Goal: Information Seeking & Learning: Check status

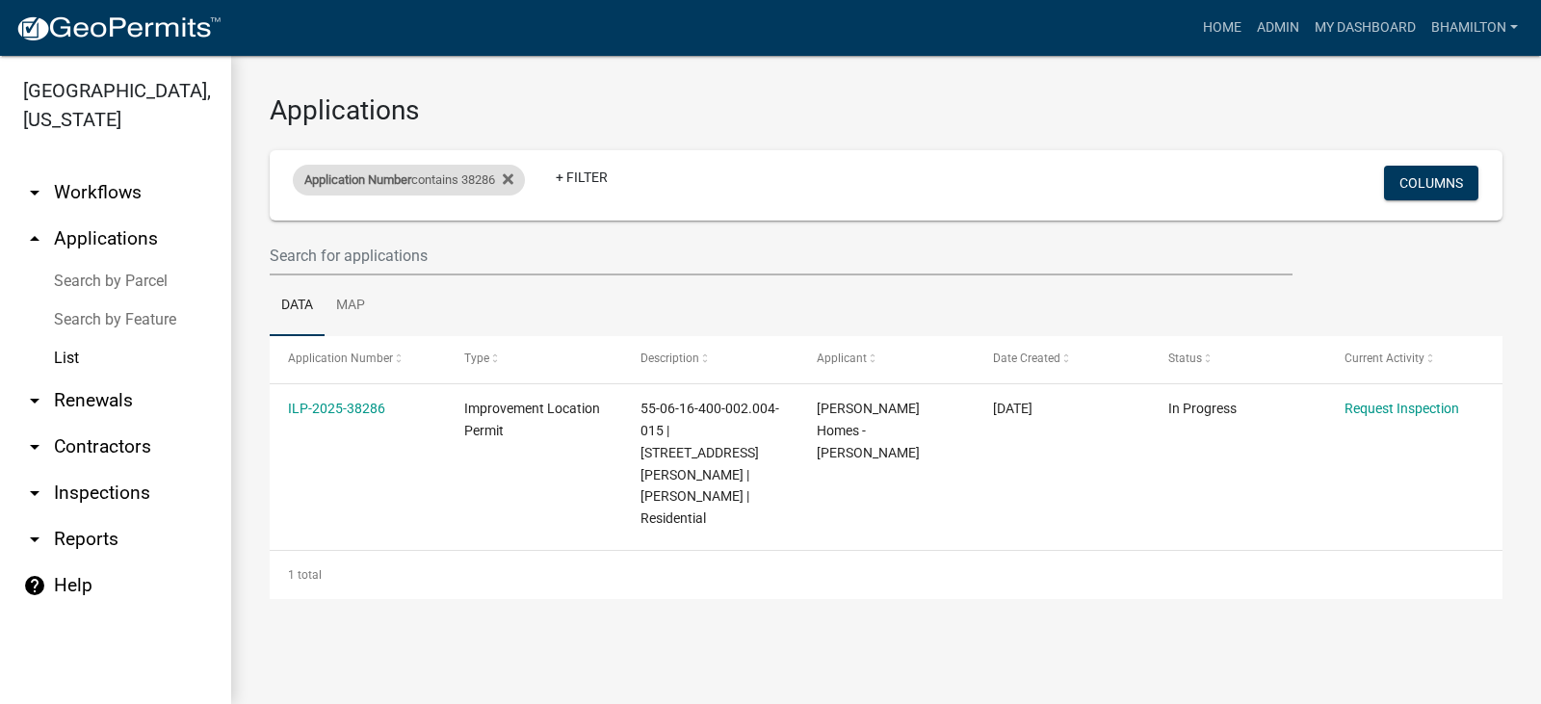
click at [452, 180] on div "Application Number contains 38286" at bounding box center [409, 180] width 232 height 31
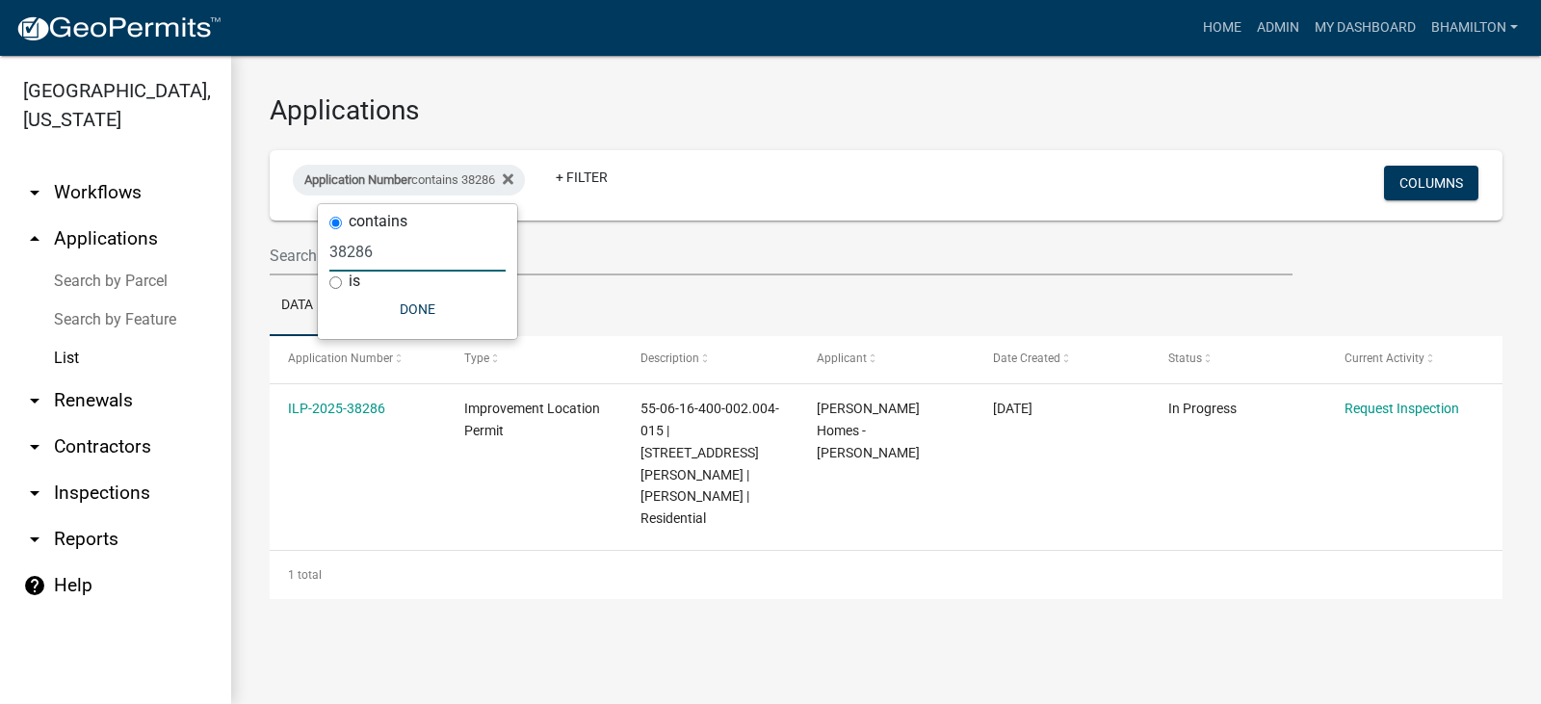
drag, startPoint x: 399, startPoint y: 260, endPoint x: 318, endPoint y: 253, distance: 81.2
click at [318, 253] on div "contains 38286 is Done" at bounding box center [417, 271] width 199 height 135
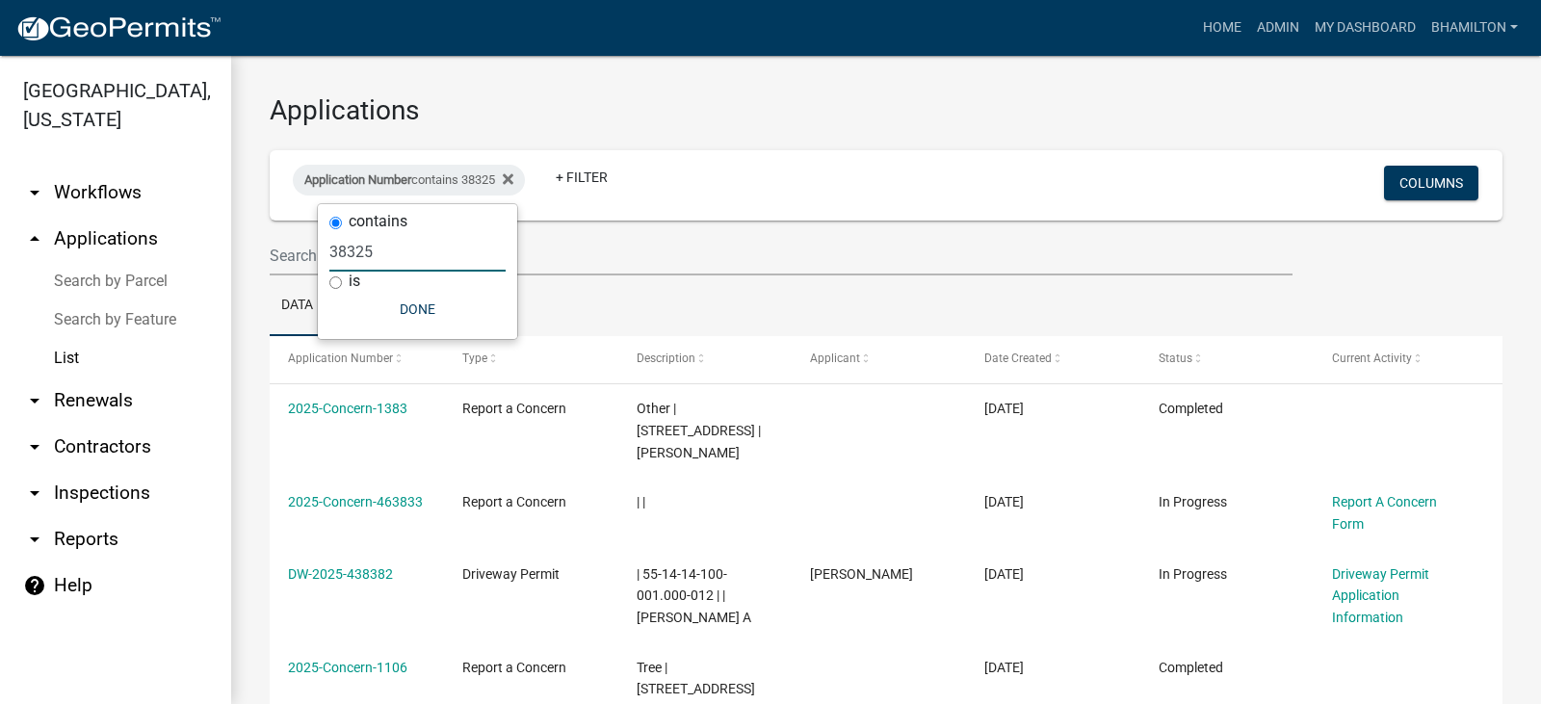
type input "38325"
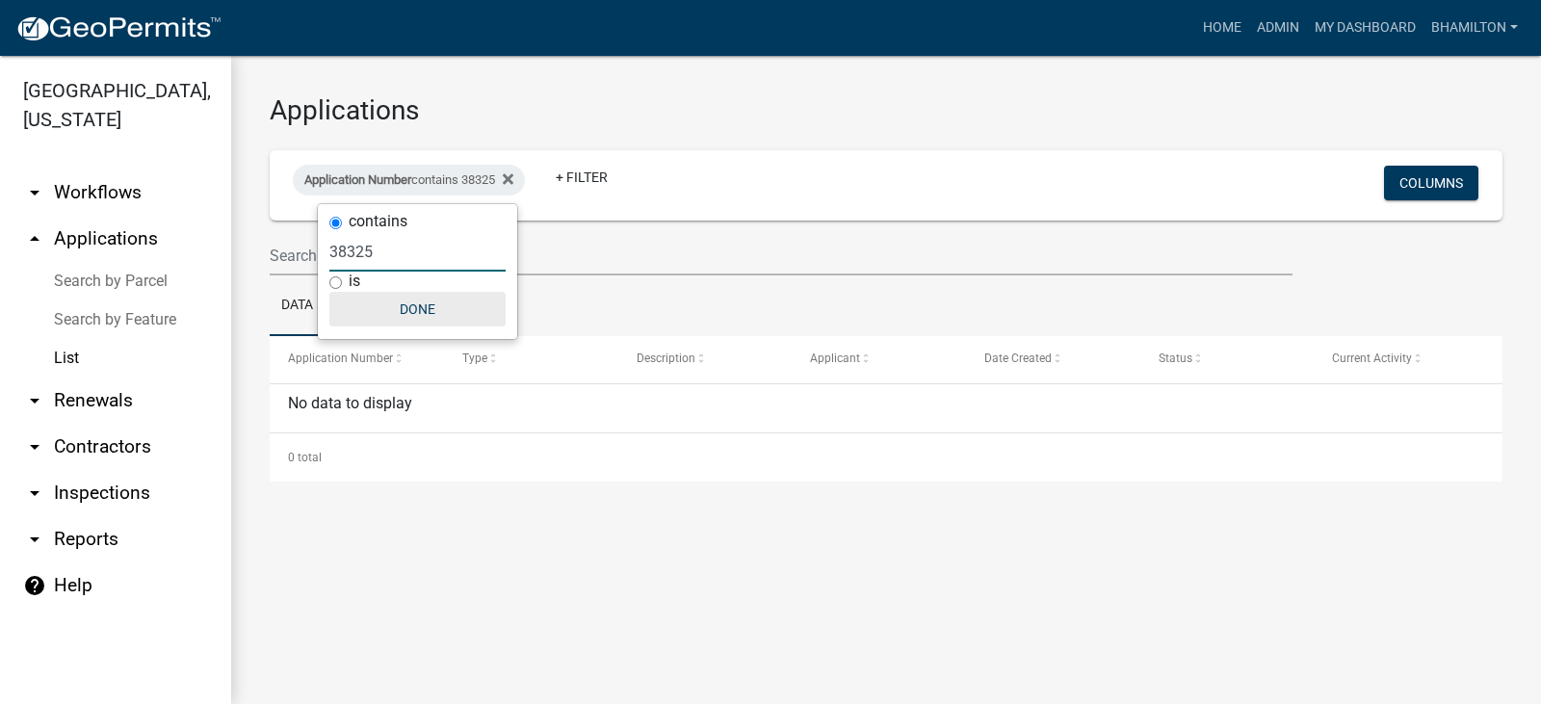
click at [422, 315] on button "Done" at bounding box center [417, 309] width 176 height 35
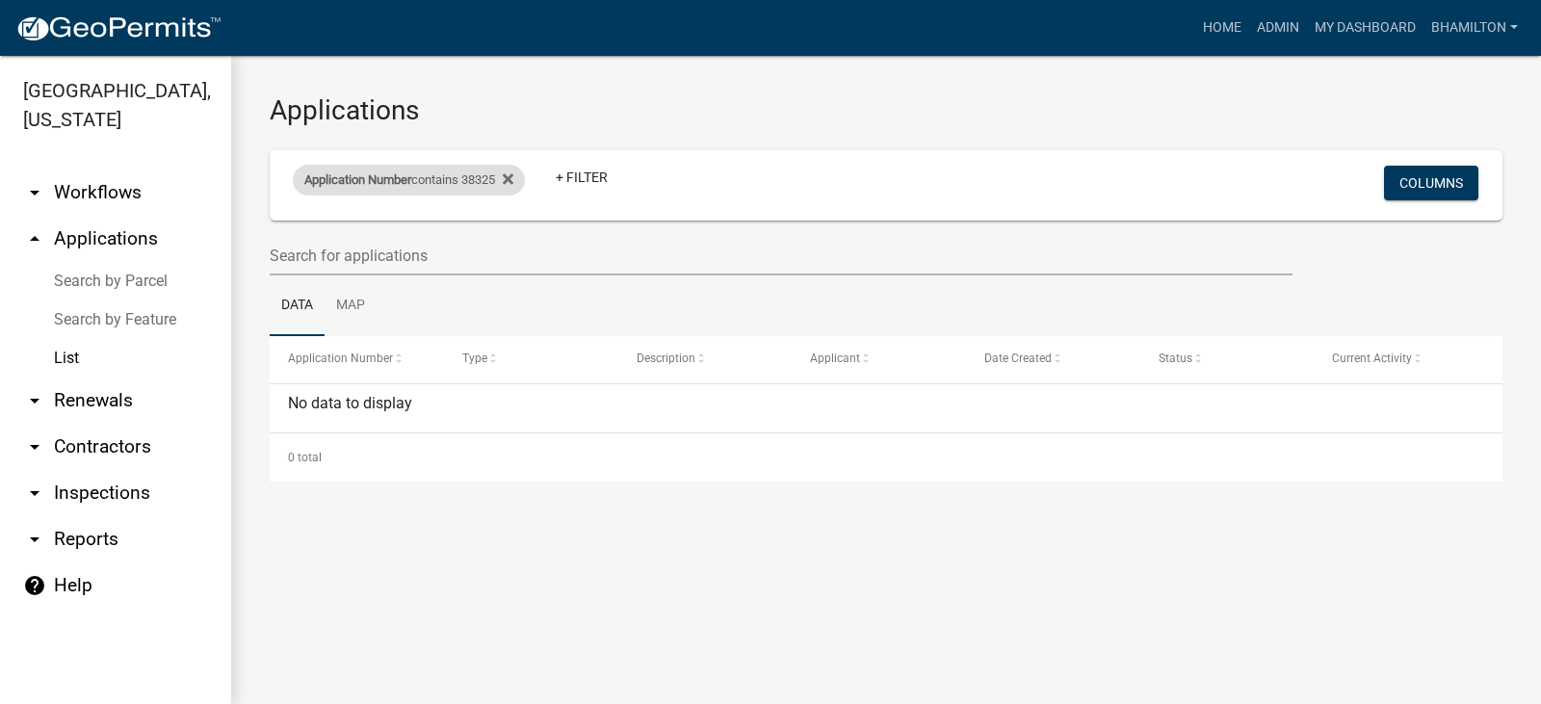
click at [502, 184] on div "Application Number contains 38325" at bounding box center [409, 180] width 232 height 31
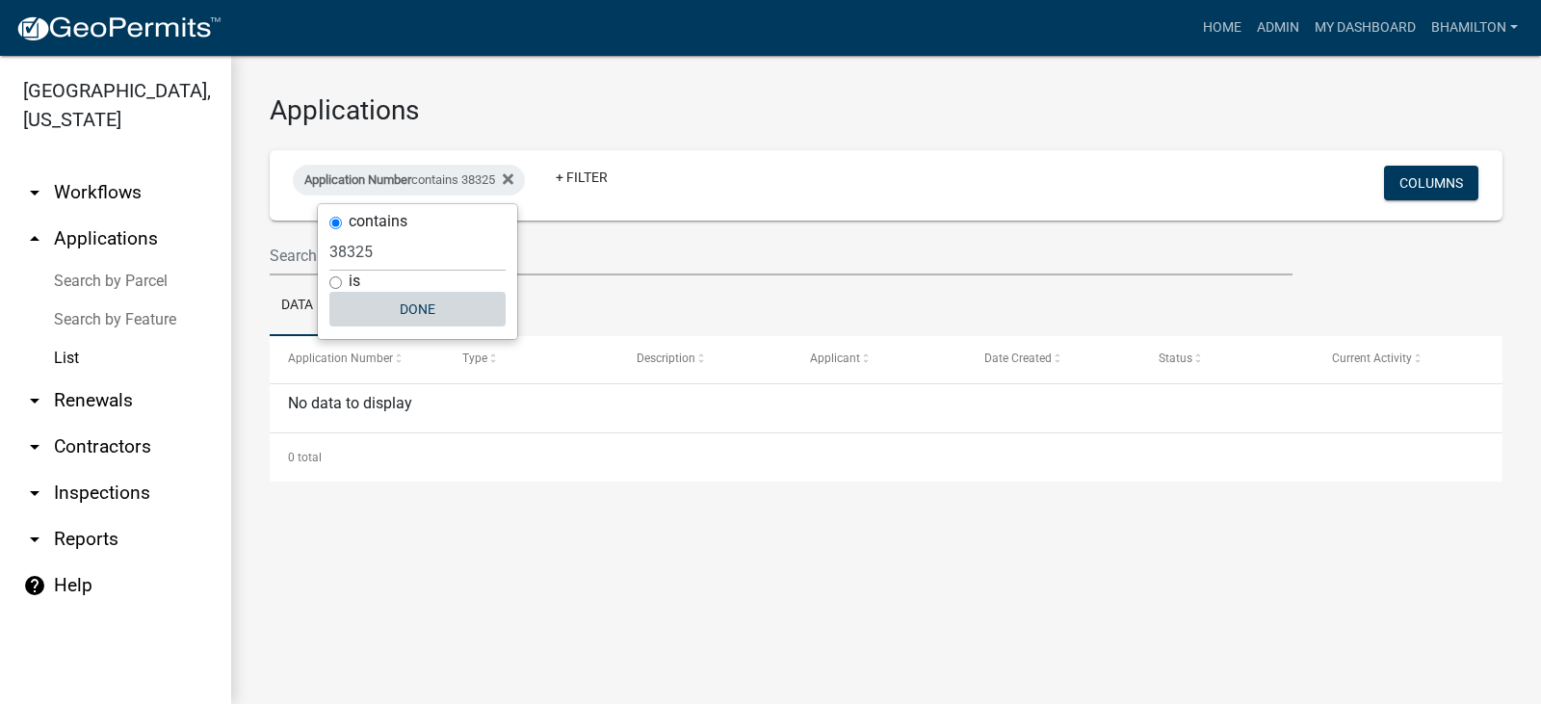
click at [405, 309] on button "Done" at bounding box center [417, 309] width 176 height 35
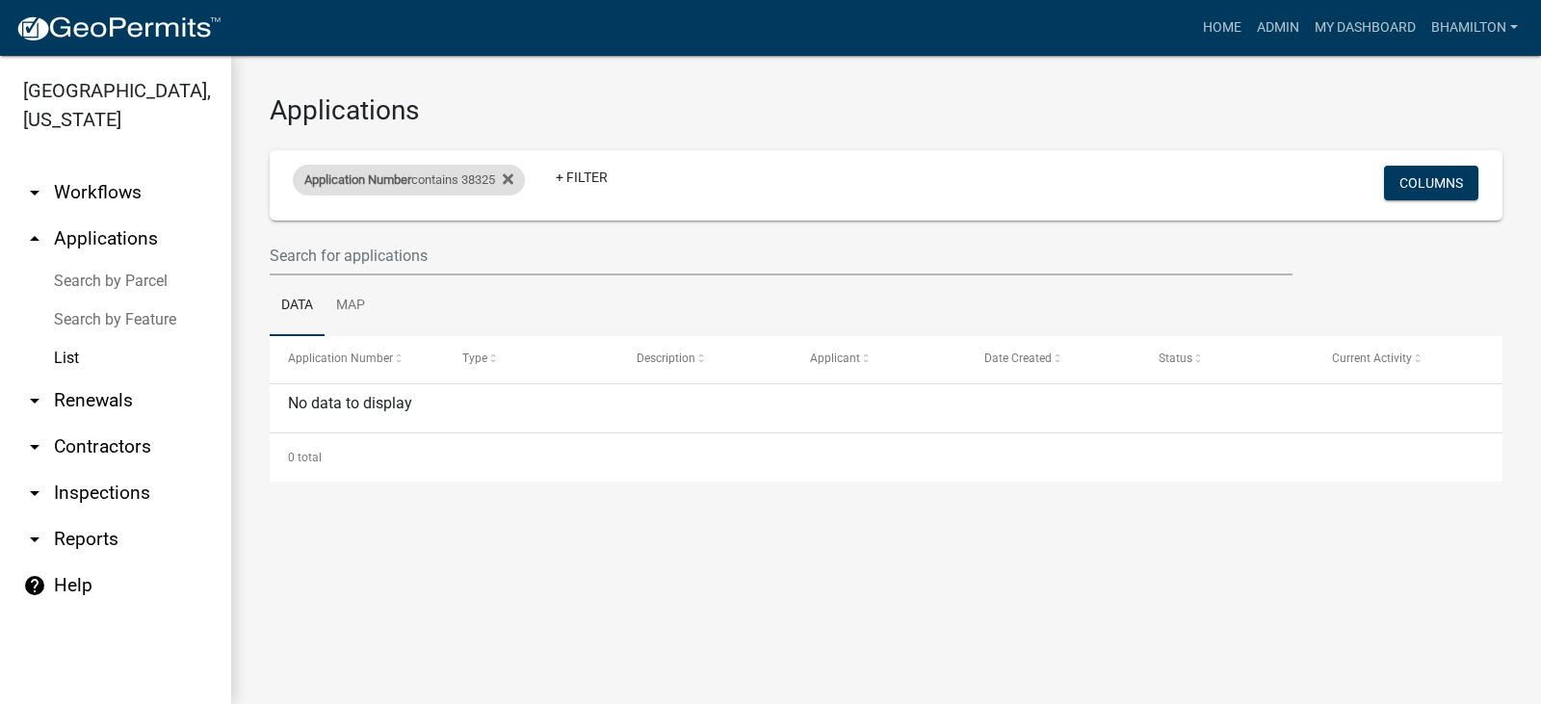
click at [498, 178] on div "Application Number contains 38325" at bounding box center [409, 180] width 232 height 31
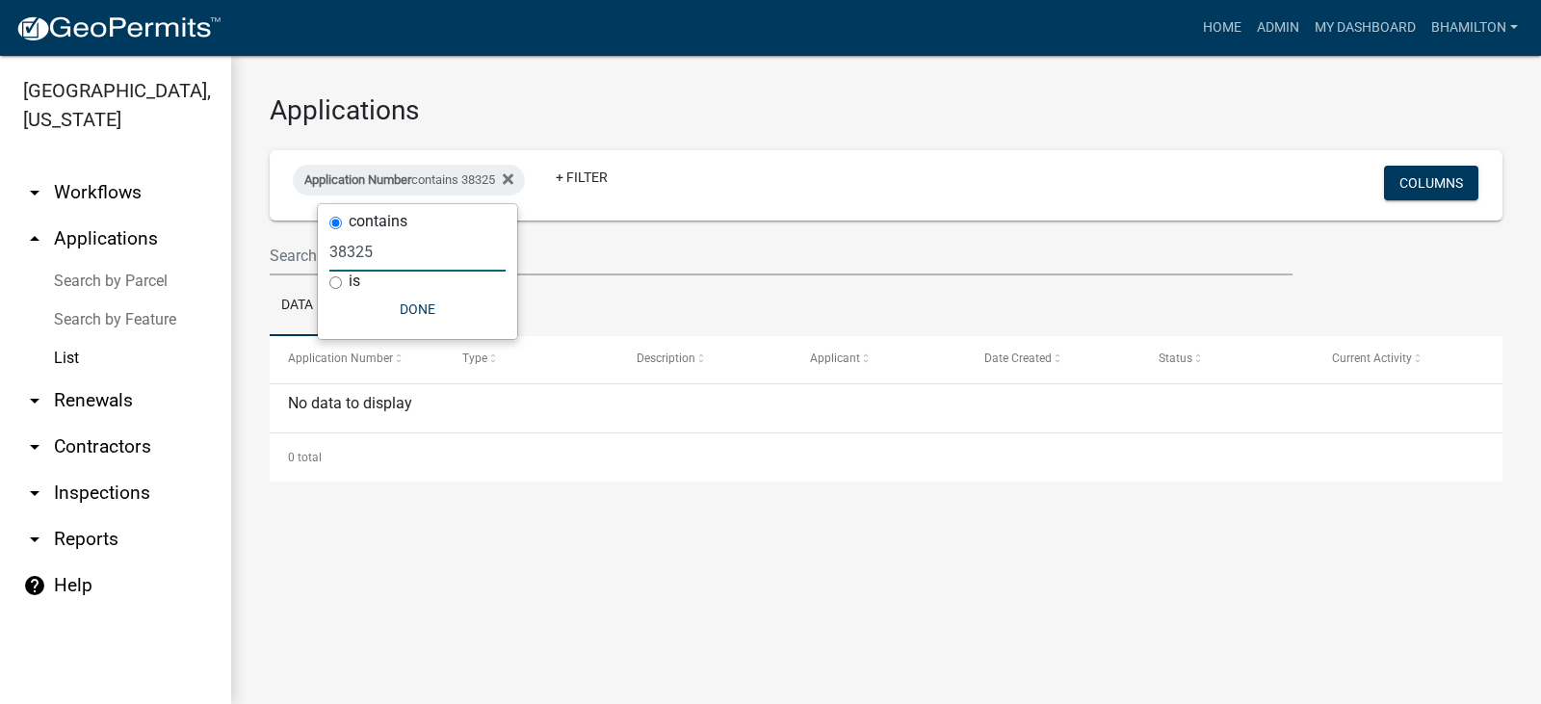
drag, startPoint x: 384, startPoint y: 248, endPoint x: 308, endPoint y: 252, distance: 76.2
click at [308, 252] on body "Internet Explorer does NOT work with GeoPermits. Get a new browser for more sec…" at bounding box center [770, 352] width 1541 height 704
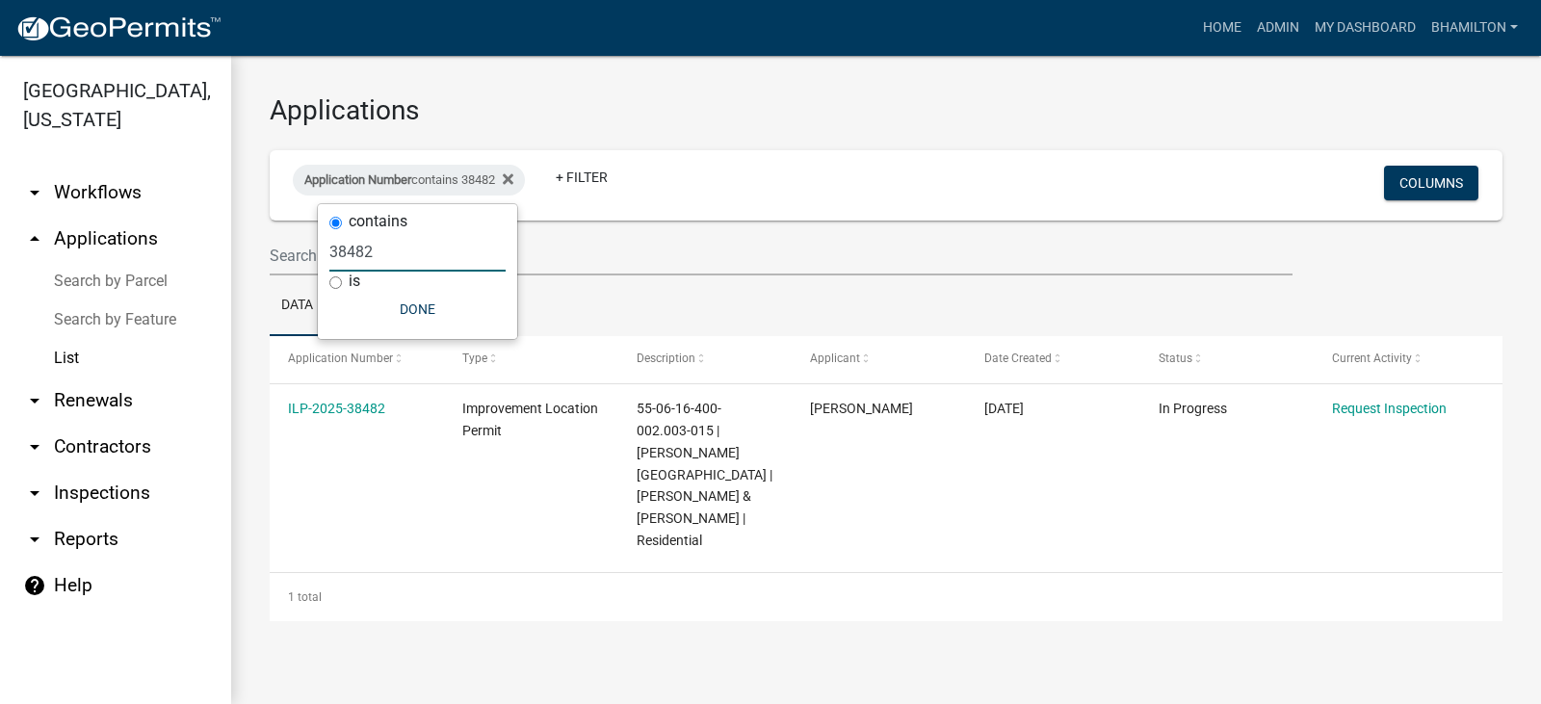
type input "38482"
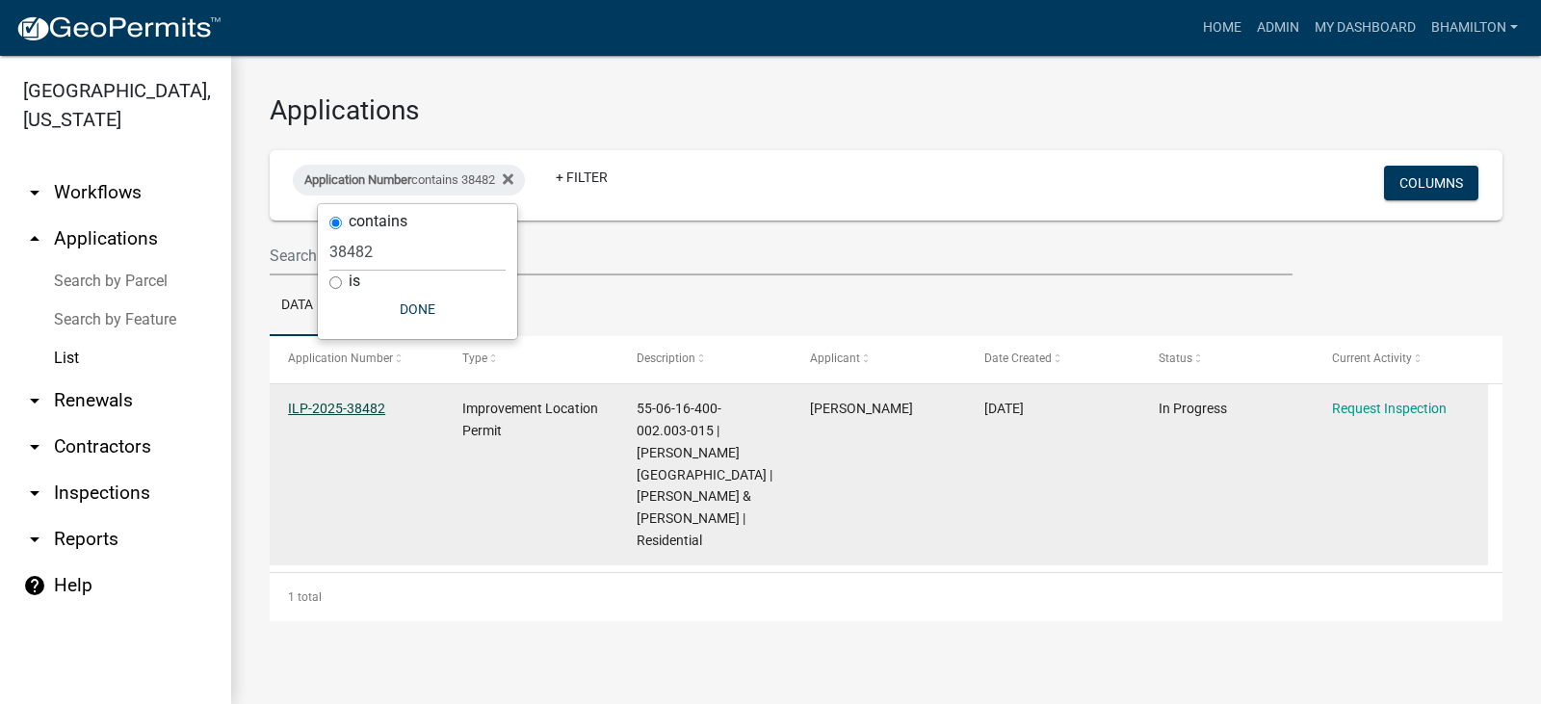
click at [358, 409] on link "ILP-2025-38482" at bounding box center [336, 408] width 97 height 15
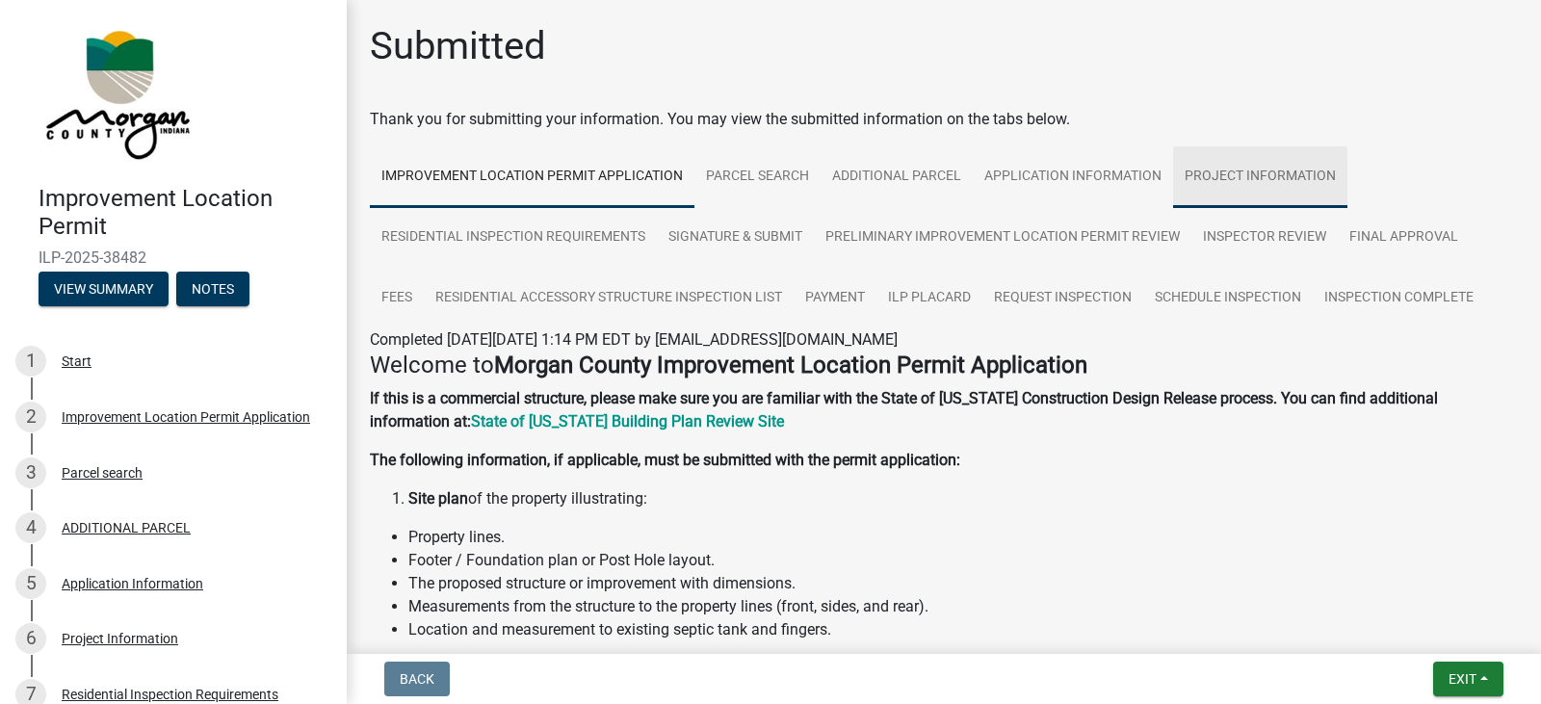
click at [1246, 178] on link "Project Information" at bounding box center [1260, 177] width 174 height 62
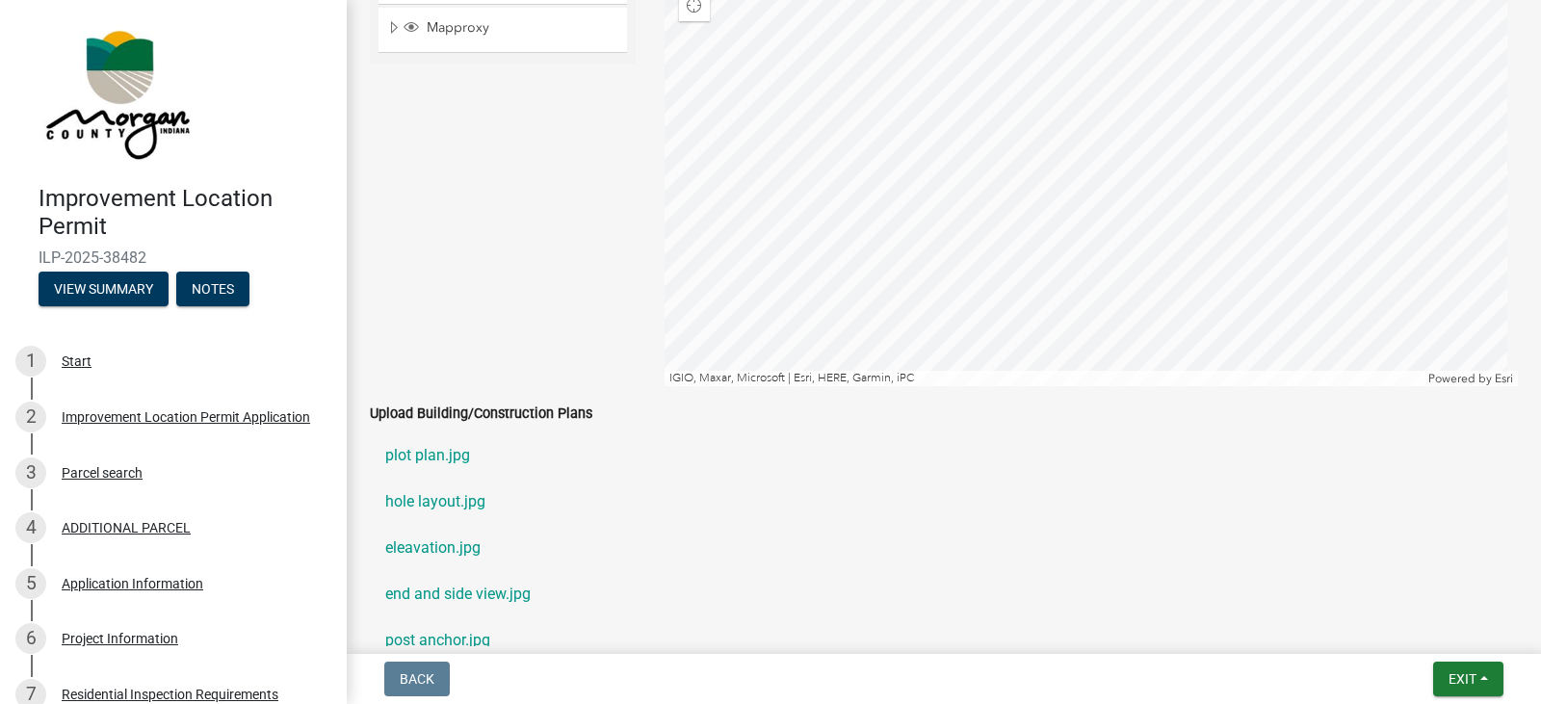
scroll to position [3756, 0]
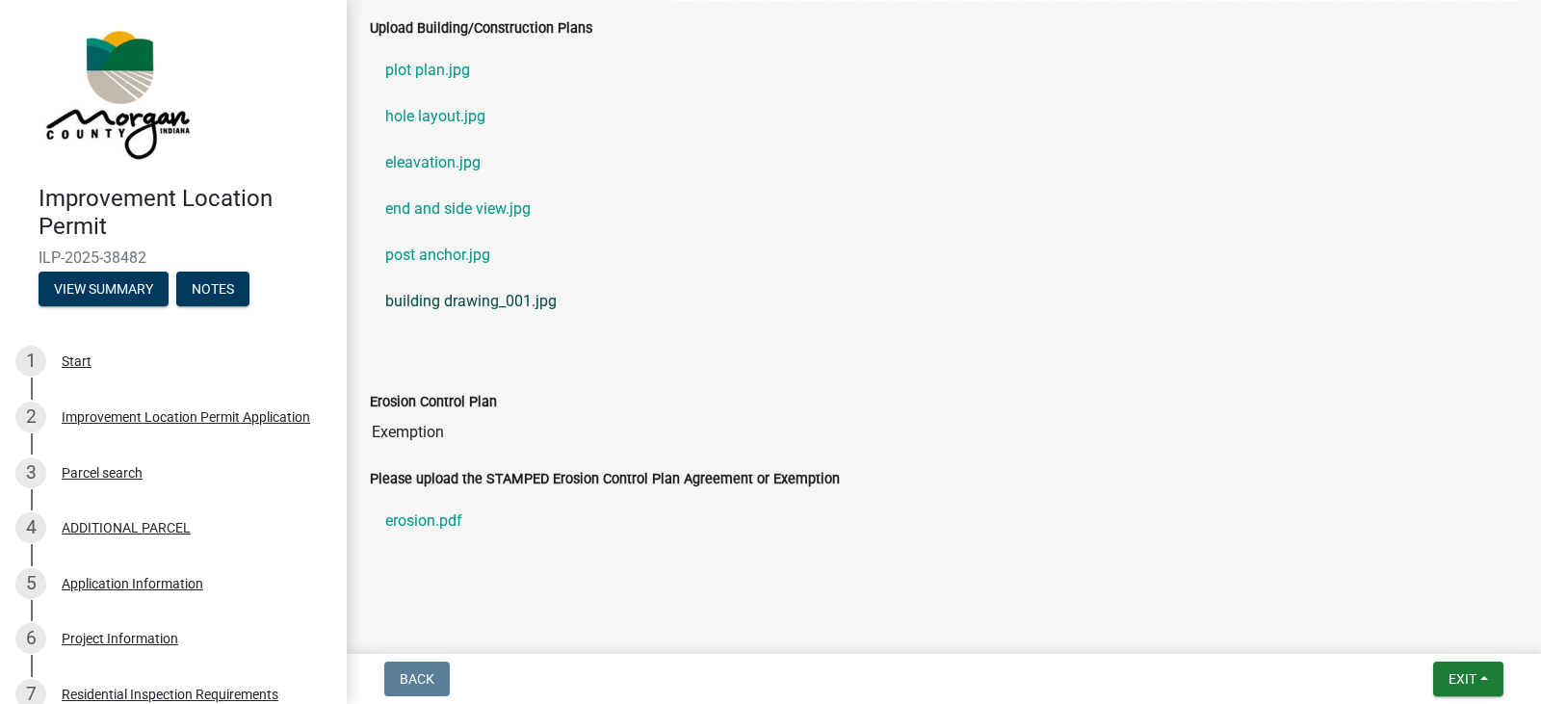
click at [442, 297] on link "building drawing_001.jpg" at bounding box center [944, 301] width 1148 height 46
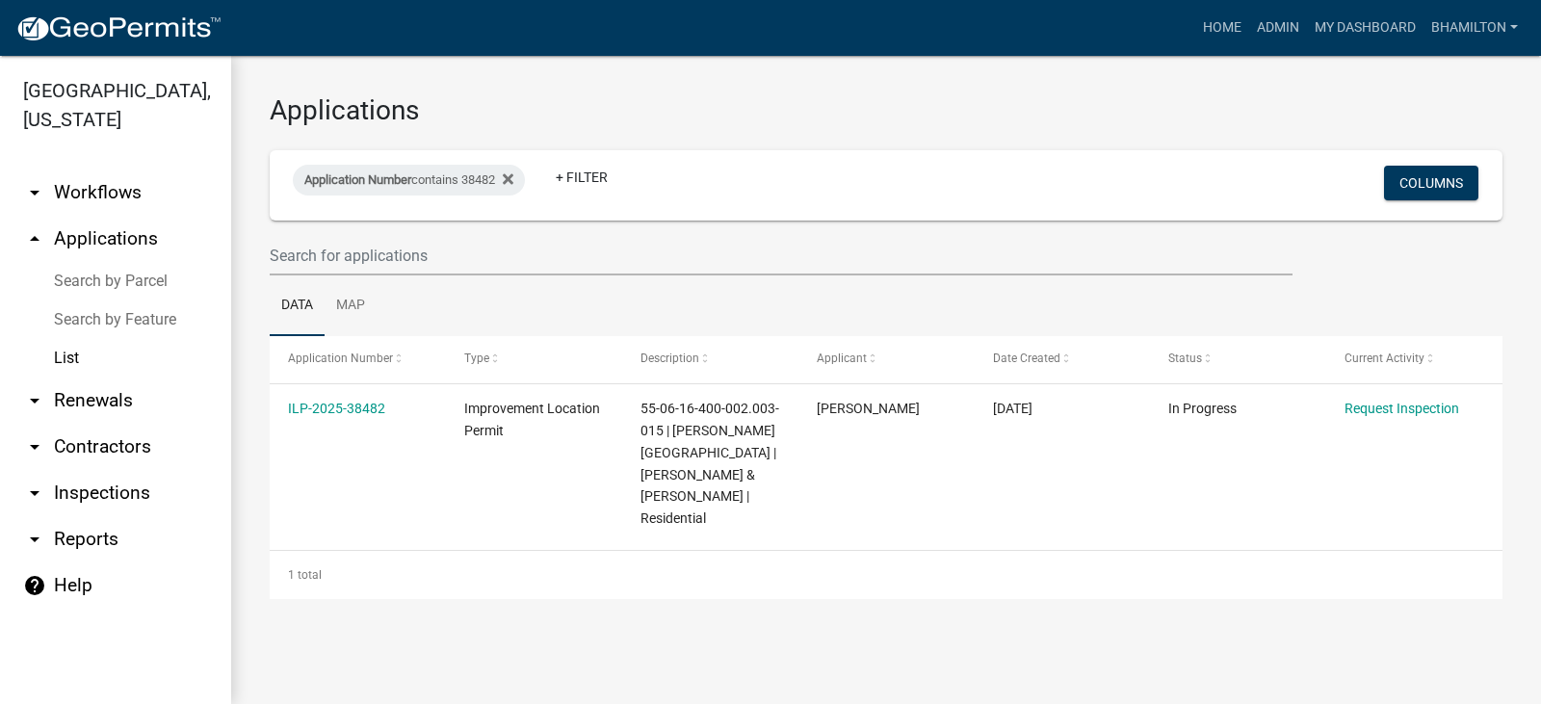
click at [119, 284] on link "Search by Parcel" at bounding box center [115, 281] width 231 height 39
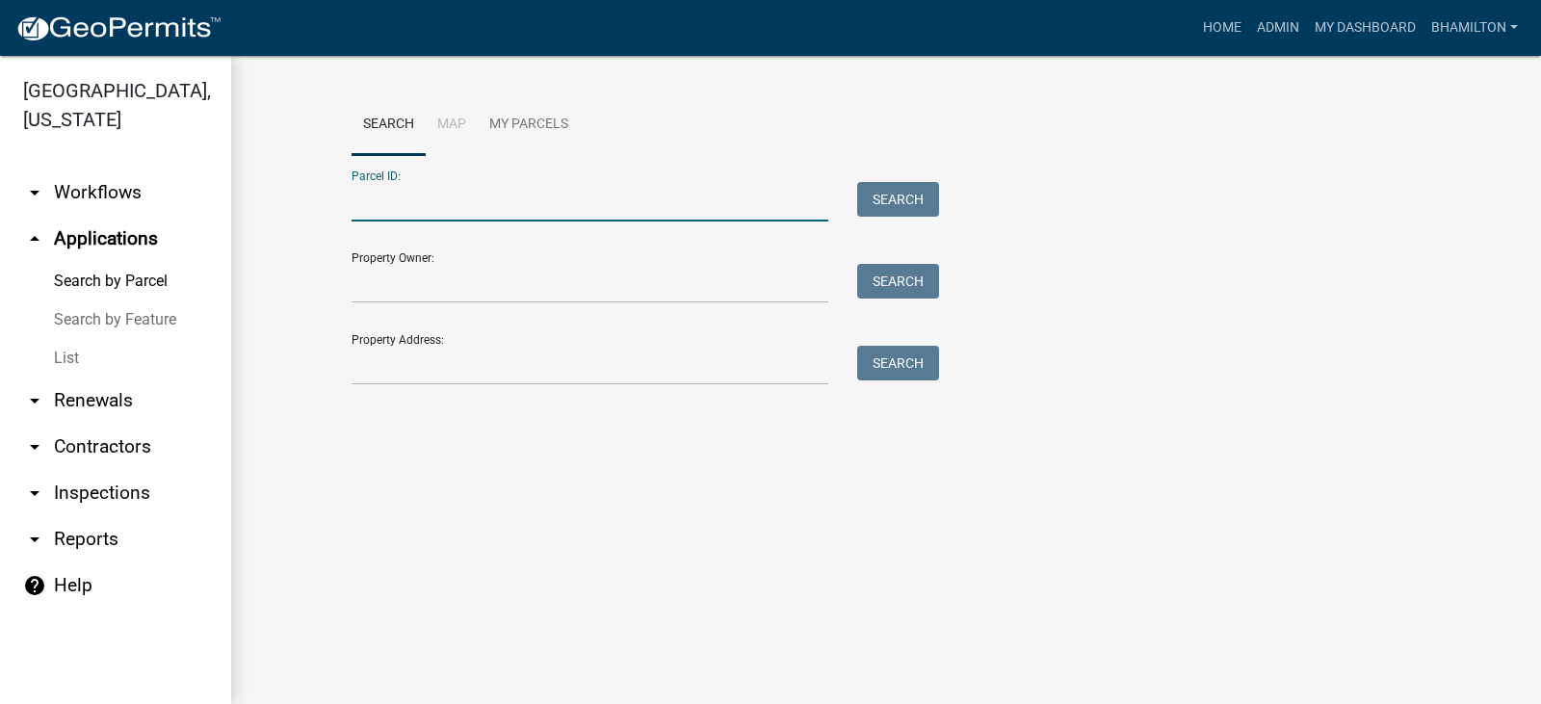
click at [460, 195] on input "Parcel ID:" at bounding box center [590, 201] width 477 height 39
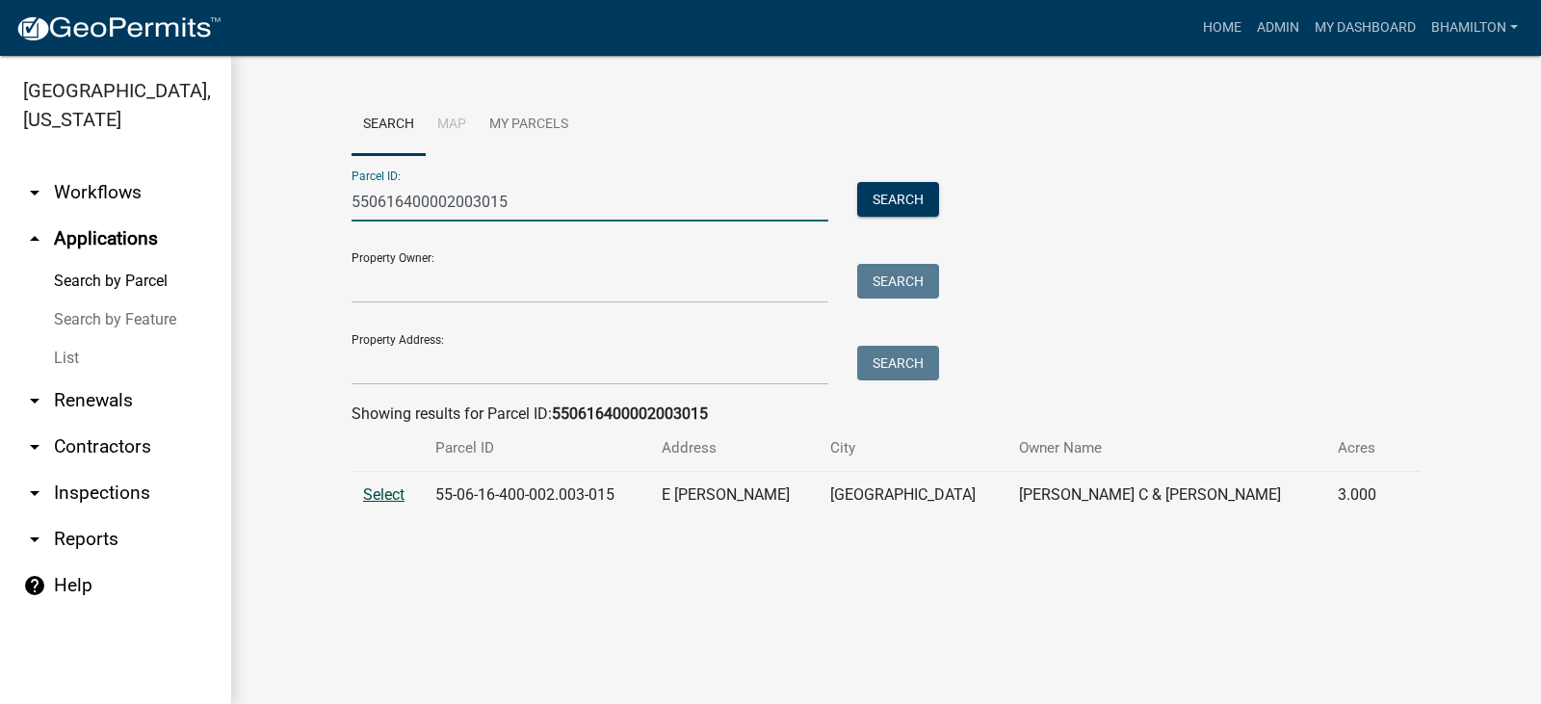
type input "550616400002003015"
click at [368, 493] on span "Select" at bounding box center [383, 494] width 41 height 18
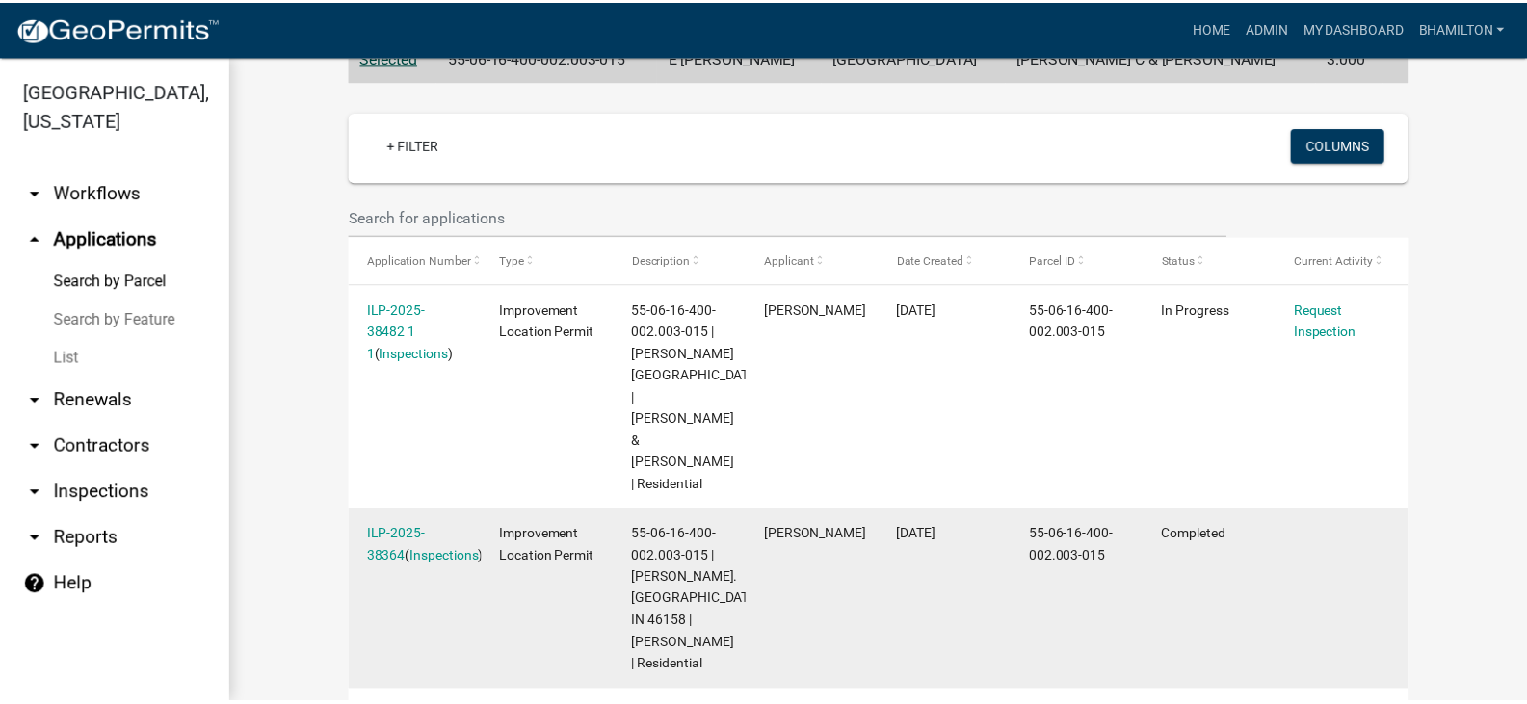
scroll to position [430, 0]
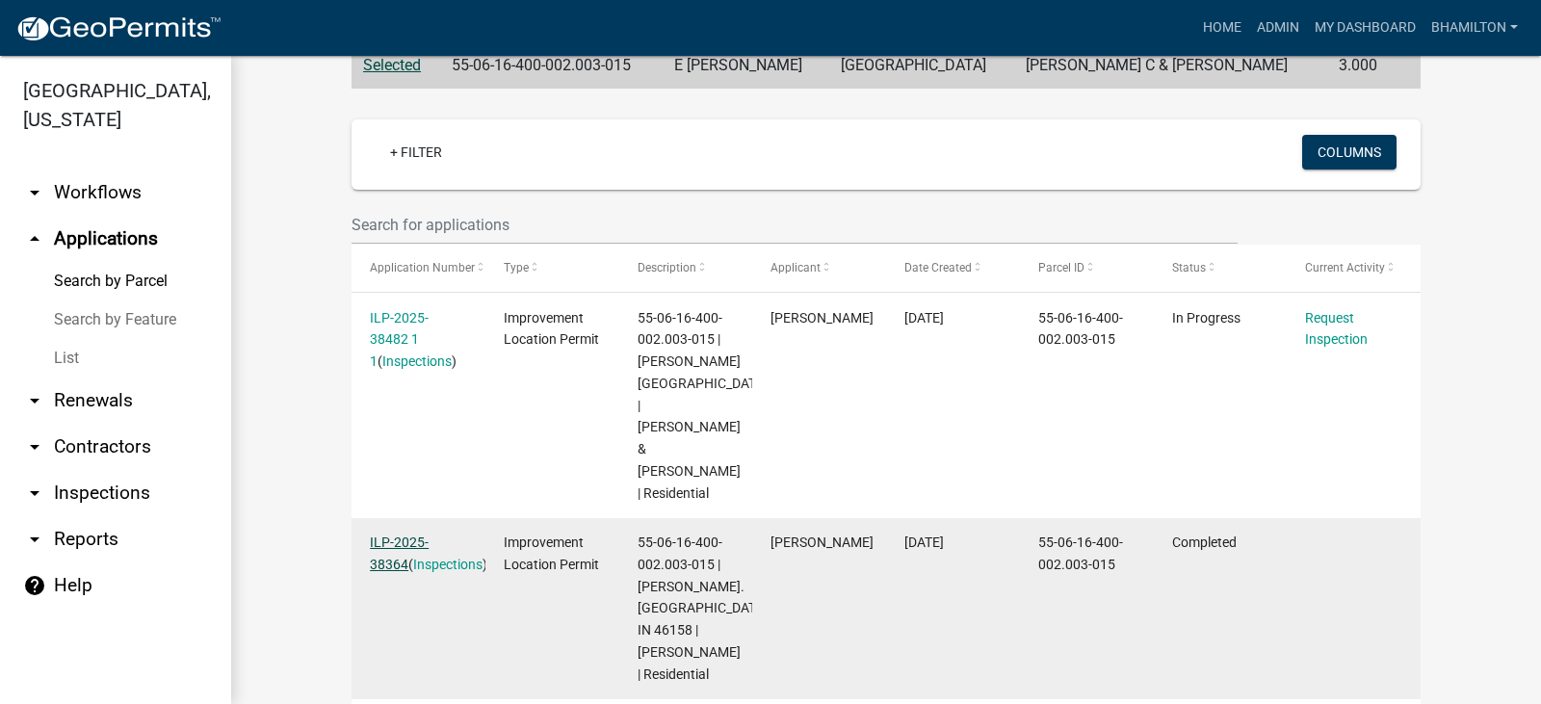
click at [429, 537] on link "ILP-2025-38364" at bounding box center [399, 554] width 59 height 38
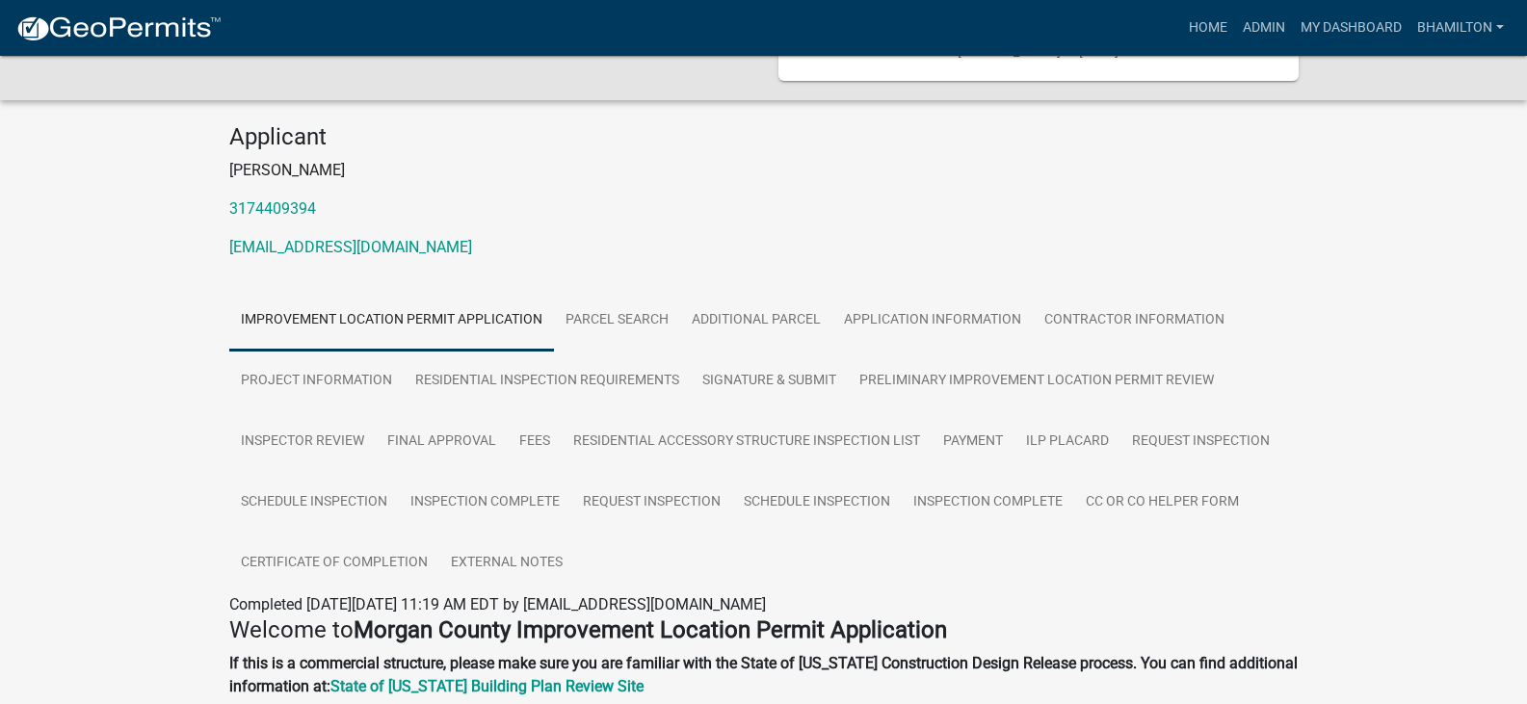
scroll to position [385, 0]
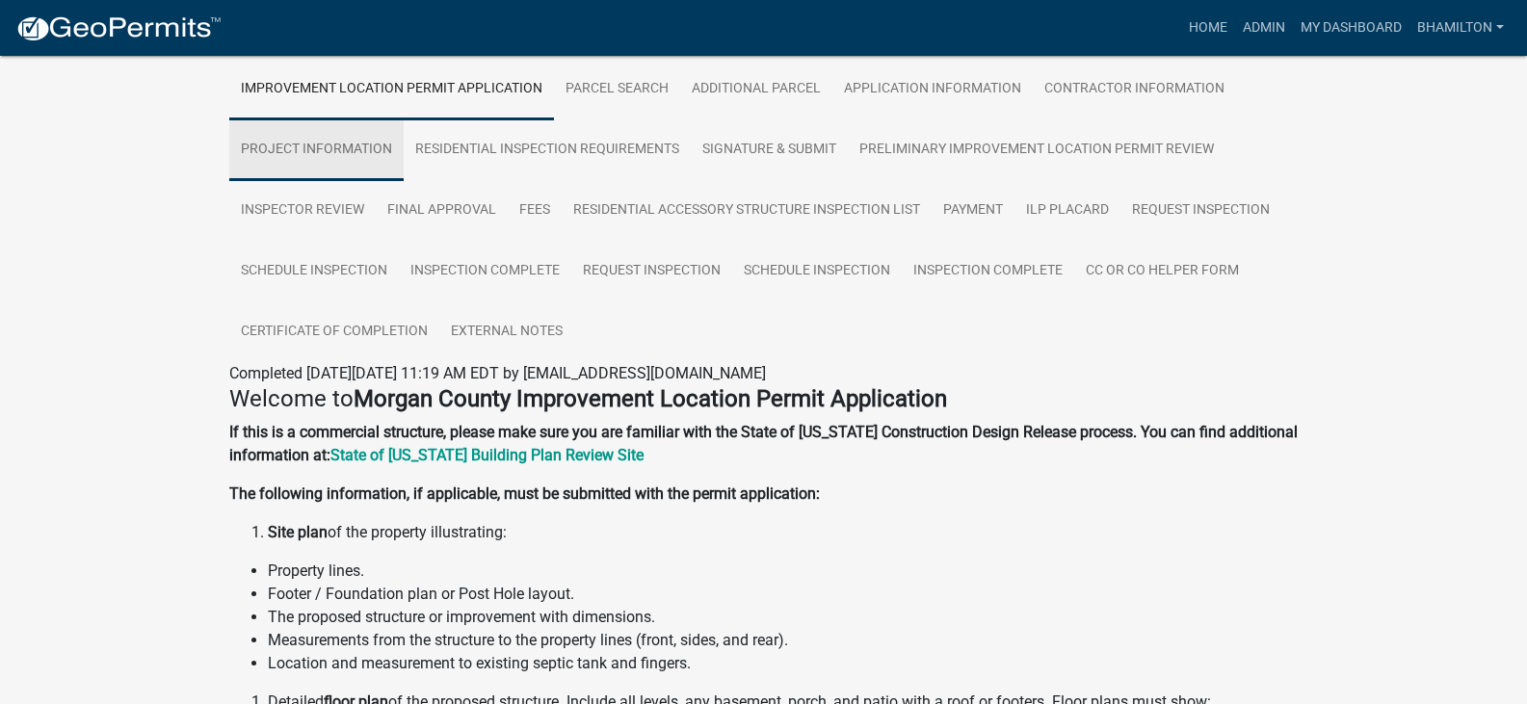
click at [358, 127] on link "Project Information" at bounding box center [316, 150] width 174 height 62
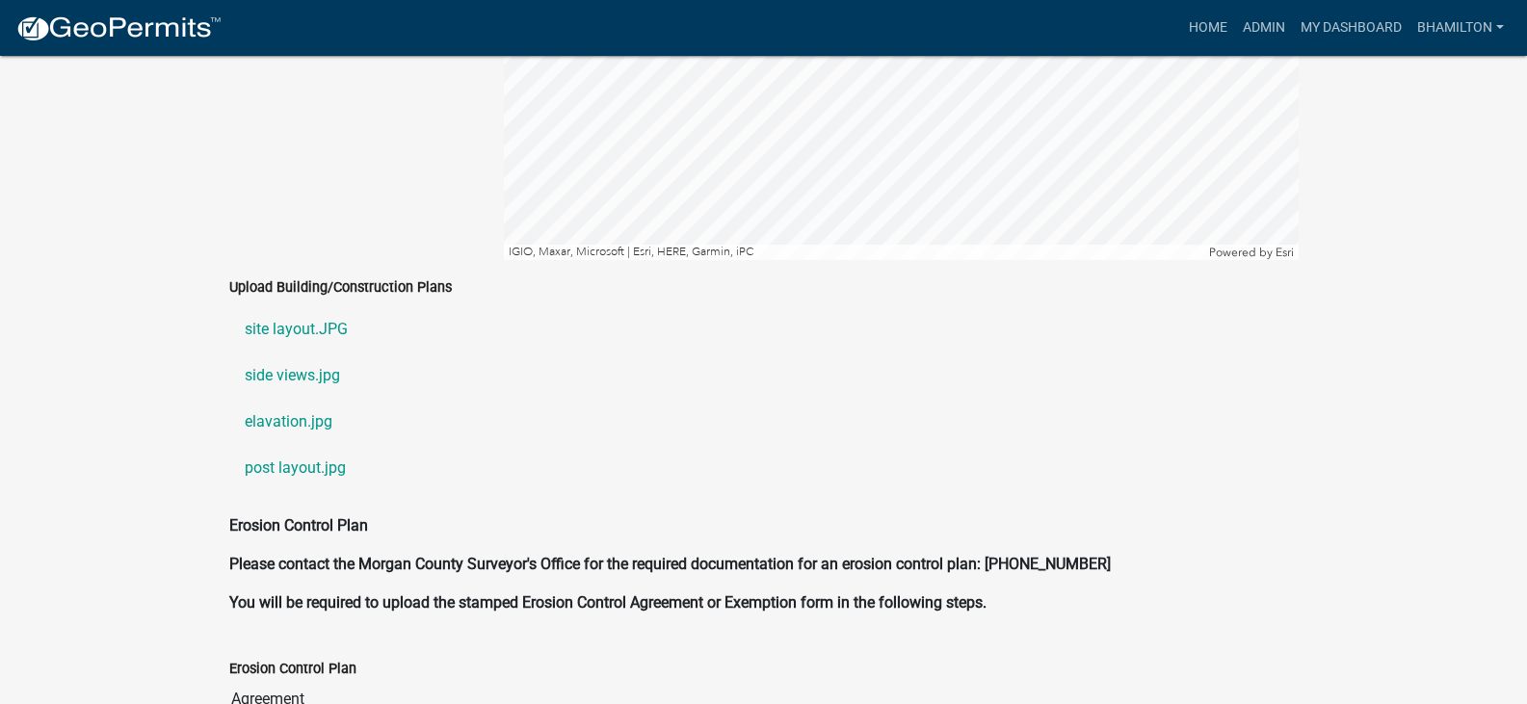
scroll to position [4242, 0]
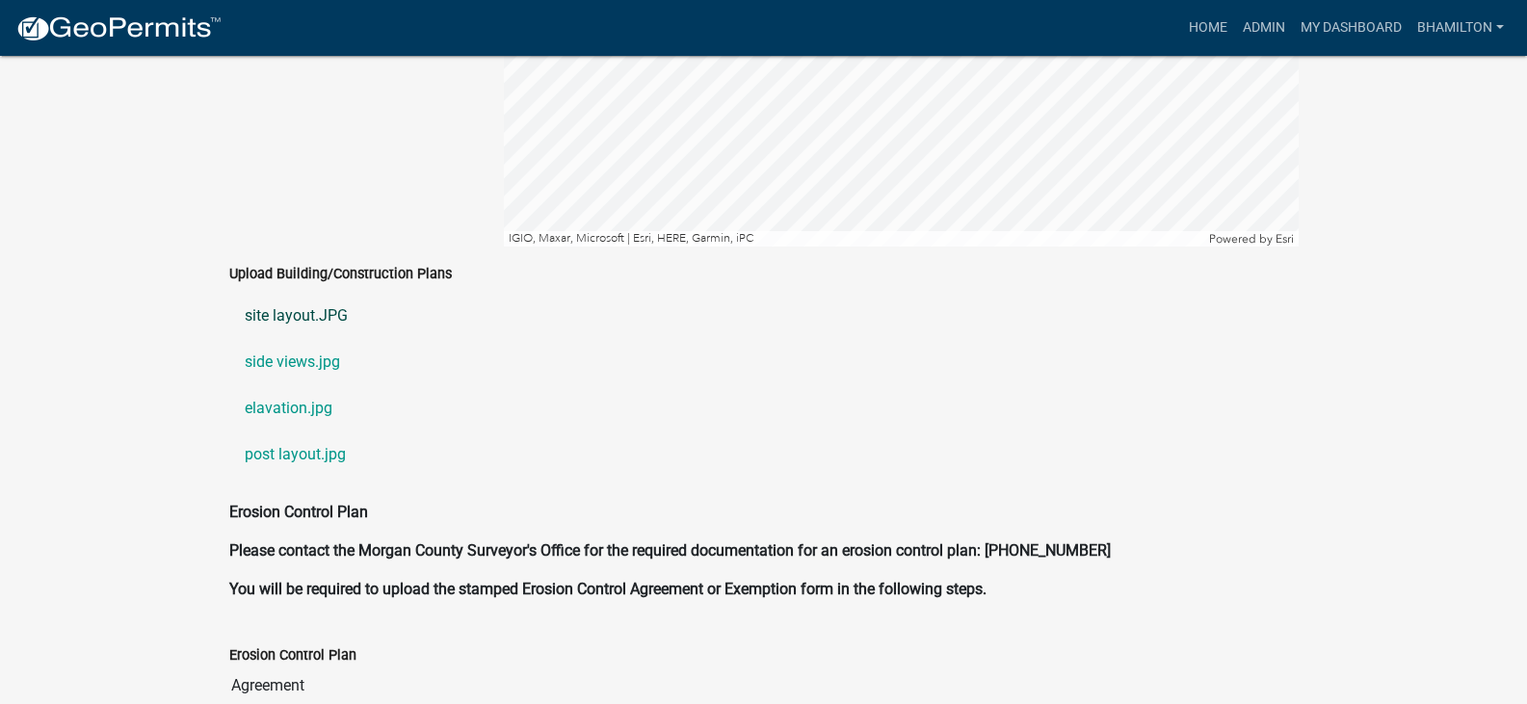
click at [337, 293] on link "site layout.JPG" at bounding box center [763, 316] width 1069 height 46
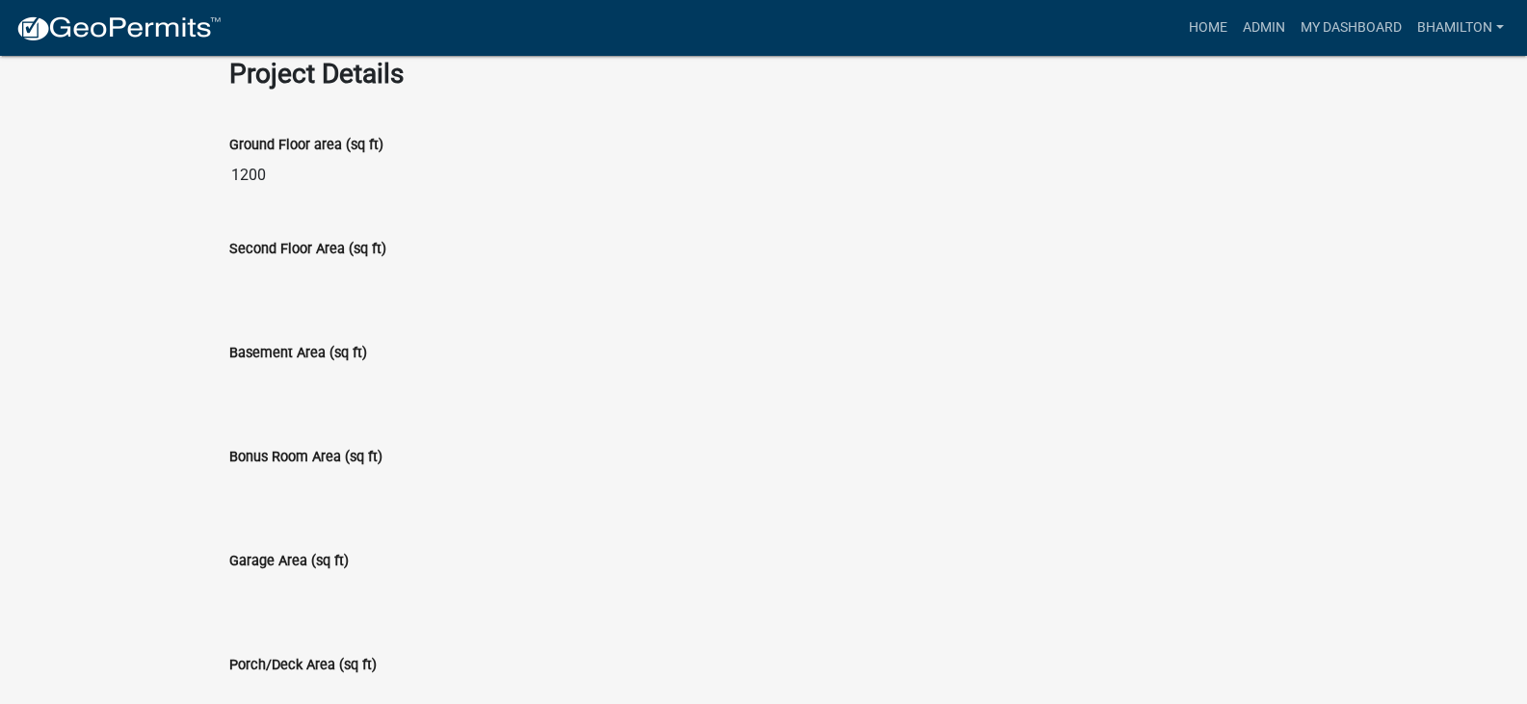
scroll to position [1160, 0]
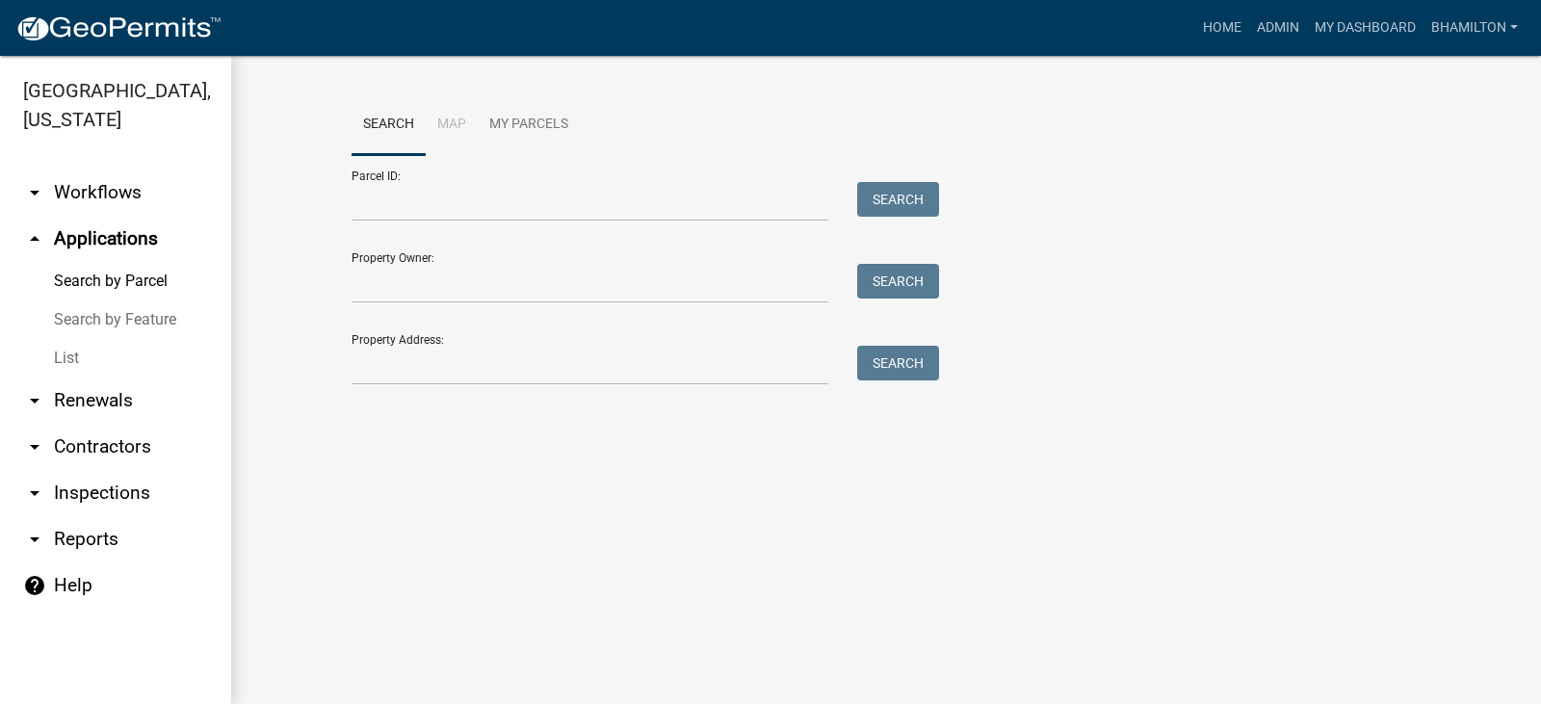
click at [103, 324] on link "Search by Feature" at bounding box center [115, 319] width 231 height 39
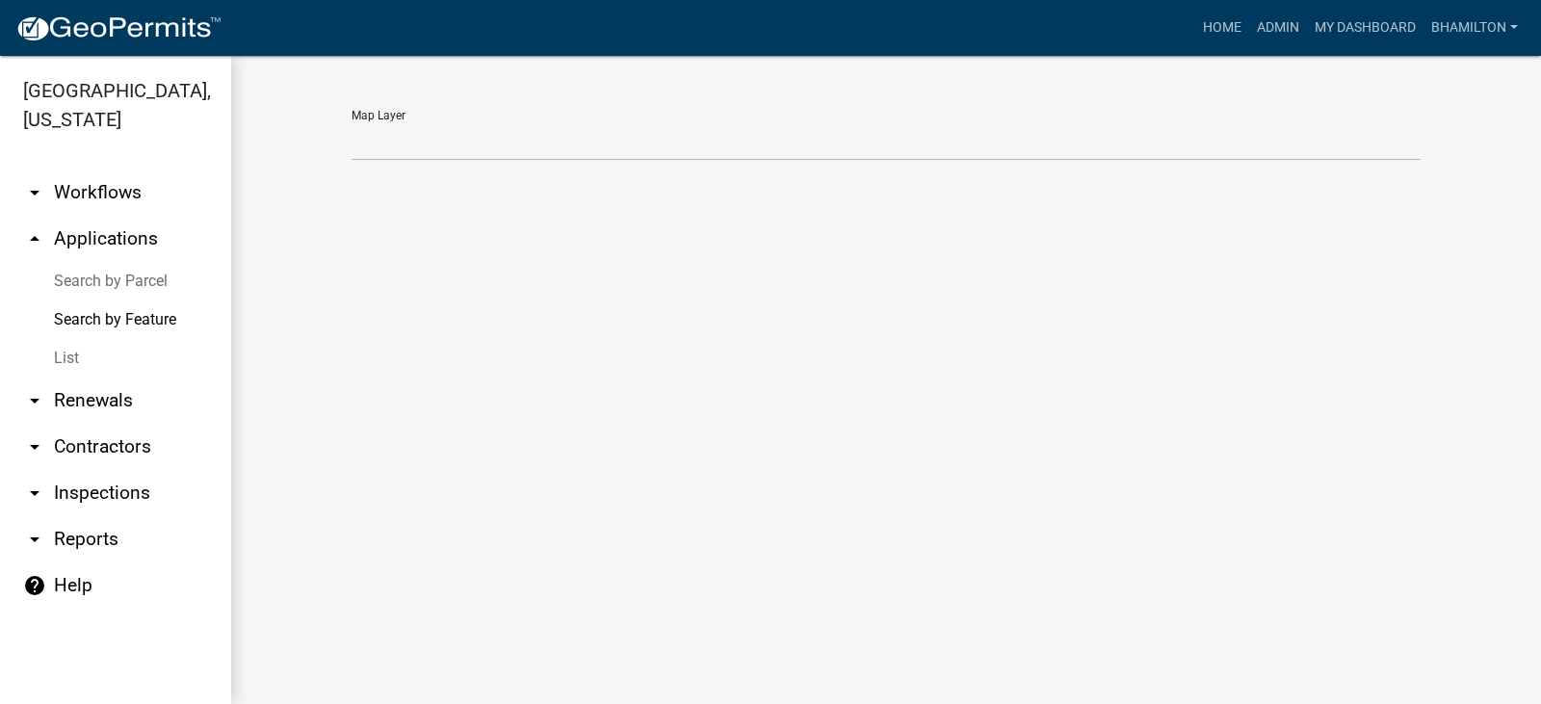
click at [66, 363] on link "List" at bounding box center [115, 358] width 231 height 39
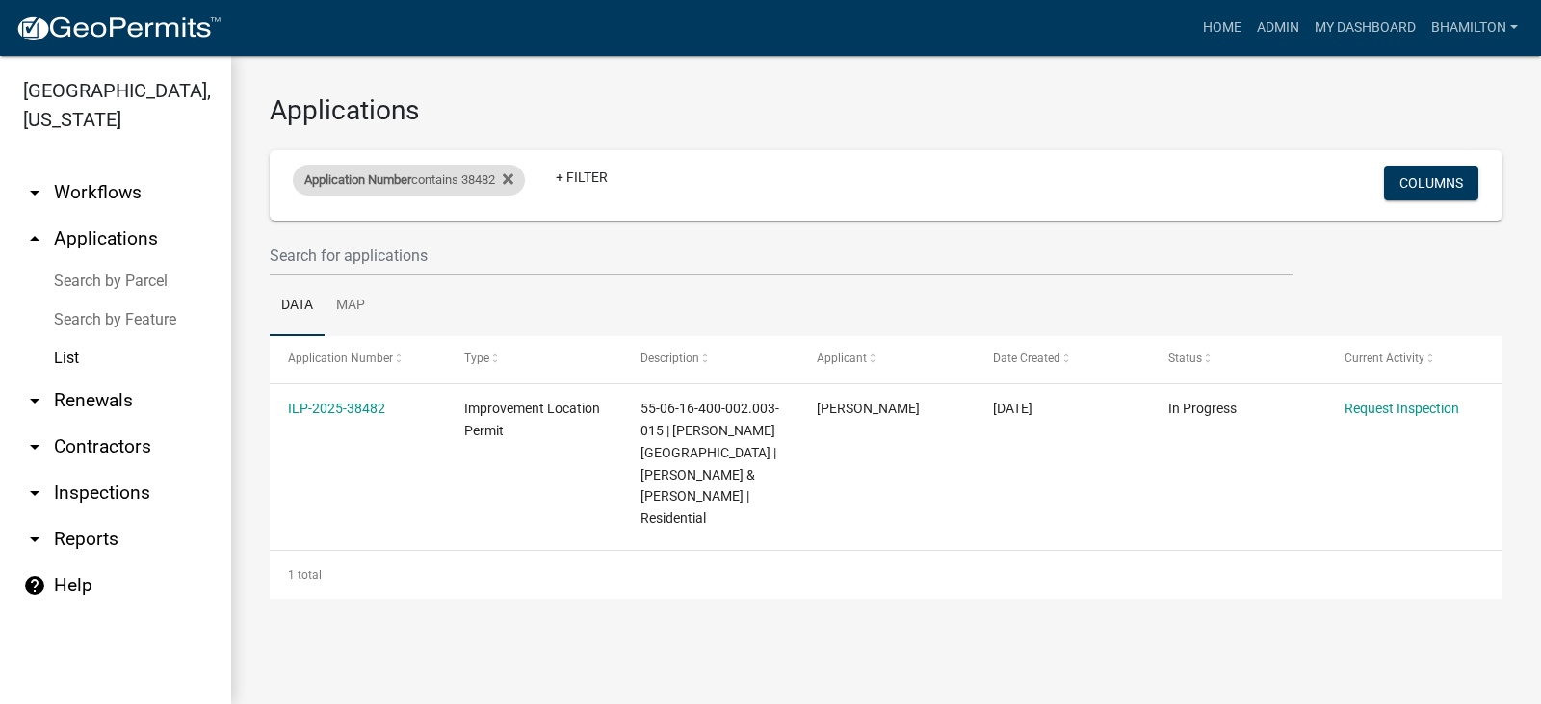
click at [435, 185] on div "Application Number contains 38482" at bounding box center [409, 180] width 232 height 31
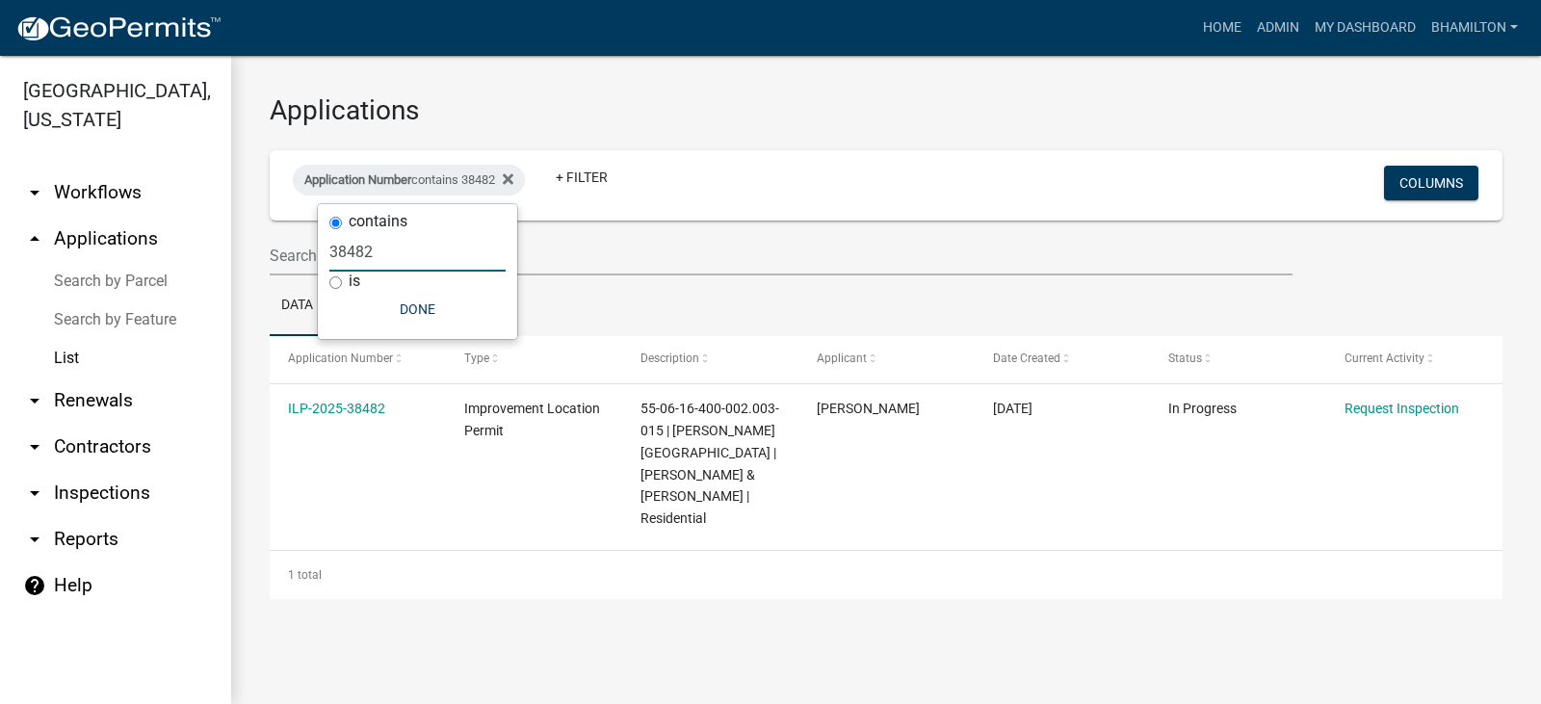
click at [384, 264] on input "38482" at bounding box center [417, 251] width 176 height 39
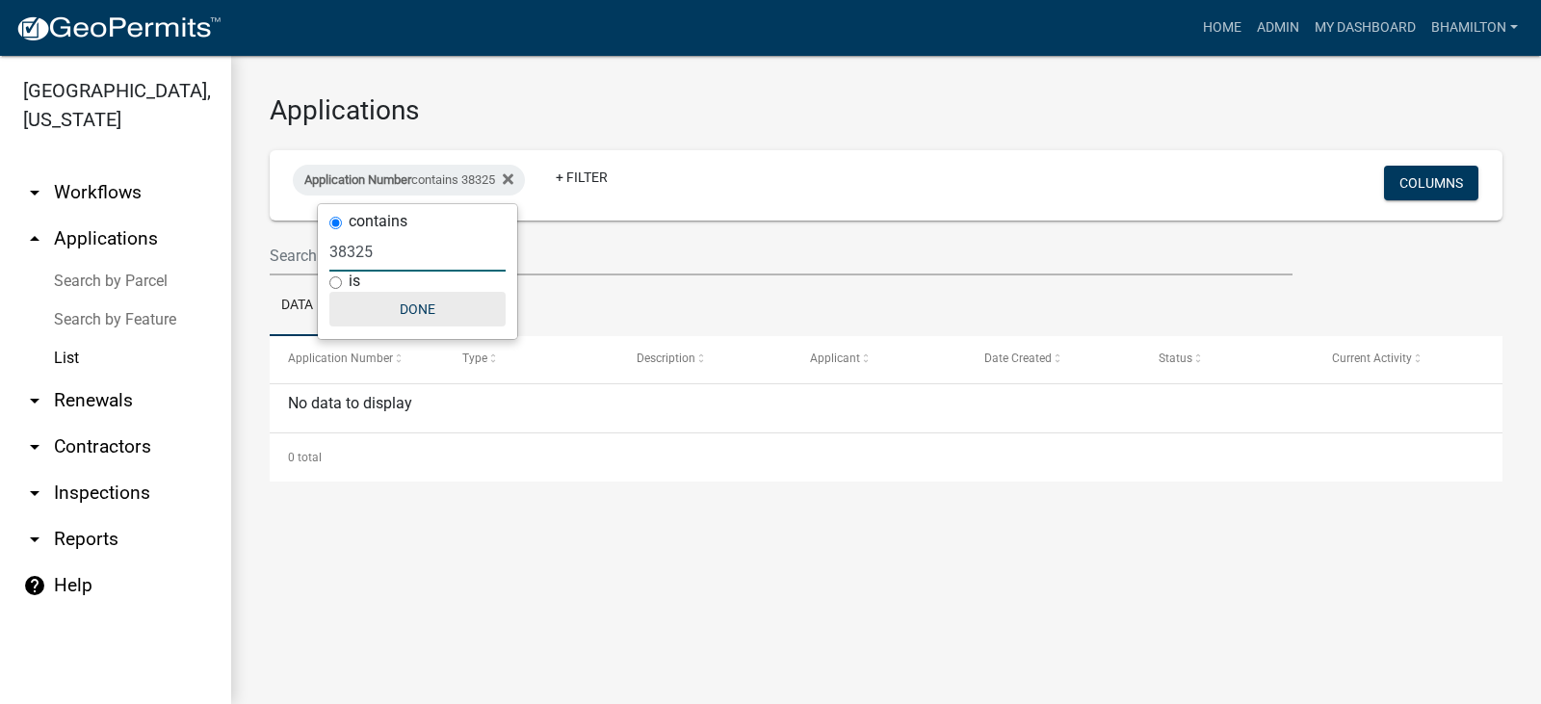
type input "38325"
click at [400, 314] on button "Done" at bounding box center [417, 309] width 176 height 35
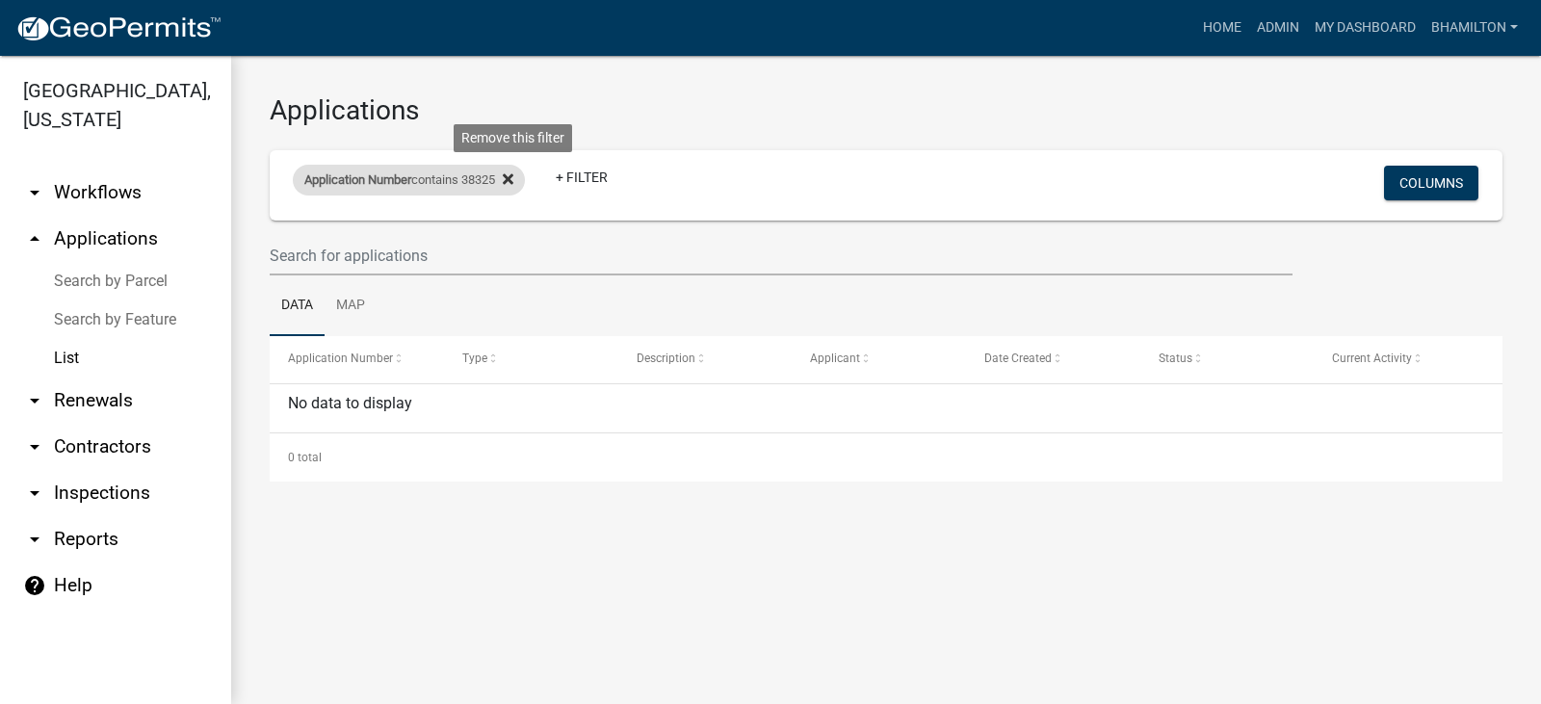
click at [505, 181] on fa-icon at bounding box center [504, 180] width 18 height 31
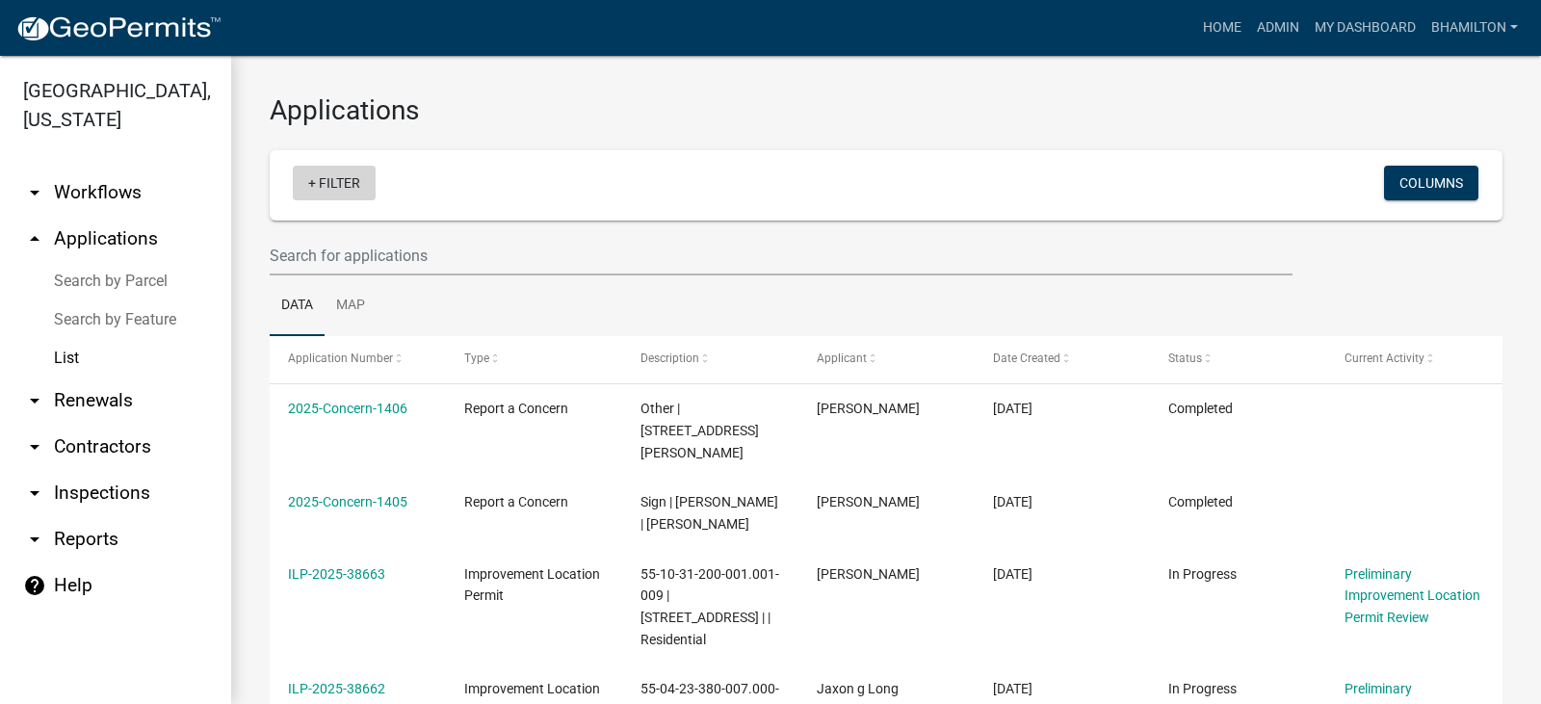
click at [328, 187] on link "+ Filter" at bounding box center [334, 183] width 83 height 35
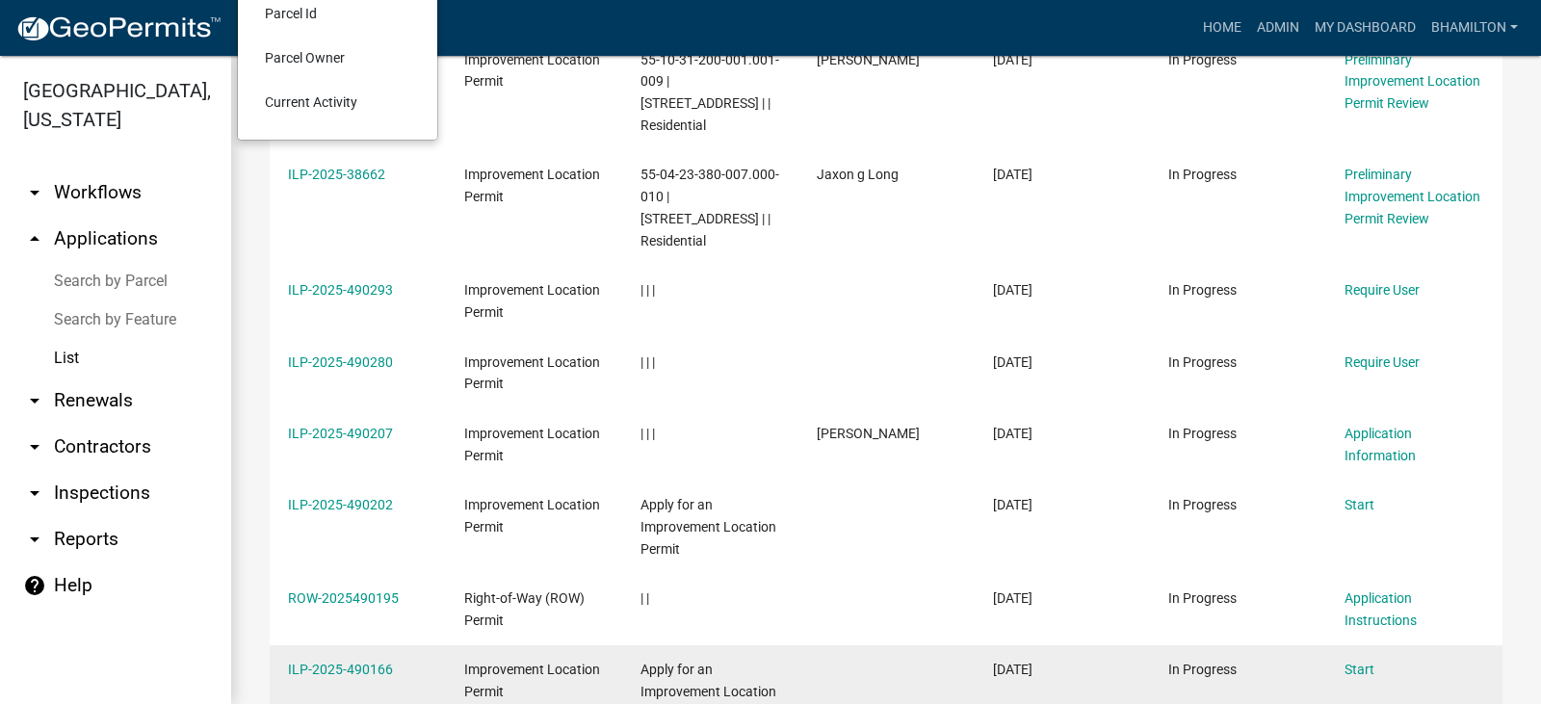
scroll to position [703, 0]
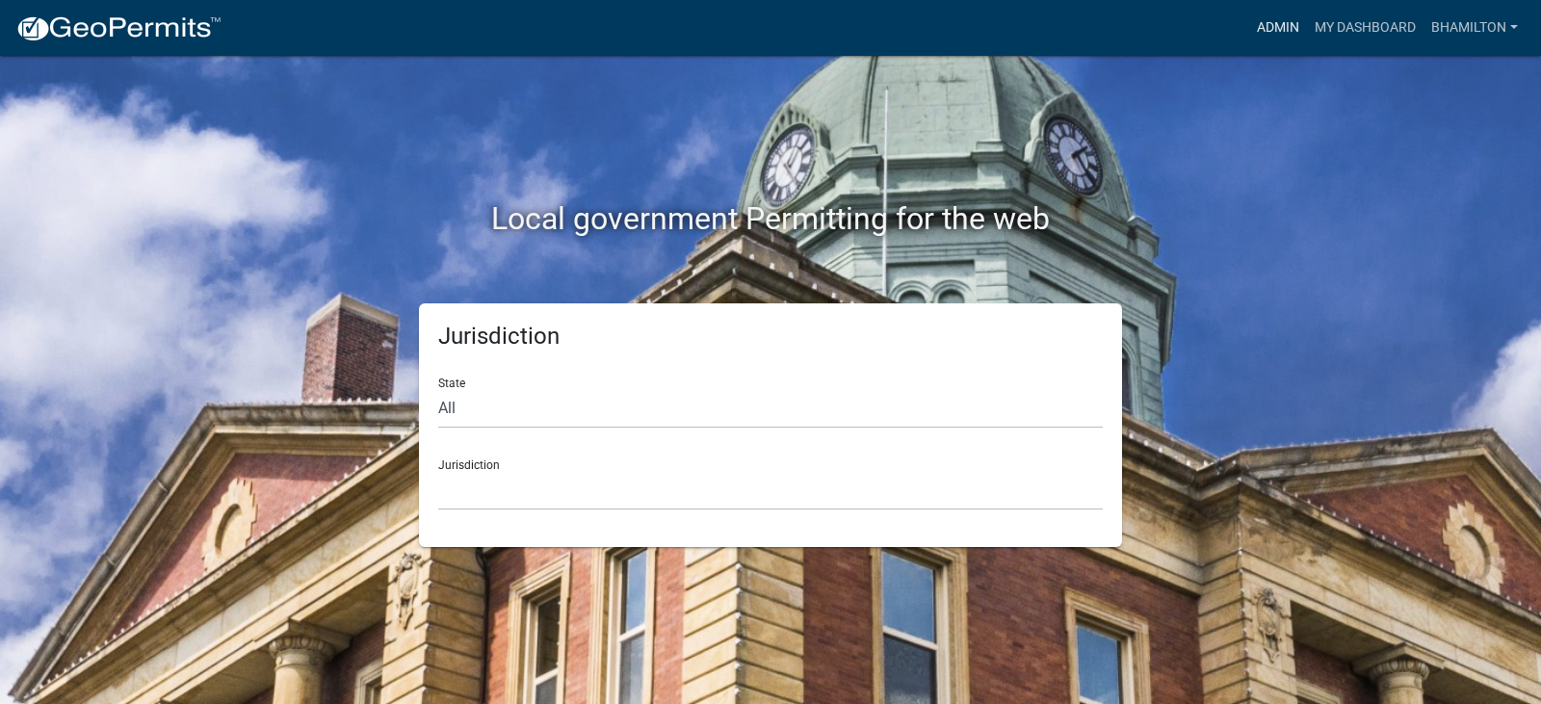
click at [1263, 34] on link "Admin" at bounding box center [1278, 28] width 58 height 37
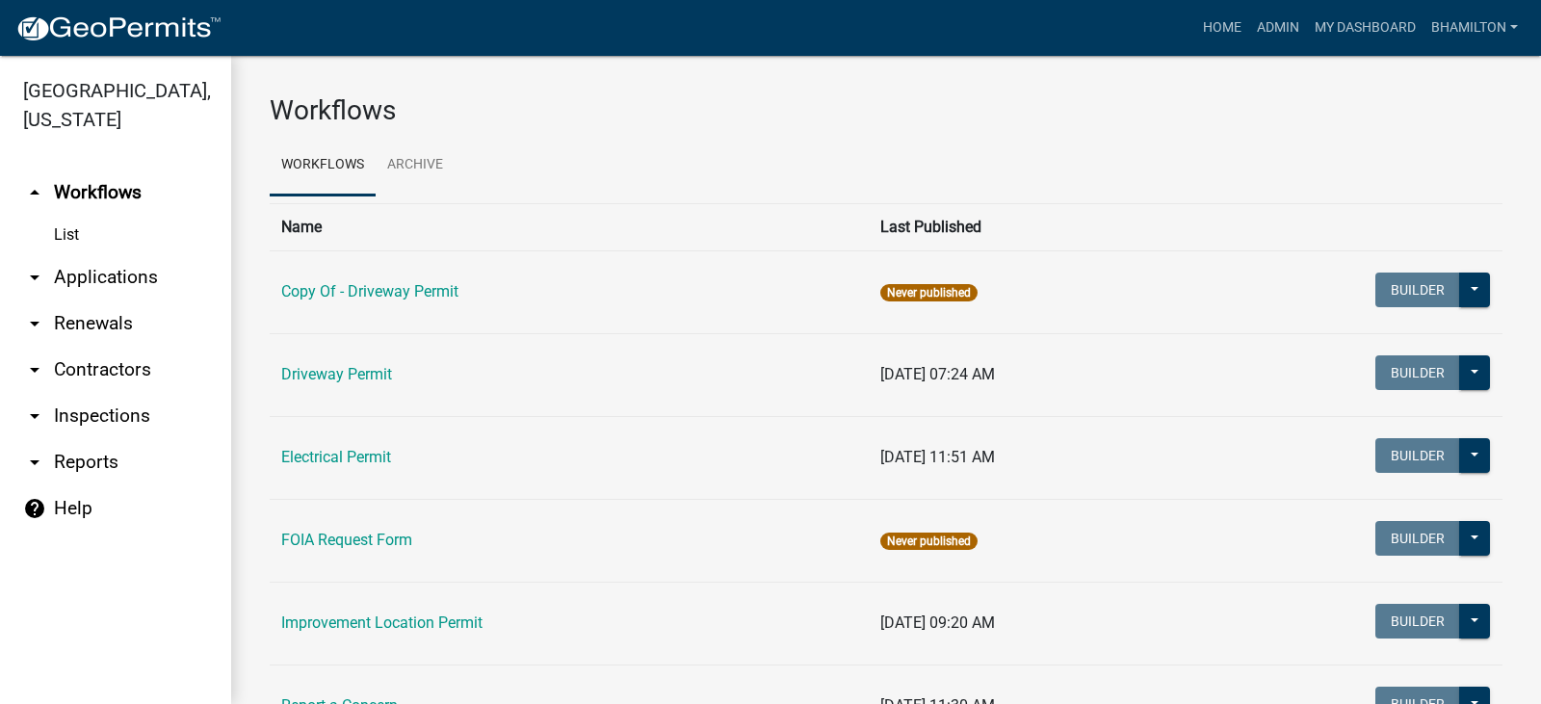
click at [114, 285] on link "arrow_drop_down Applications" at bounding box center [115, 277] width 231 height 46
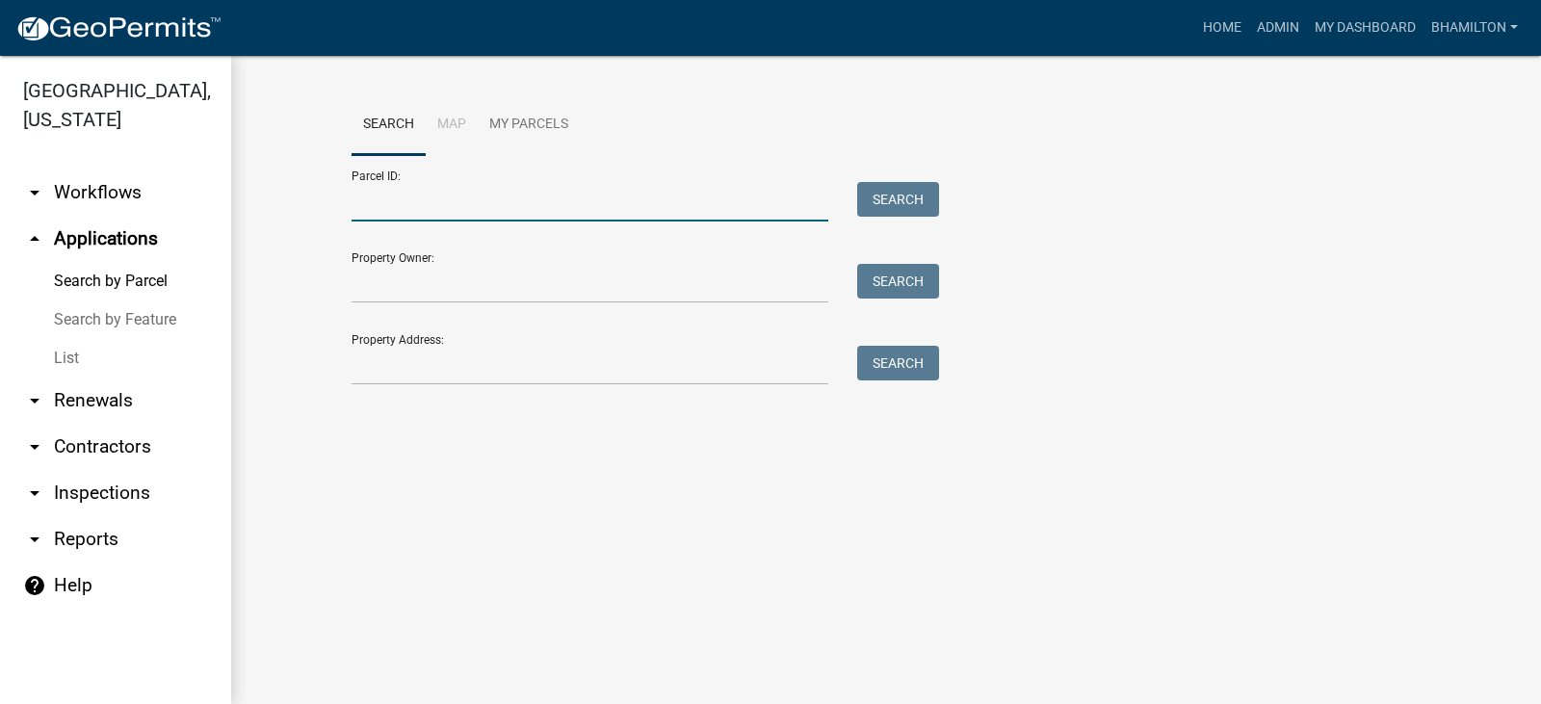
click at [394, 200] on input "Parcel ID:" at bounding box center [590, 201] width 477 height 39
paste input "55-06-16-400-002.002-015"
type input "55-06-16-400-002.002-015"
click at [896, 204] on button "Search" at bounding box center [898, 199] width 82 height 35
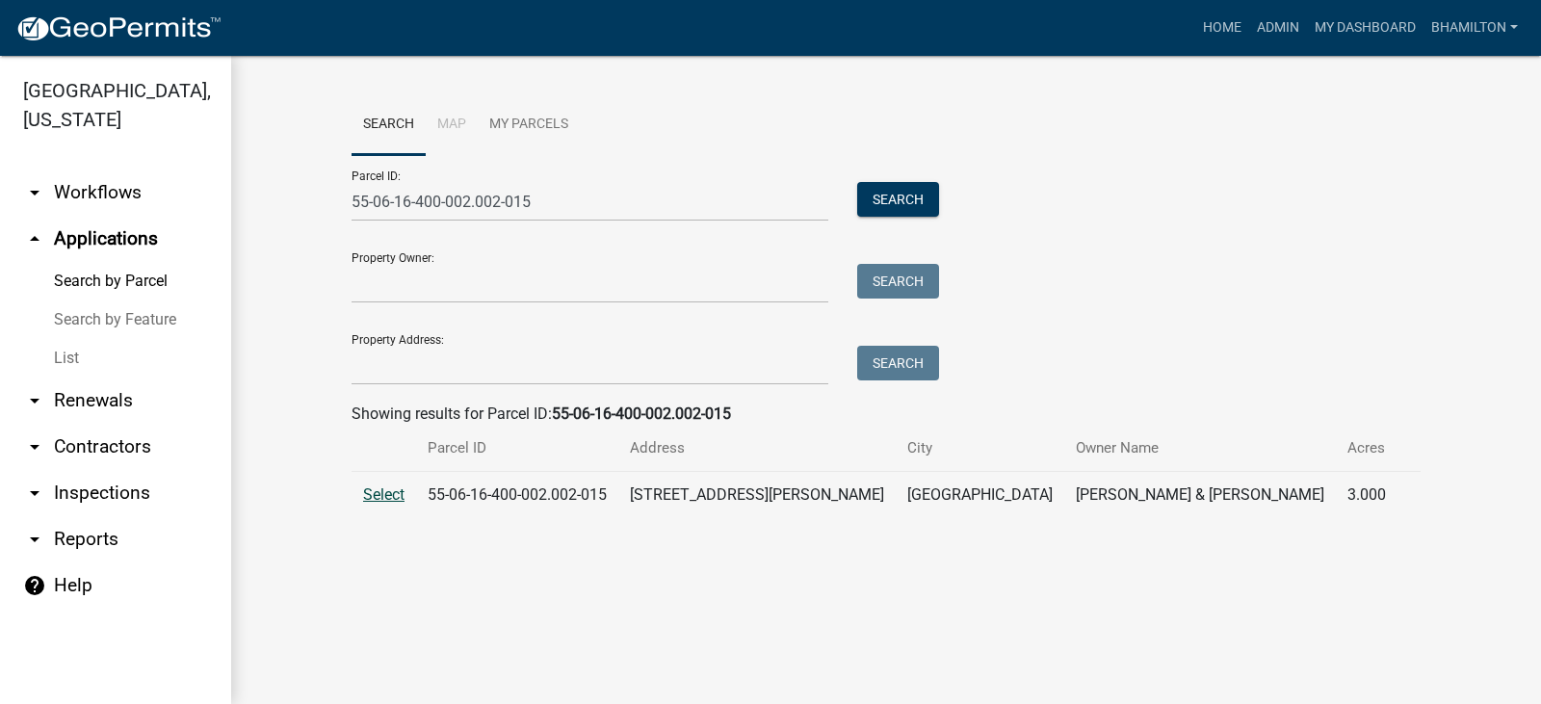
click at [395, 498] on span "Select" at bounding box center [383, 494] width 41 height 18
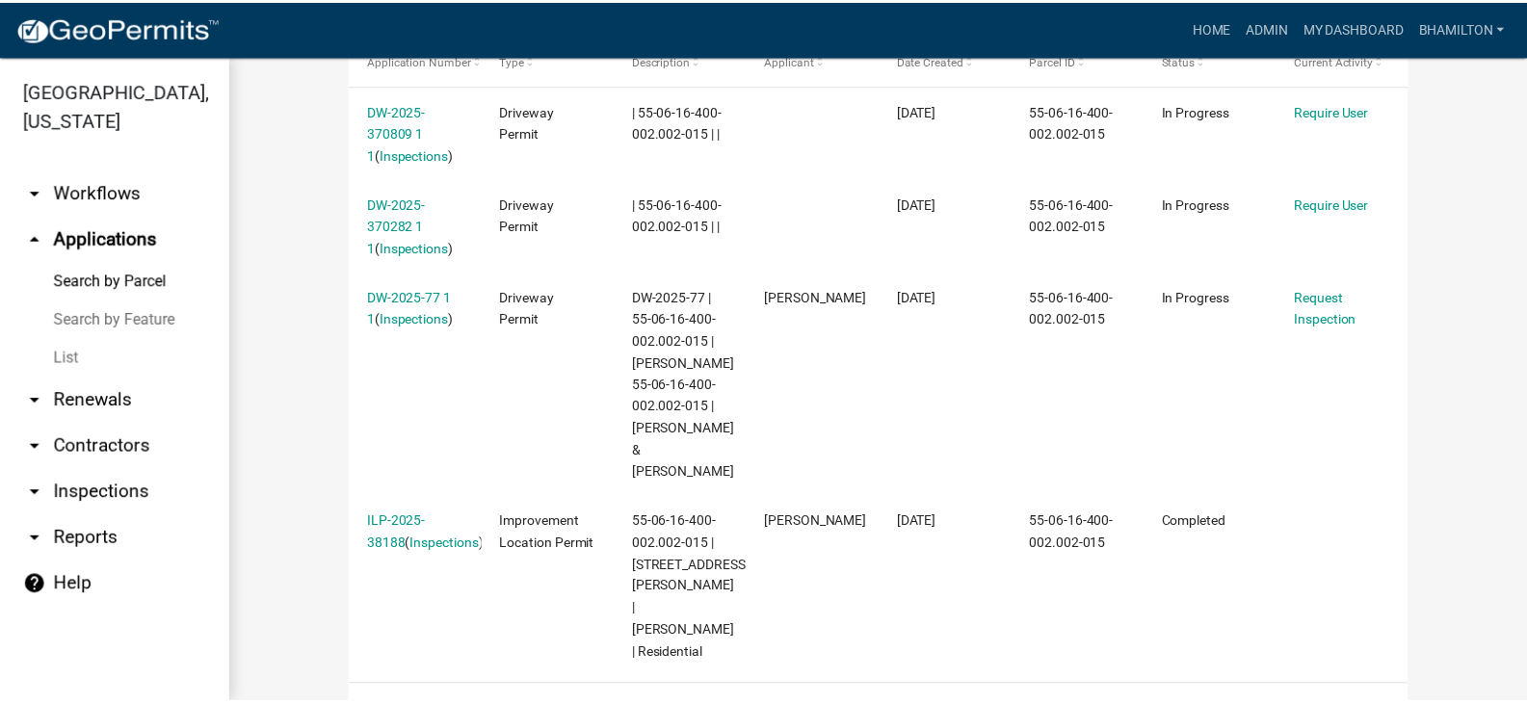
scroll to position [662, 0]
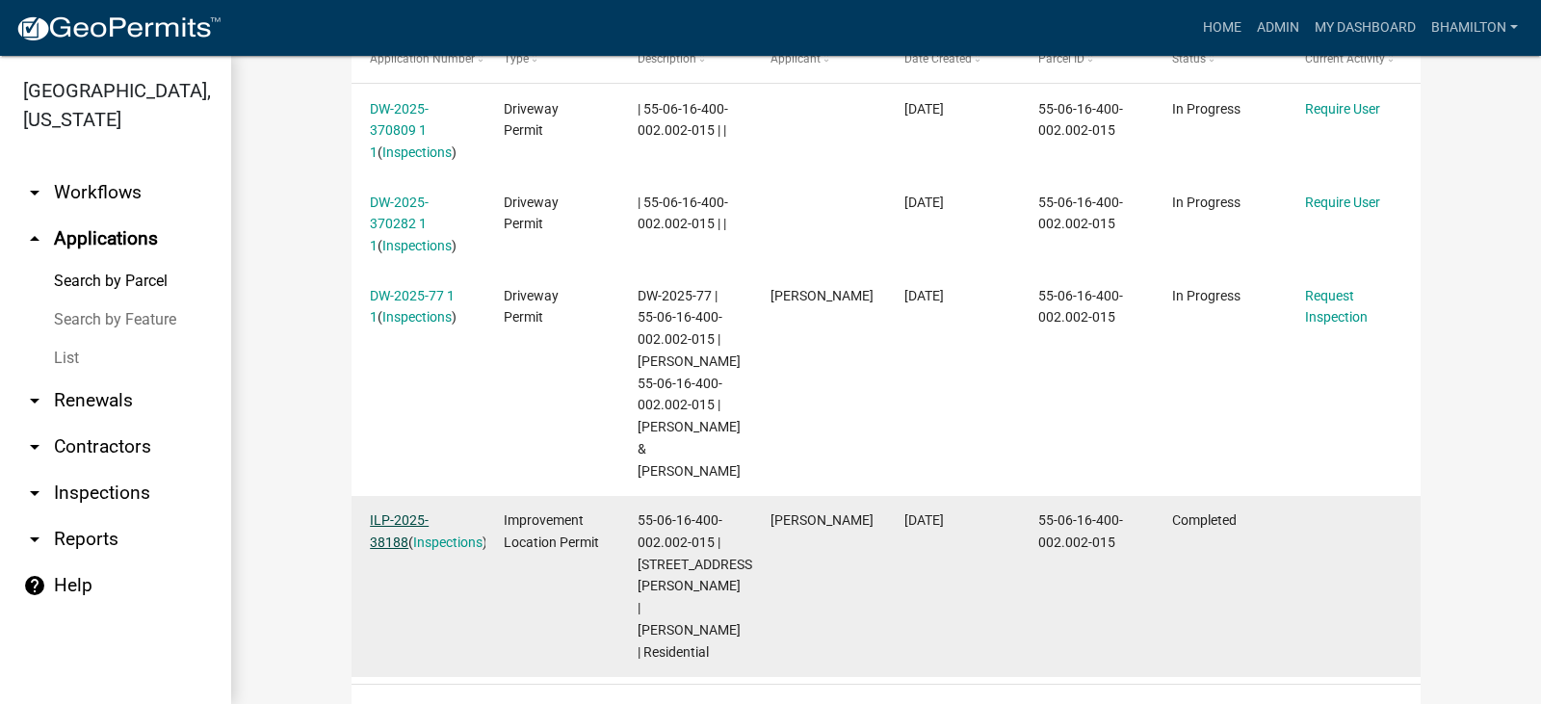
click at [424, 512] on link "ILP-2025-38188" at bounding box center [399, 531] width 59 height 38
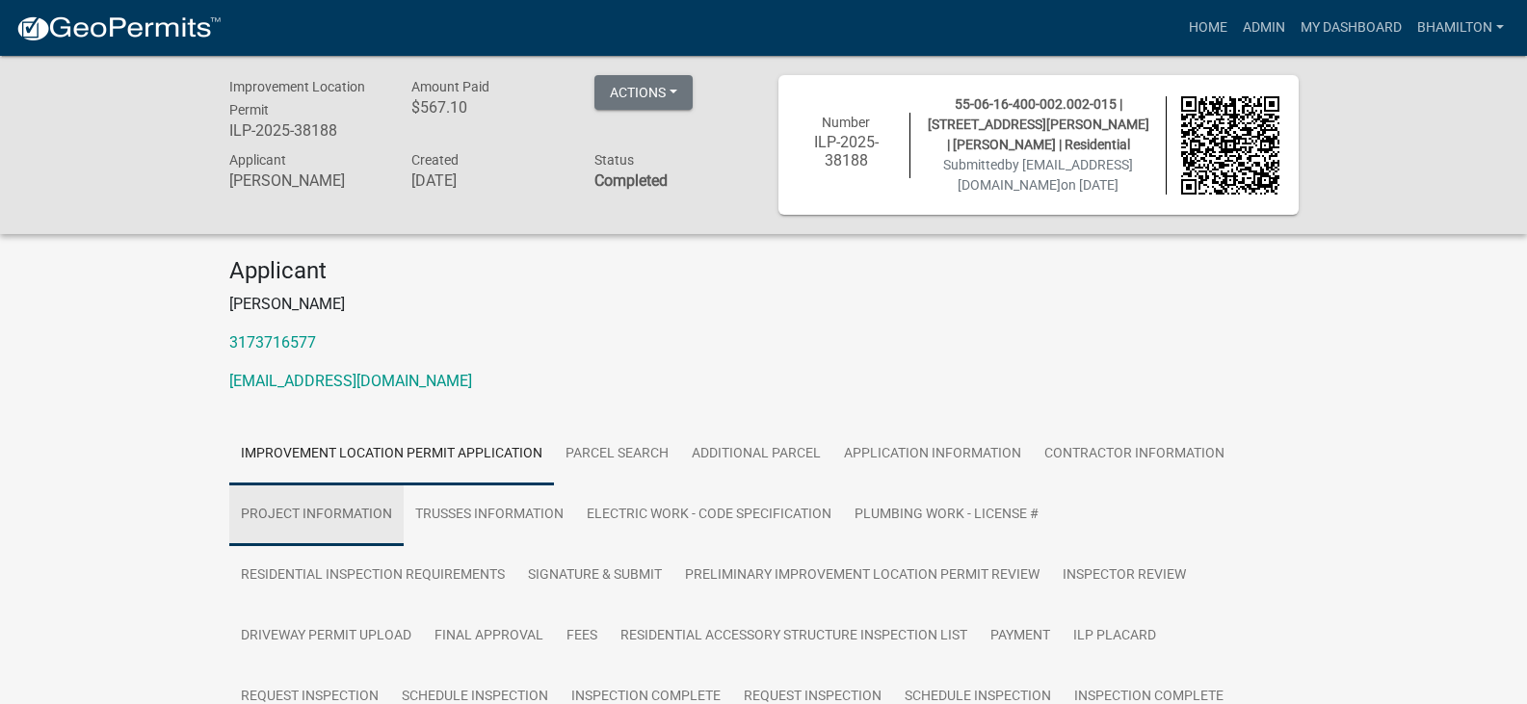
click at [374, 532] on link "Project Information" at bounding box center [316, 515] width 174 height 62
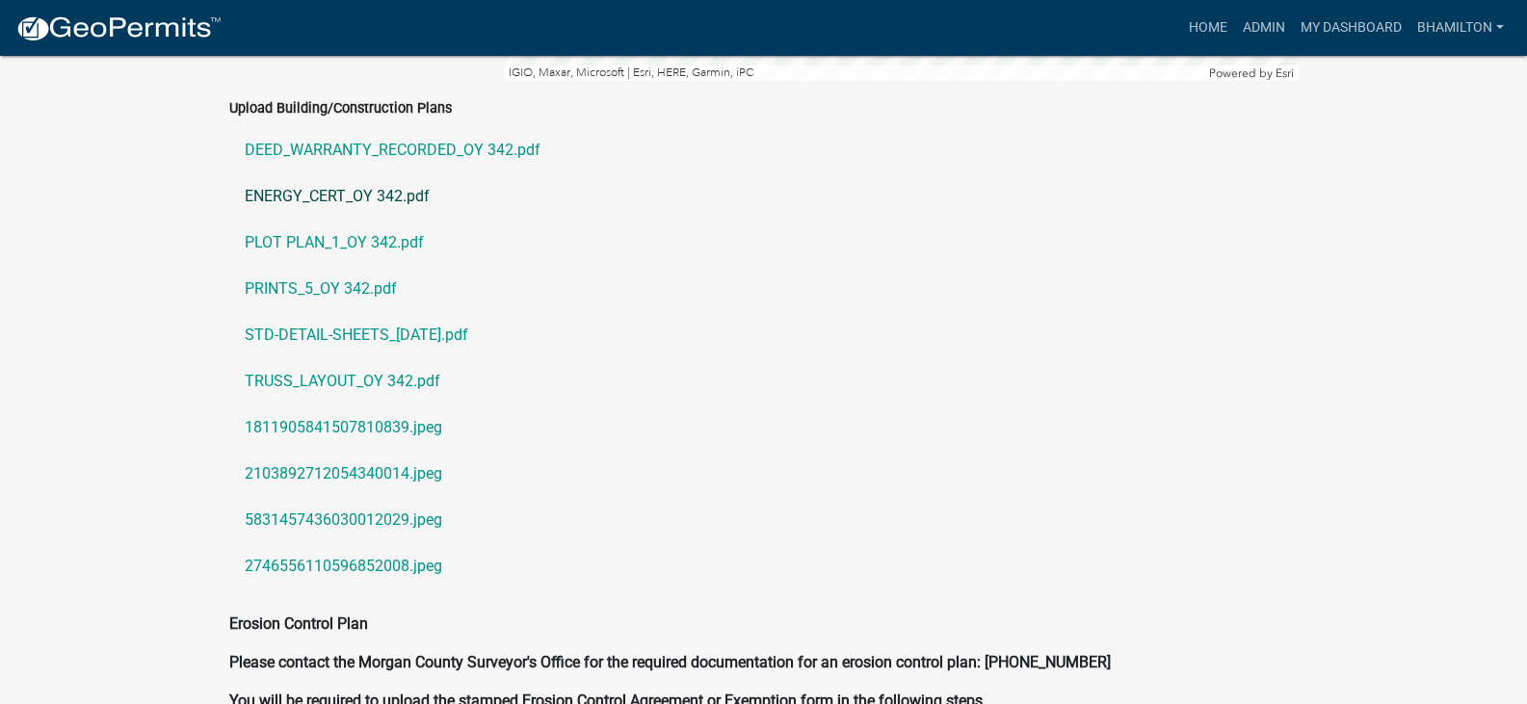
scroll to position [4623, 0]
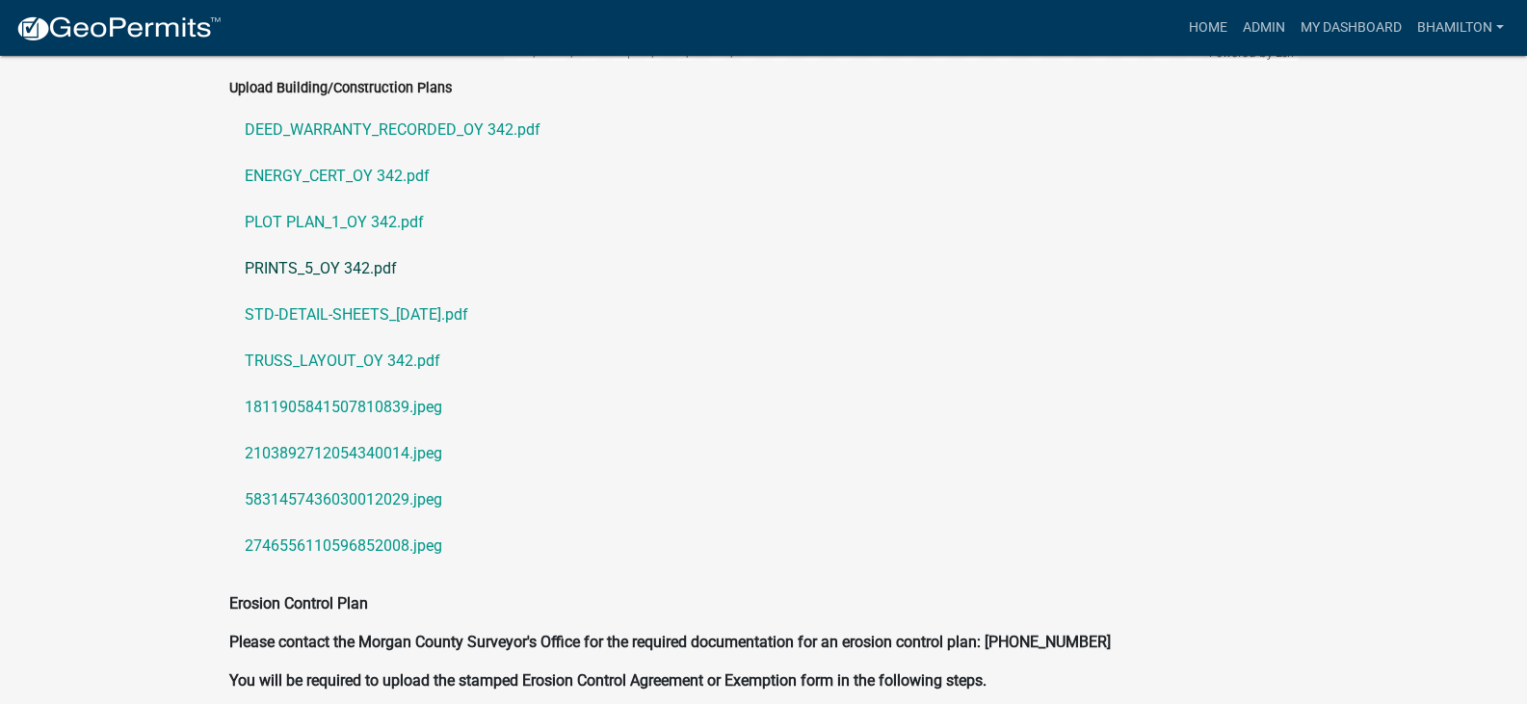
click at [333, 257] on link "PRINTS_5_OY 342.pdf" at bounding box center [763, 269] width 1069 height 46
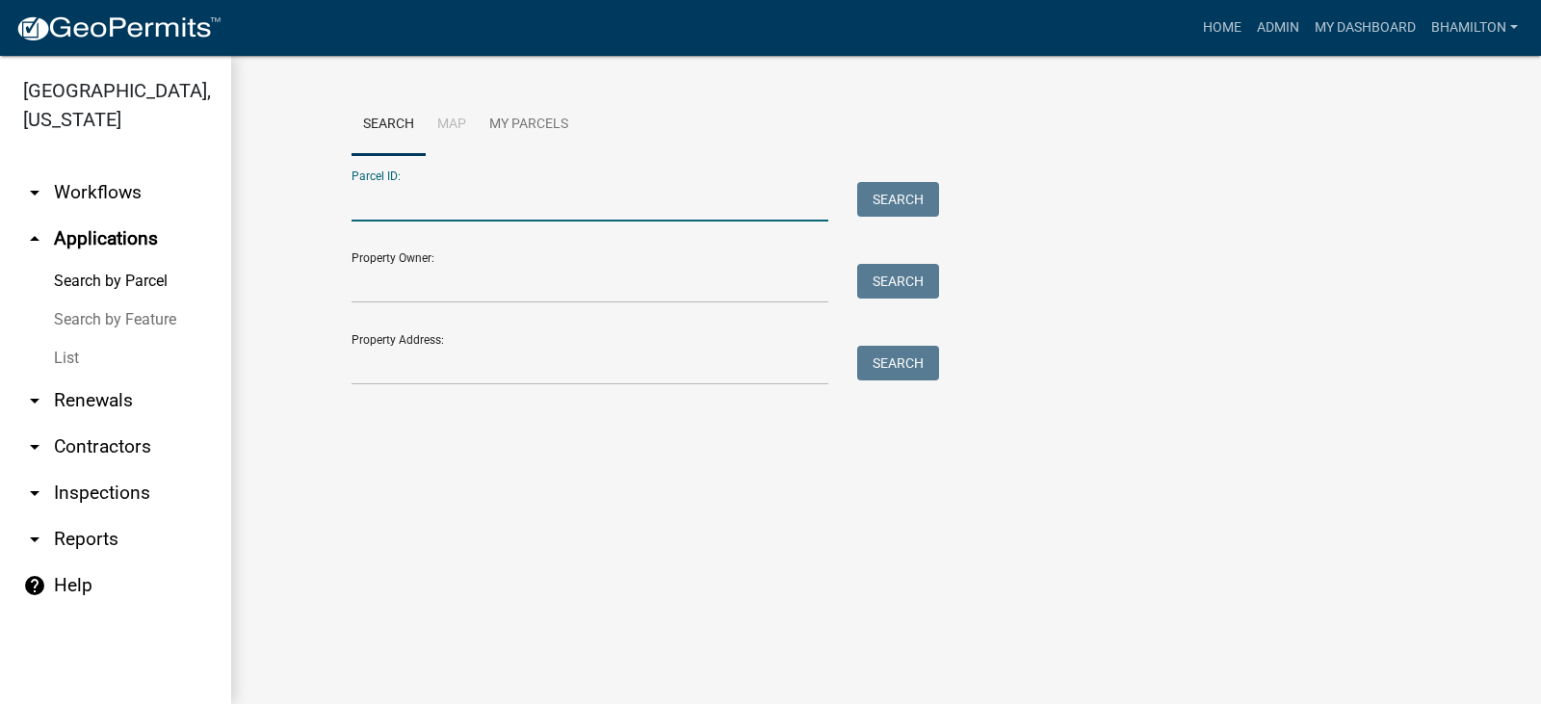
click at [381, 198] on input "Parcel ID:" at bounding box center [590, 201] width 477 height 39
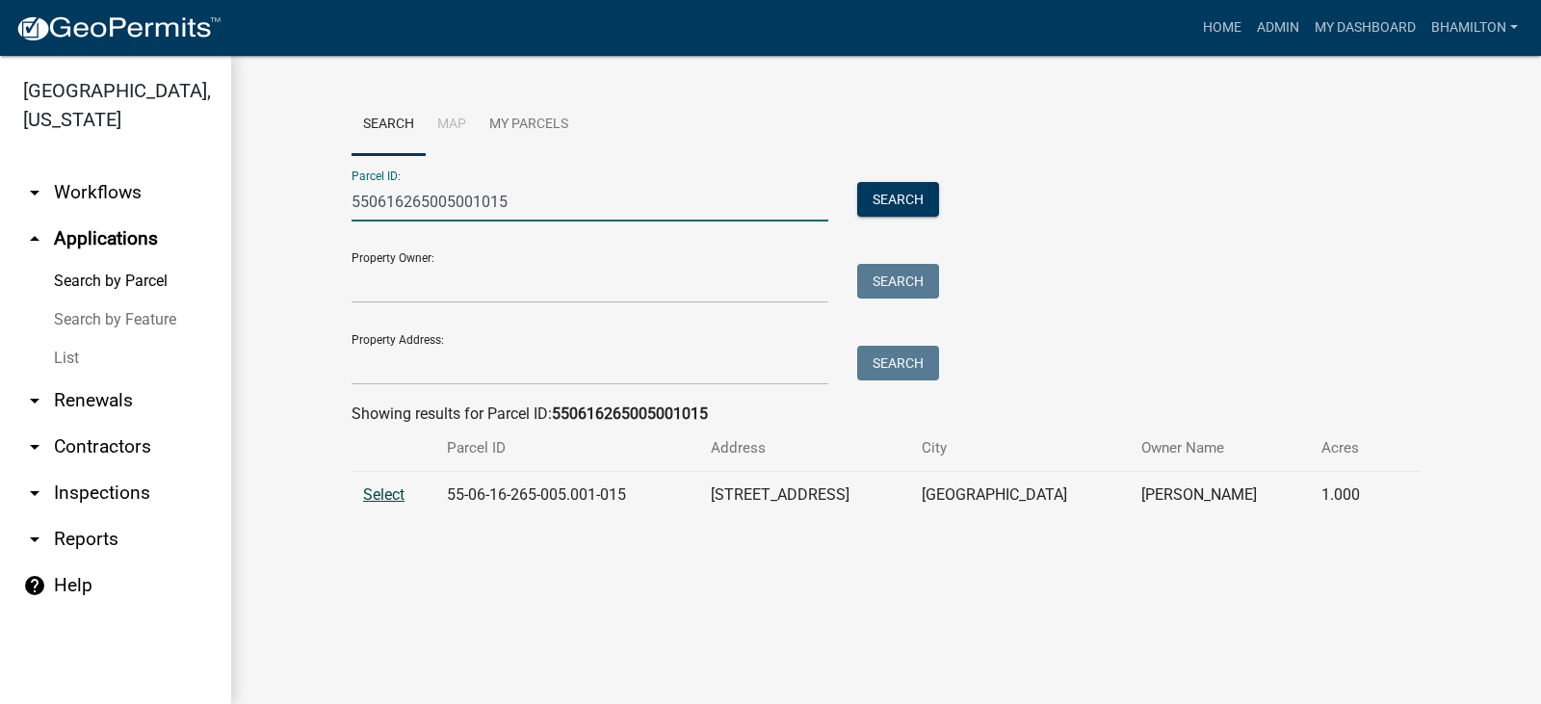
type input "550616265005001015"
click at [393, 500] on span "Select" at bounding box center [383, 494] width 41 height 18
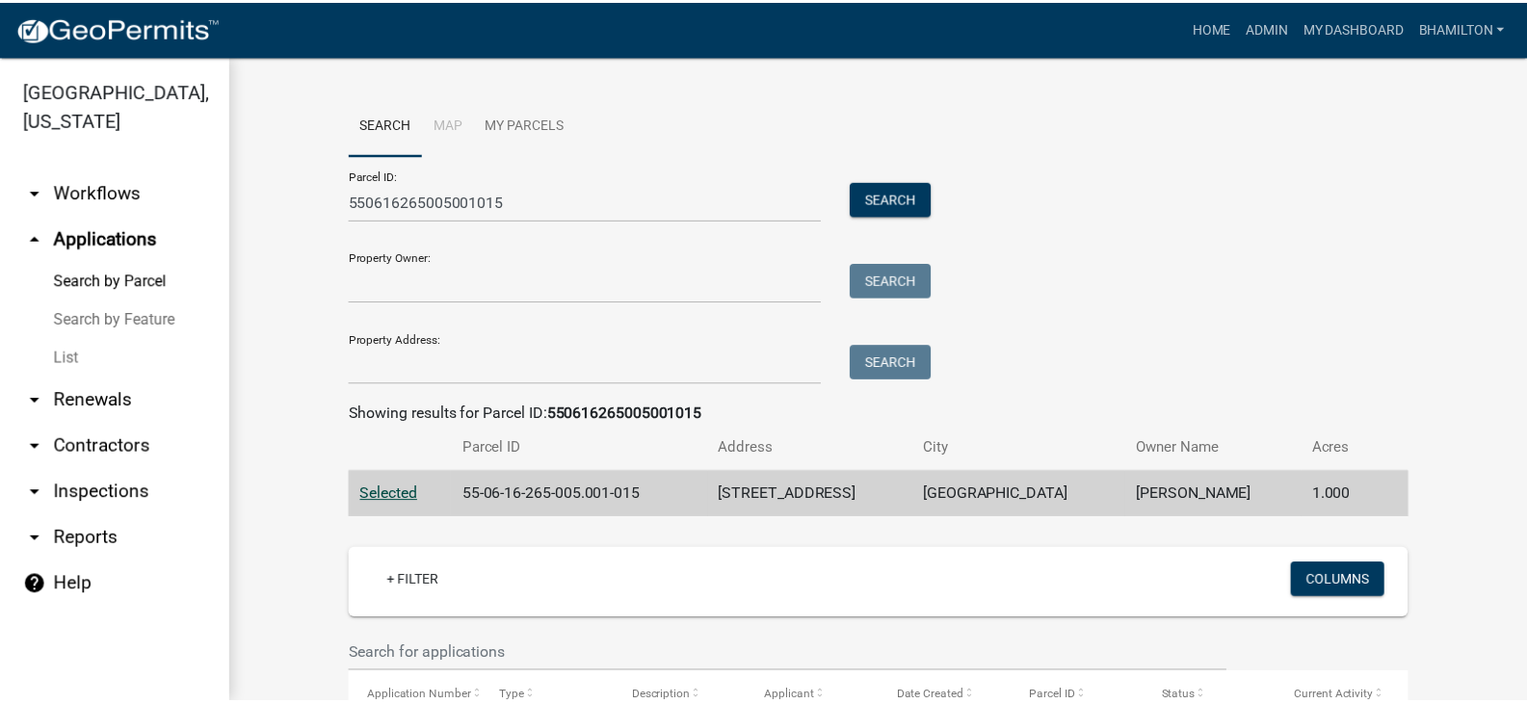
scroll to position [272, 0]
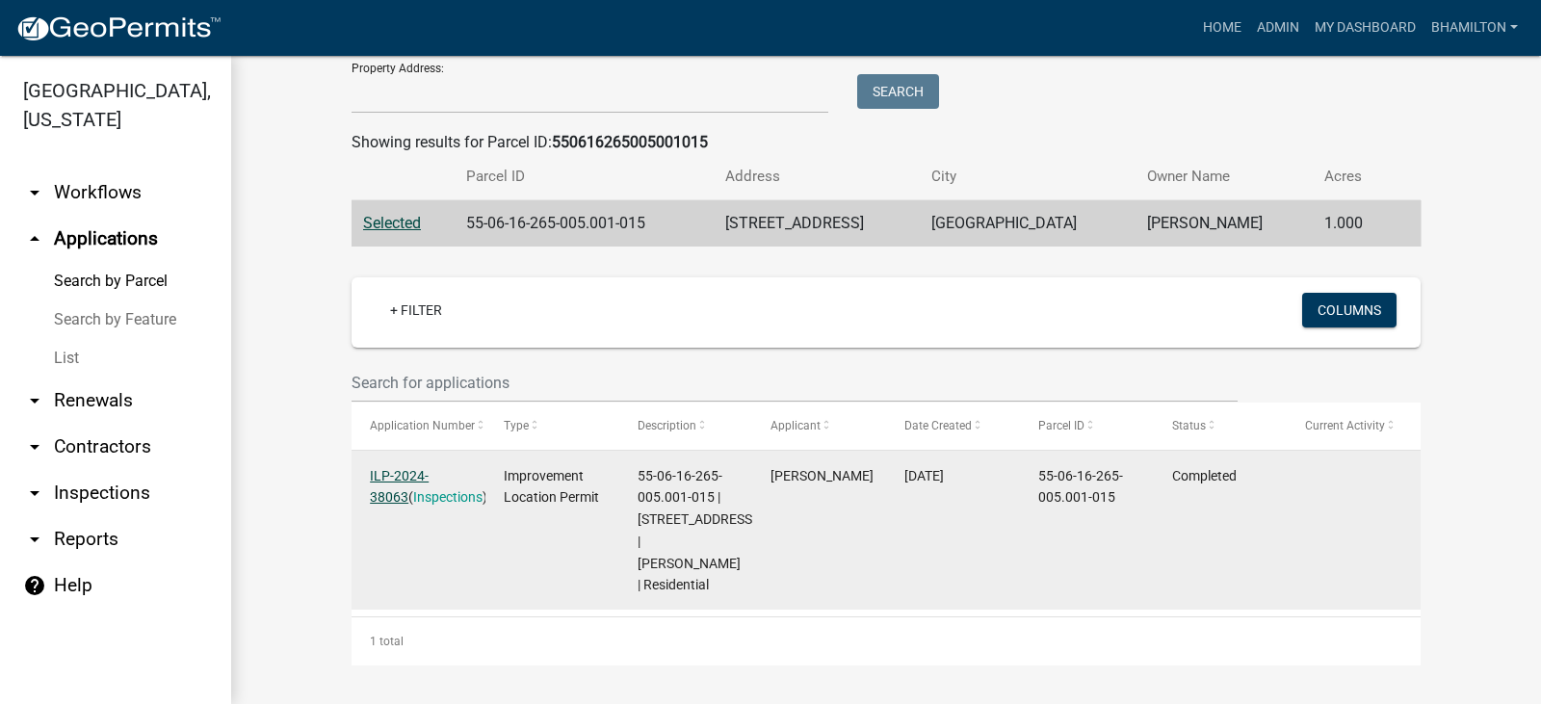
click at [429, 479] on link "ILP-2024-38063" at bounding box center [399, 487] width 59 height 38
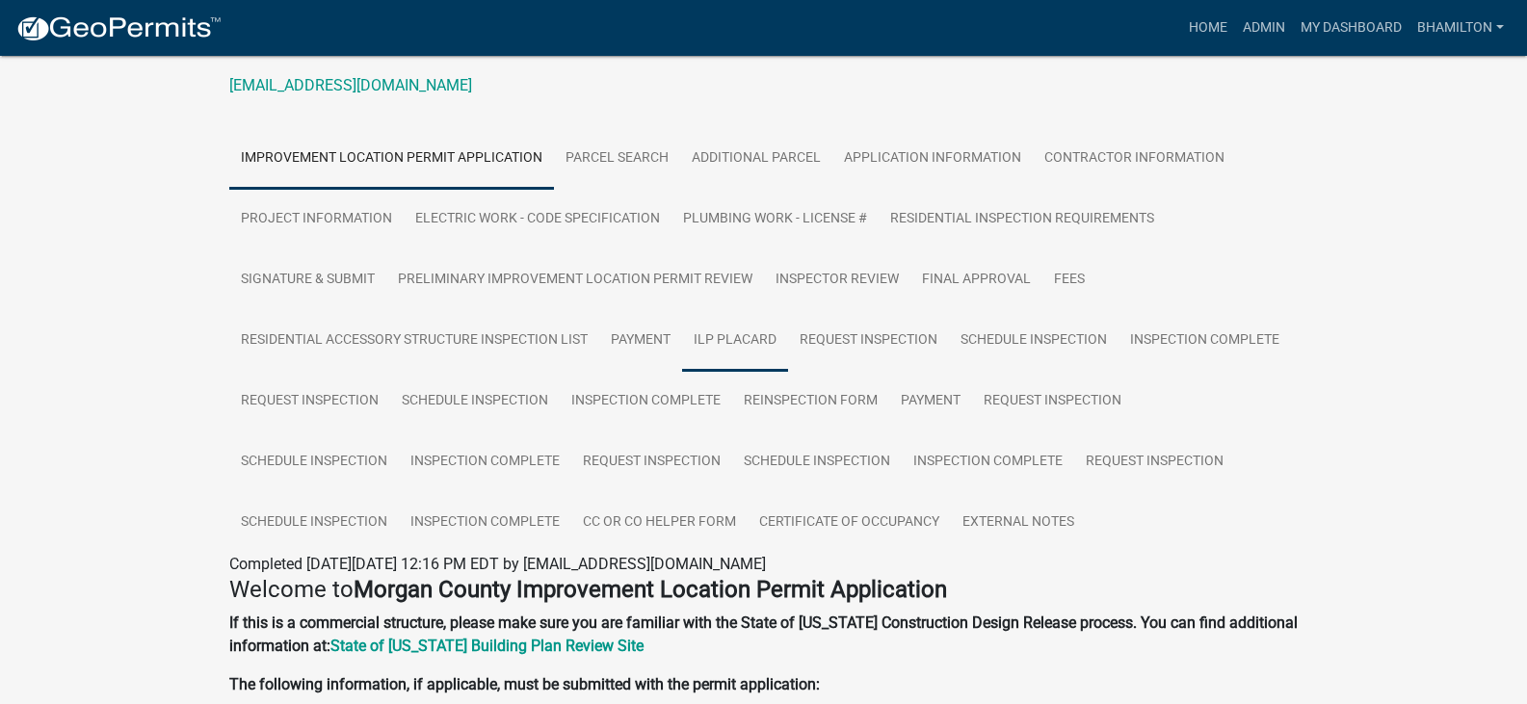
scroll to position [289, 0]
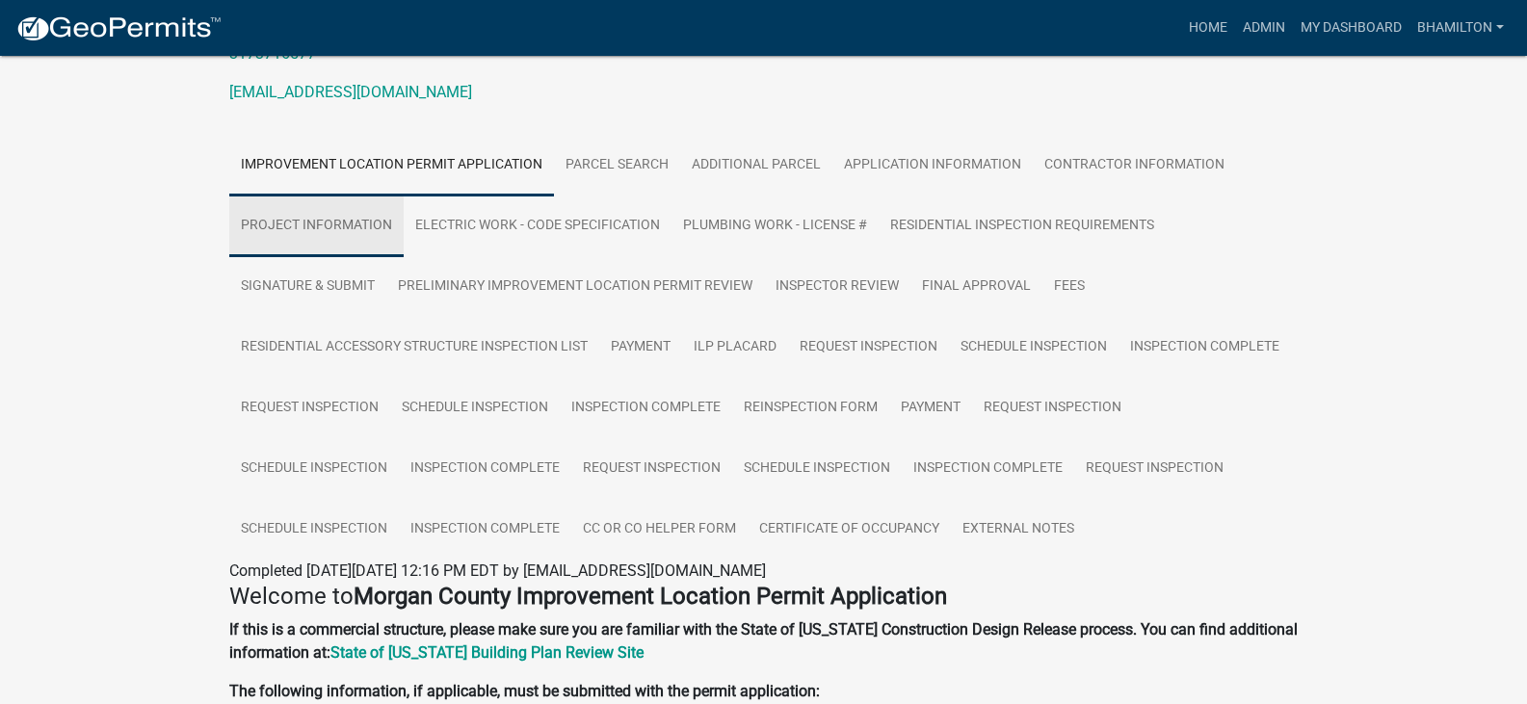
click at [308, 243] on link "Project Information" at bounding box center [316, 227] width 174 height 62
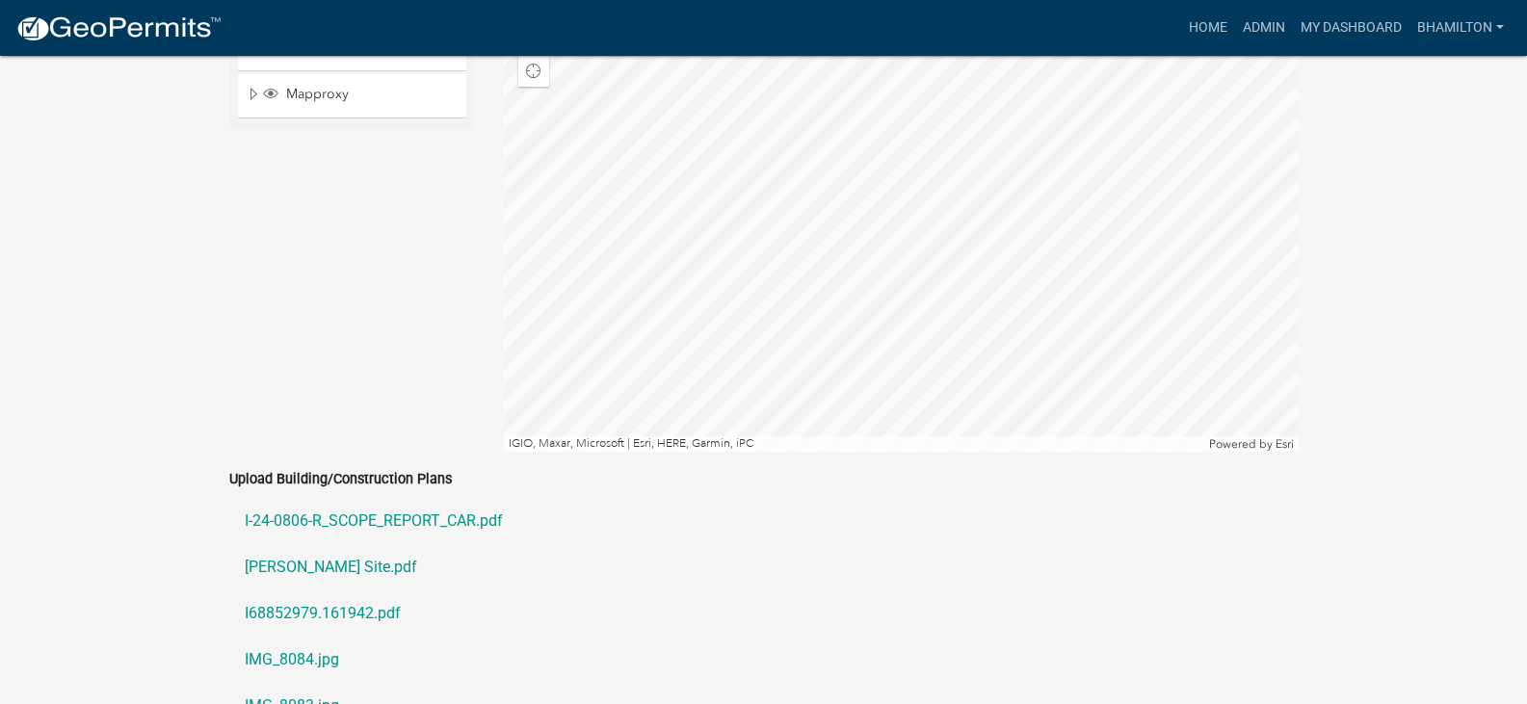
scroll to position [4334, 0]
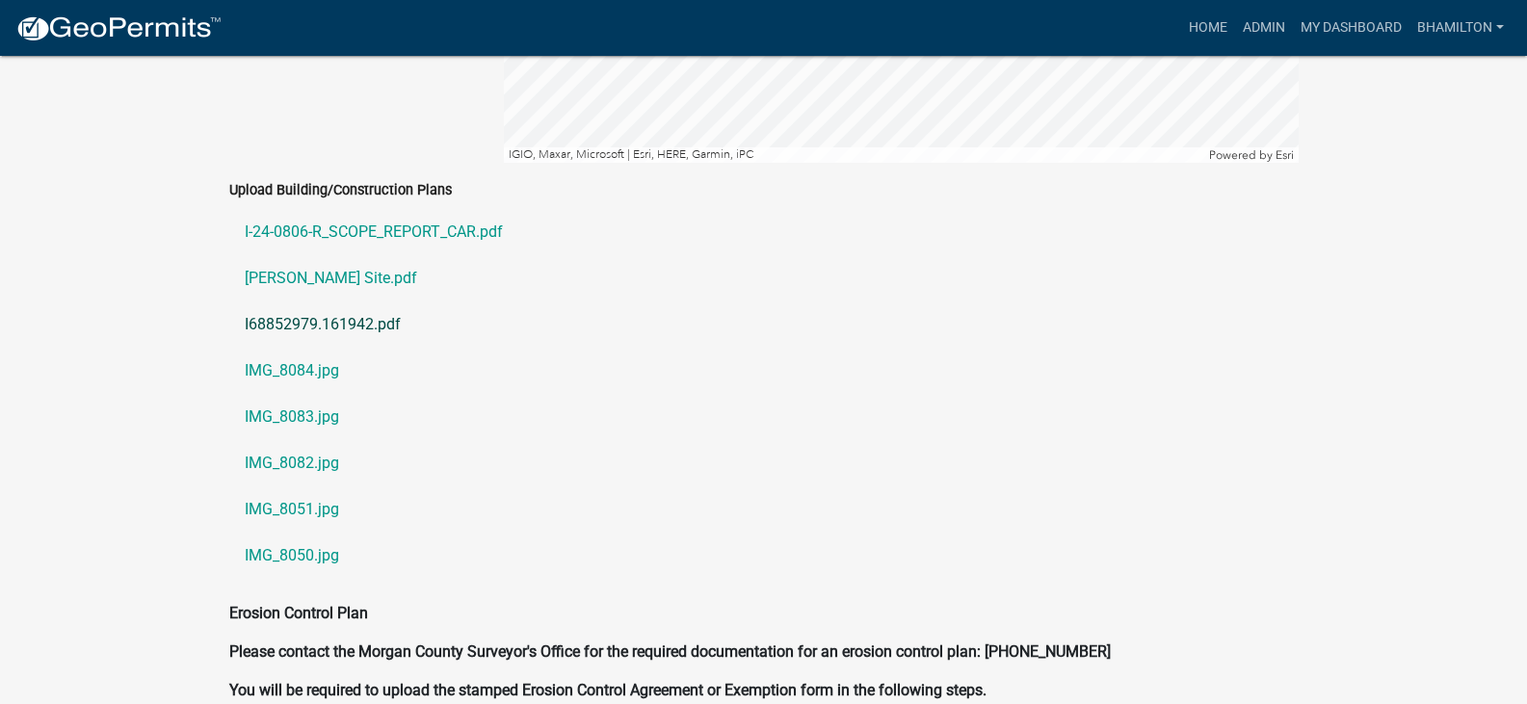
click at [330, 326] on link "I68852979.161942.pdf" at bounding box center [763, 324] width 1069 height 46
click at [307, 364] on link "IMG_8084.jpg" at bounding box center [763, 371] width 1069 height 46
click at [349, 315] on link "I68852979.161942.pdf" at bounding box center [763, 324] width 1069 height 46
click at [298, 363] on link "IMG_8084.jpg" at bounding box center [763, 371] width 1069 height 46
click at [335, 413] on link "IMG_8083.jpg" at bounding box center [763, 417] width 1069 height 46
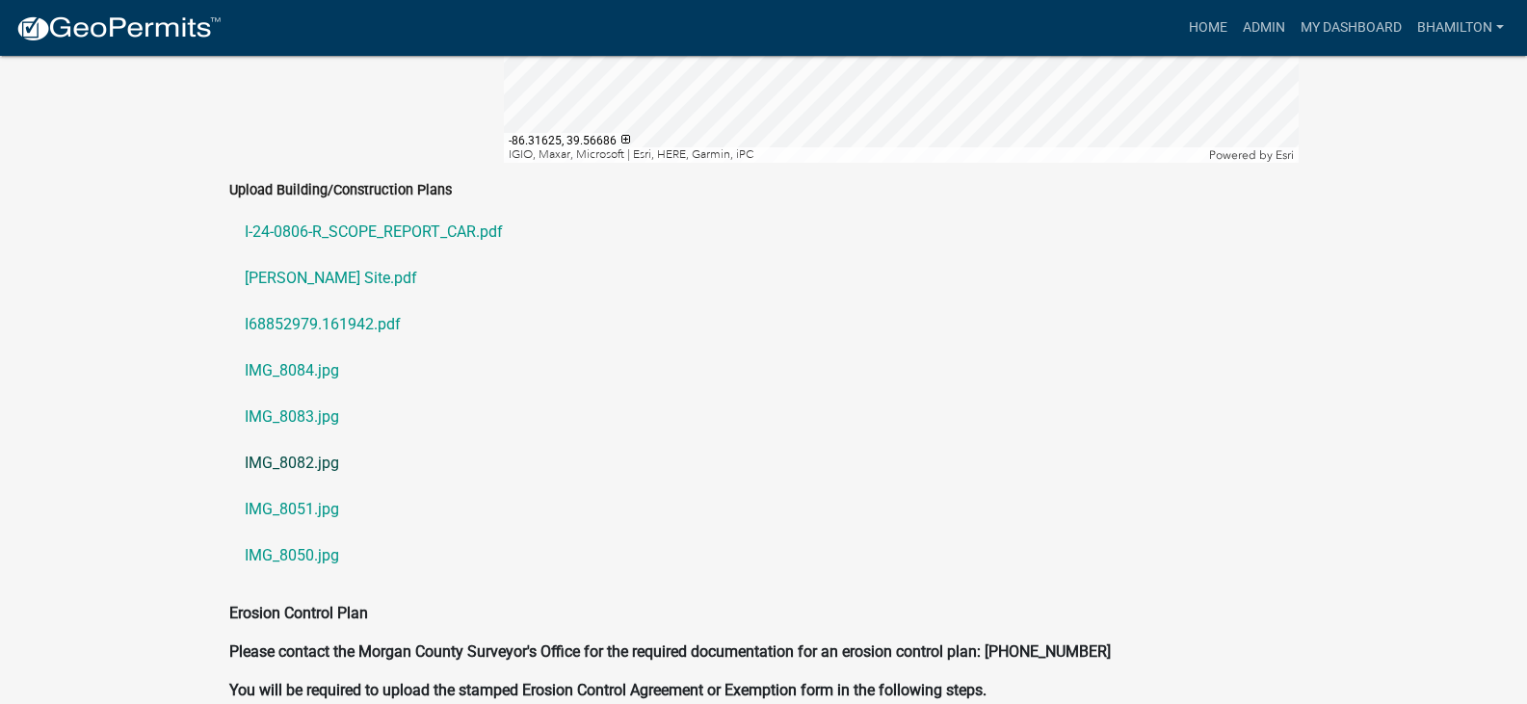
click at [318, 457] on link "IMG_8082.jpg" at bounding box center [763, 463] width 1069 height 46
click at [293, 509] on link "IMG_8051.jpg" at bounding box center [763, 509] width 1069 height 46
click at [328, 559] on link "IMG_8050.jpg" at bounding box center [763, 556] width 1069 height 46
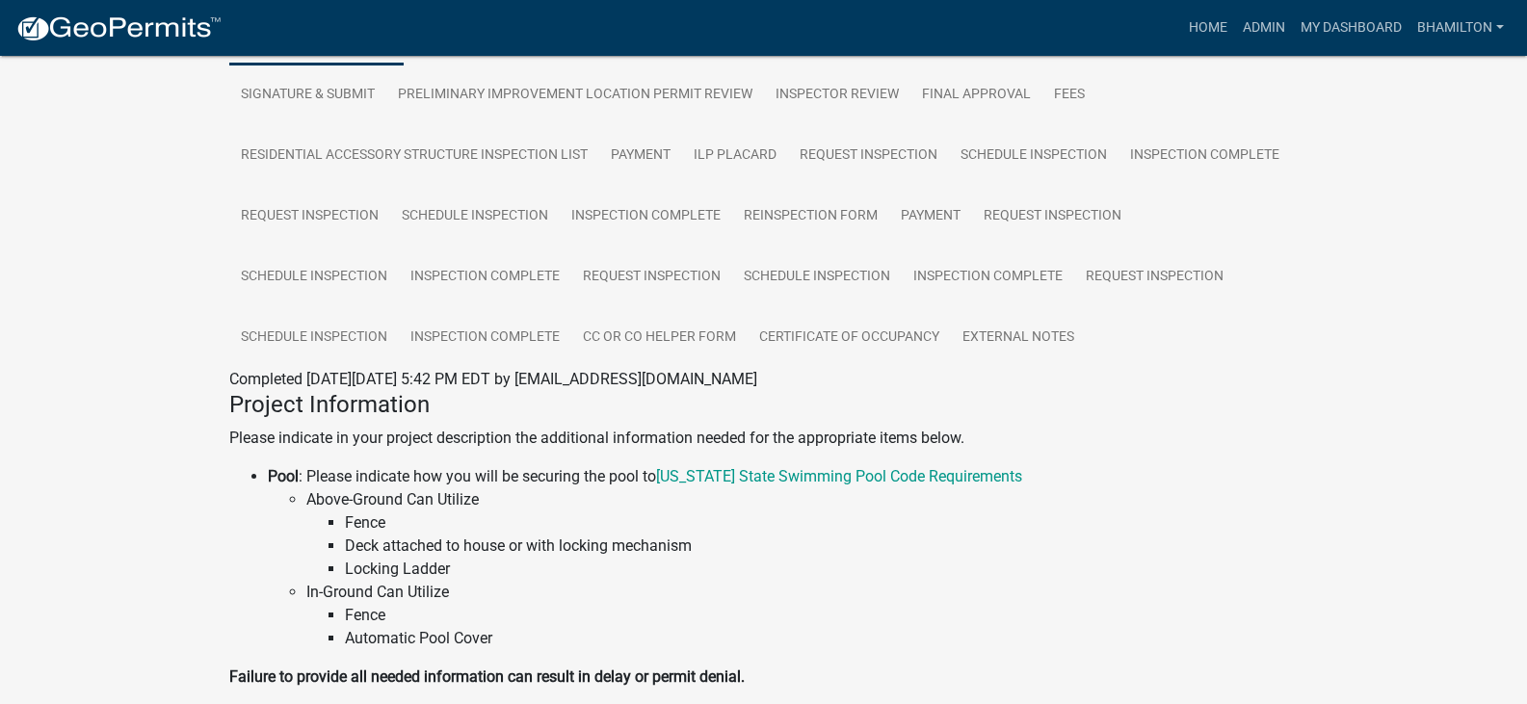
scroll to position [482, 0]
click at [1181, 174] on link "Inspection Complete" at bounding box center [1204, 155] width 172 height 62
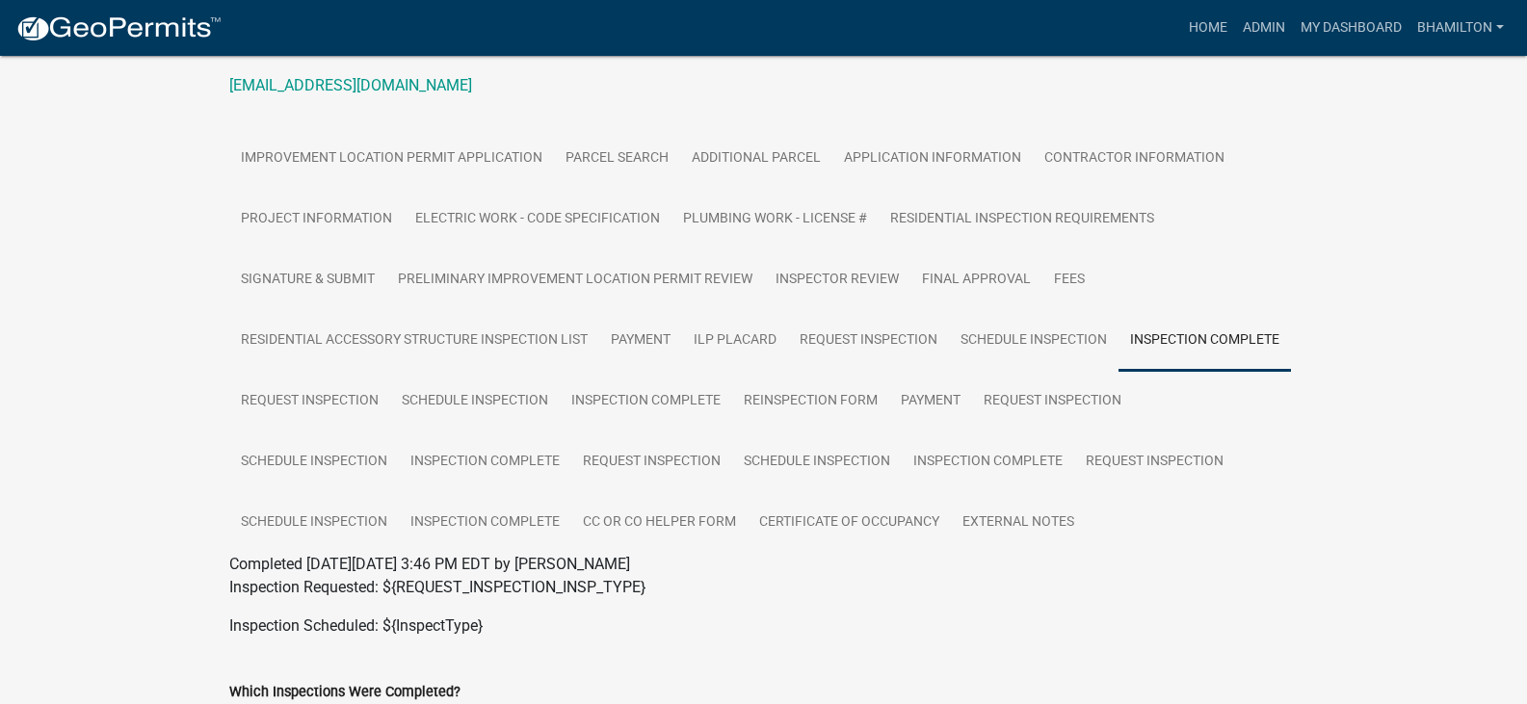
scroll to position [495, 0]
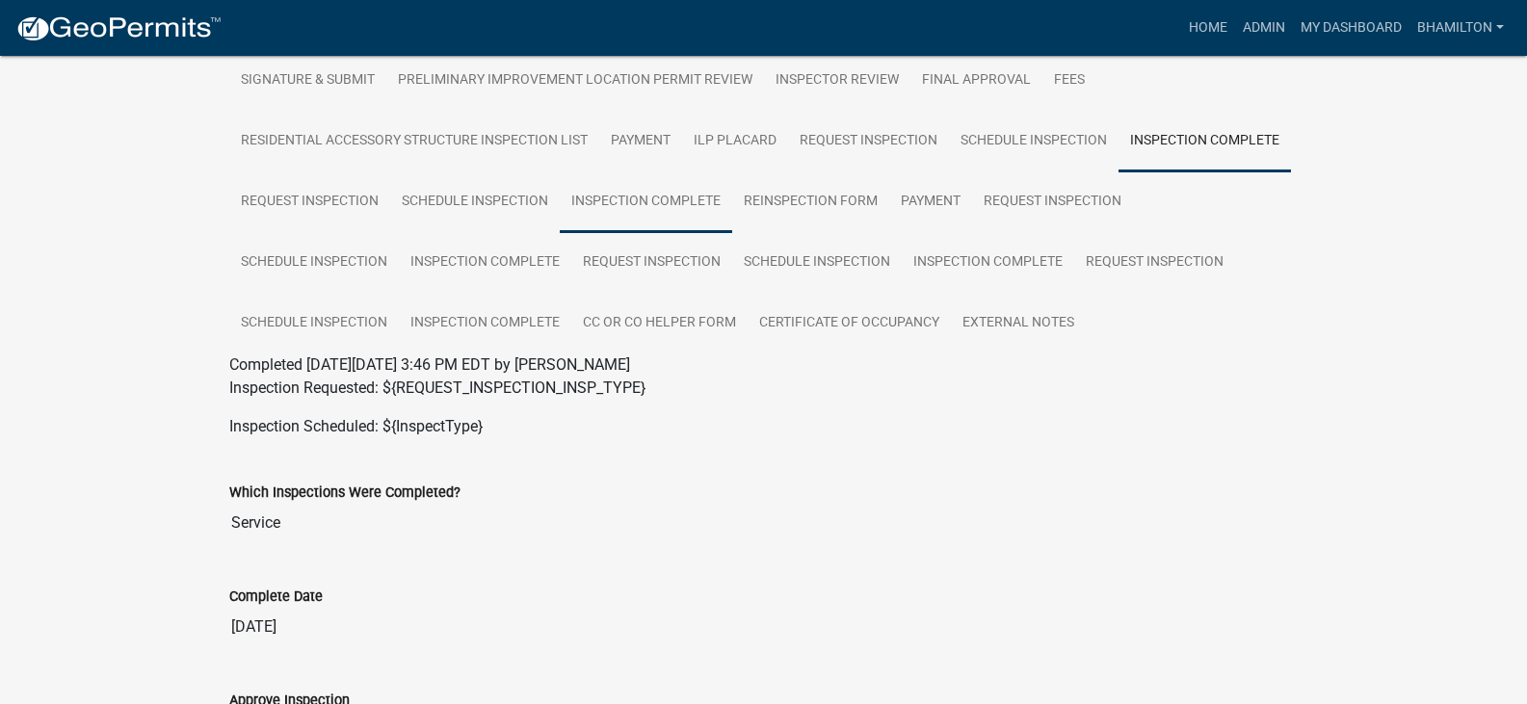
click at [616, 224] on link "Inspection Complete" at bounding box center [646, 202] width 172 height 62
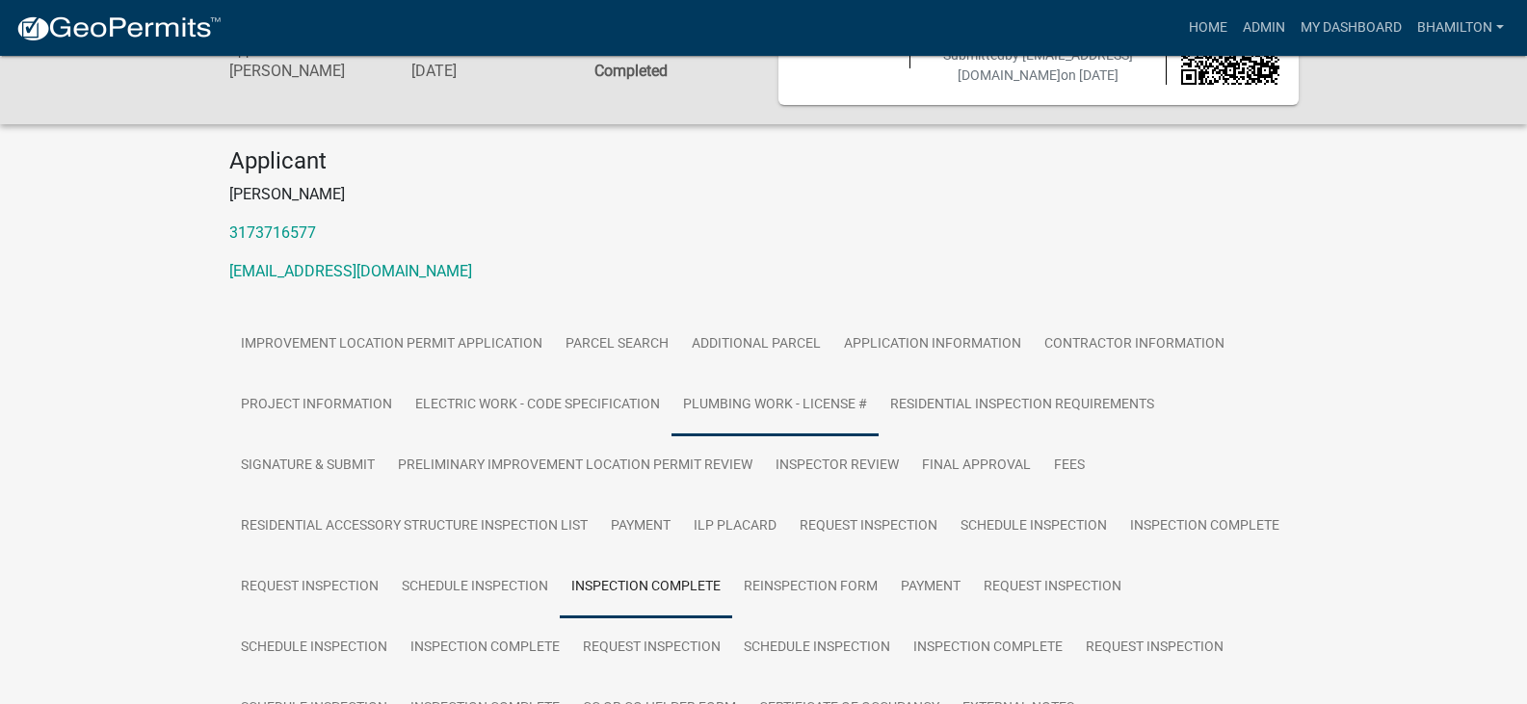
scroll to position [302, 0]
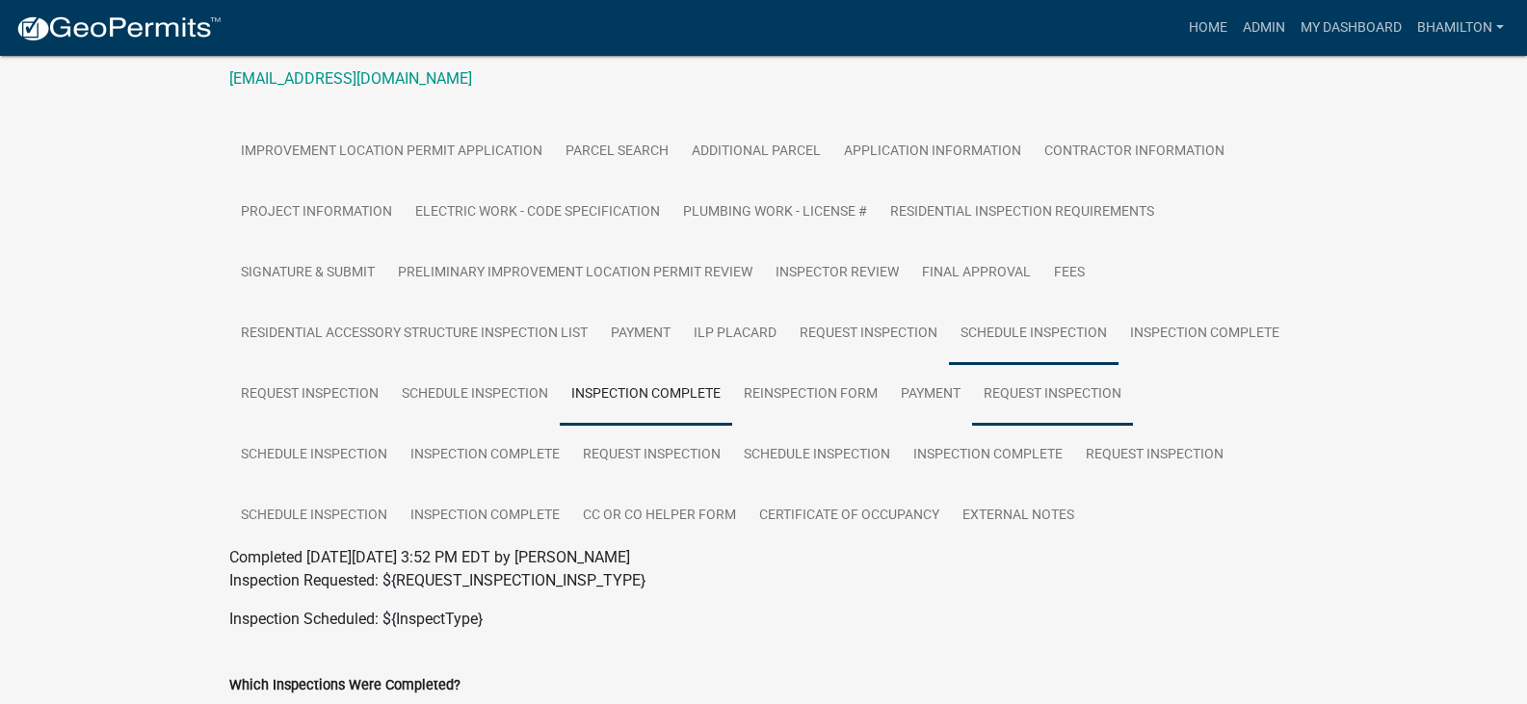
click at [1003, 417] on link "Request Inspection" at bounding box center [1052, 395] width 161 height 62
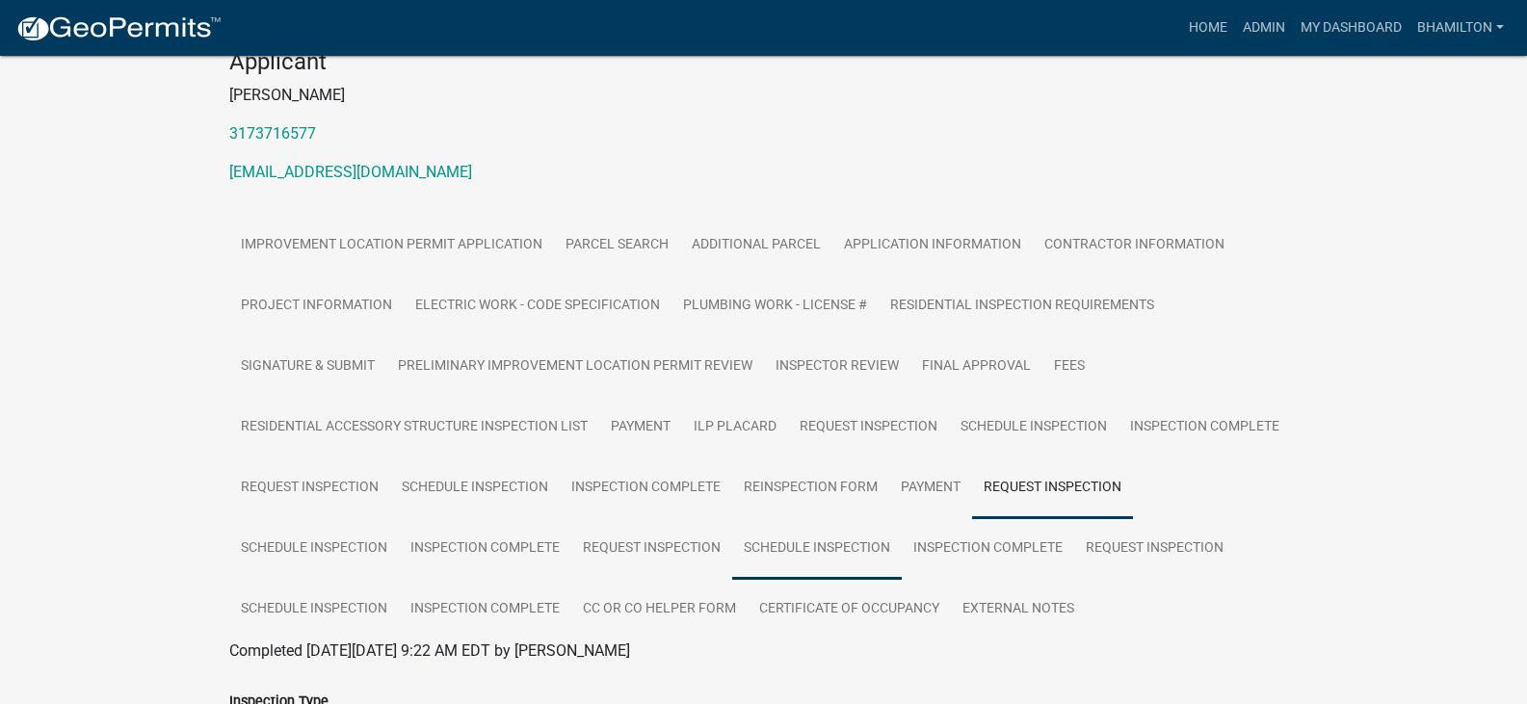
scroll to position [495, 0]
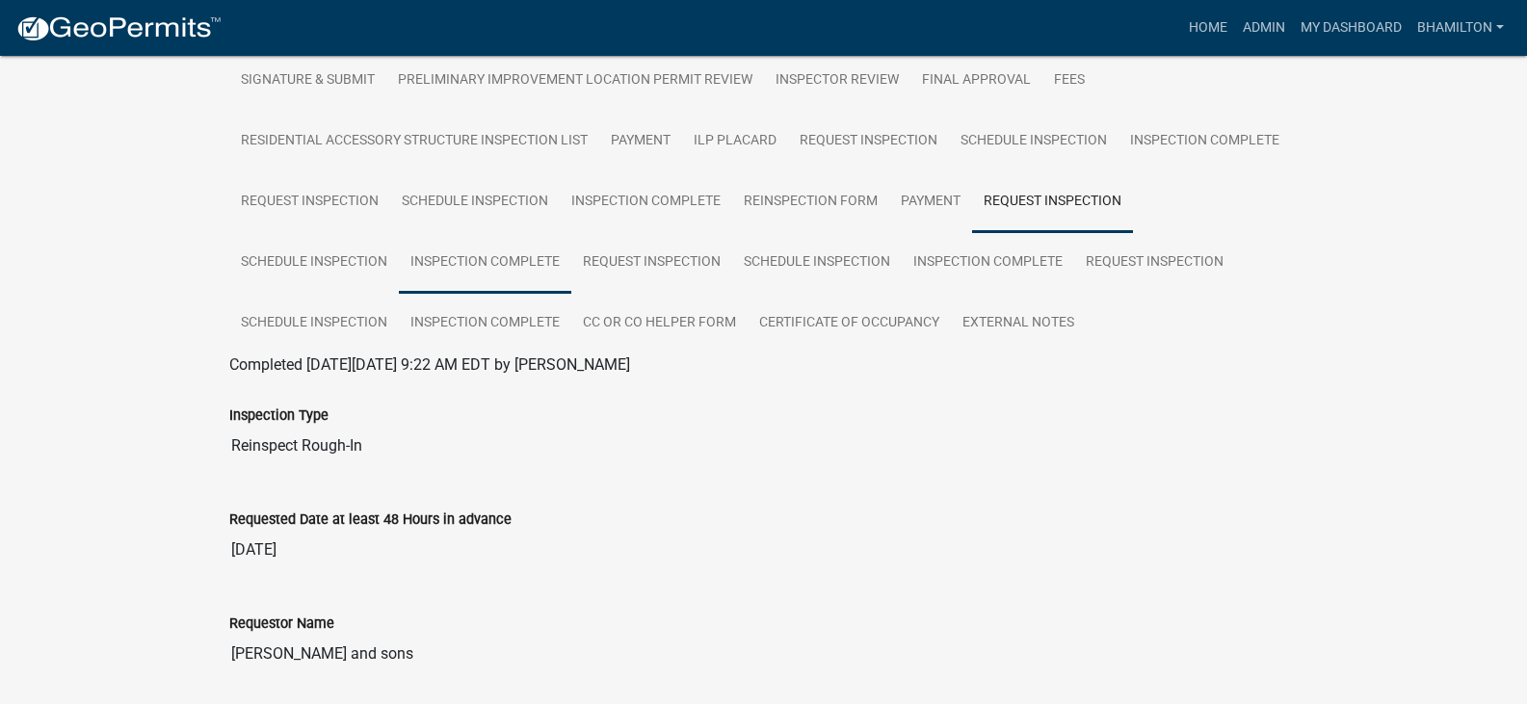
click at [474, 284] on link "Inspection Complete" at bounding box center [485, 263] width 172 height 62
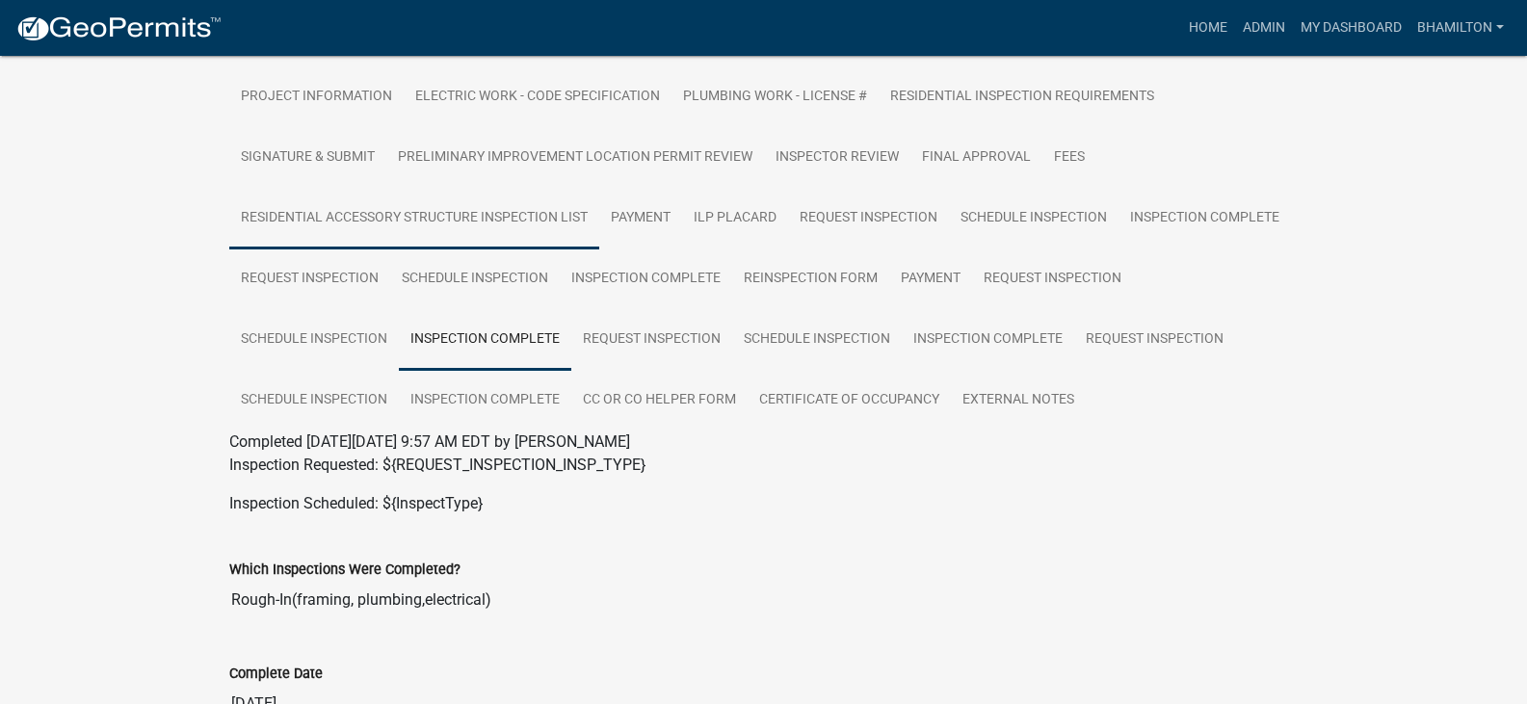
scroll to position [302, 0]
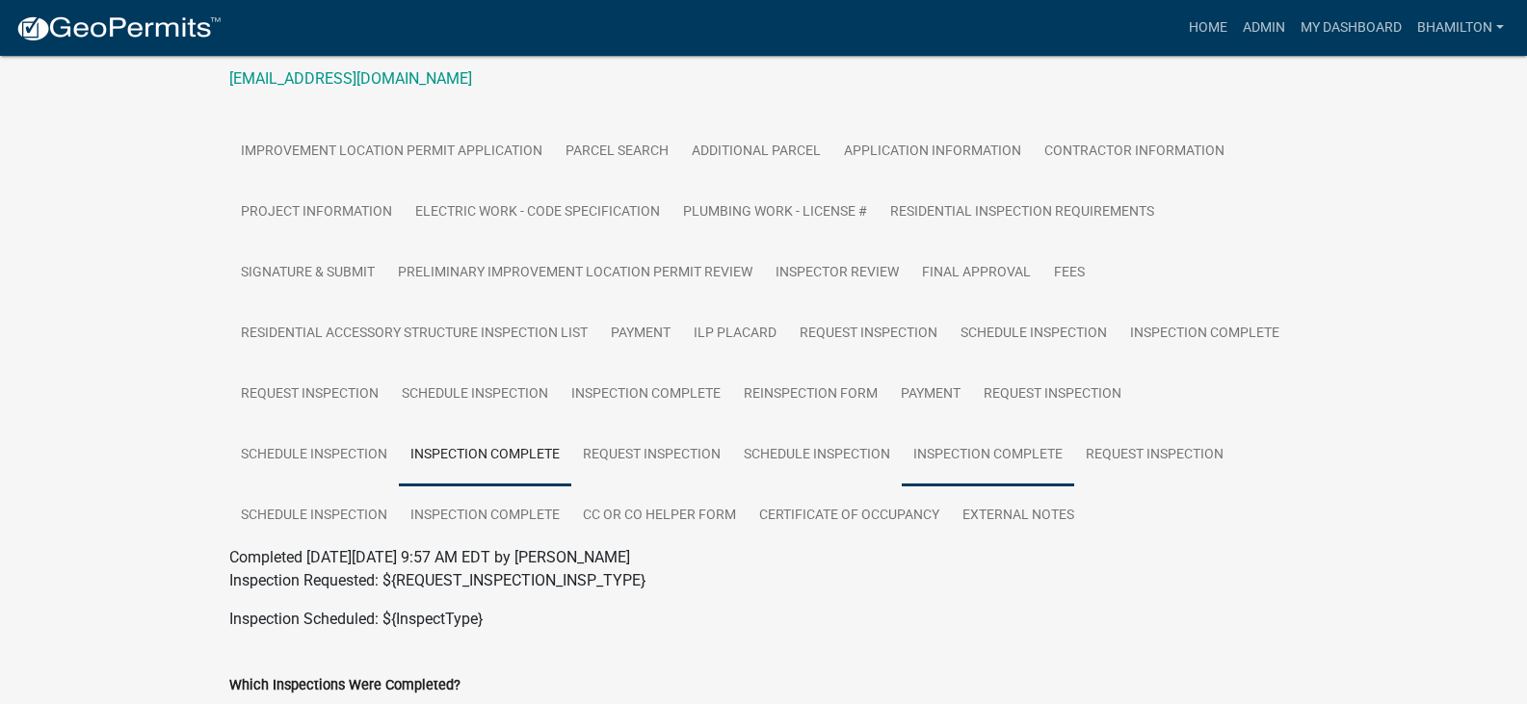
click at [952, 476] on link "Inspection Complete" at bounding box center [987, 456] width 172 height 62
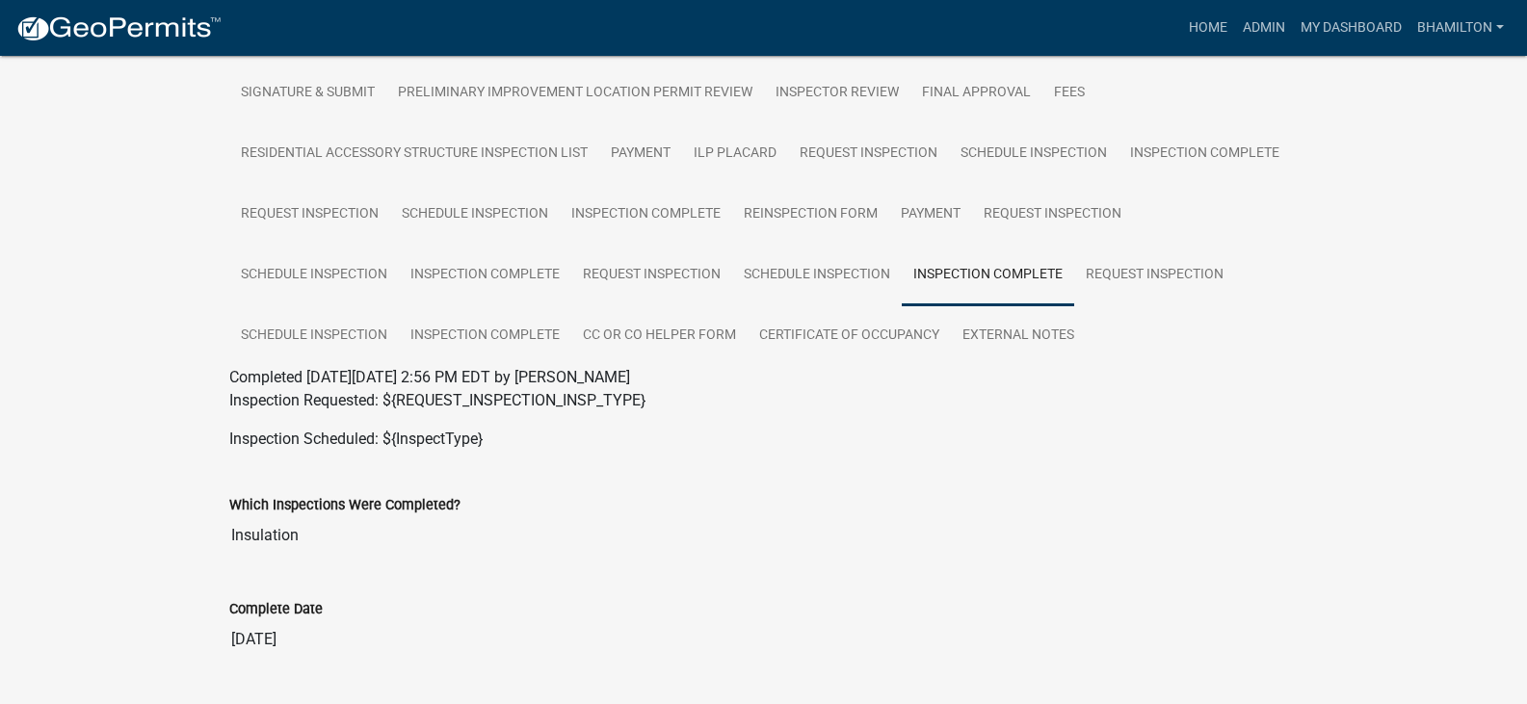
scroll to position [495, 0]
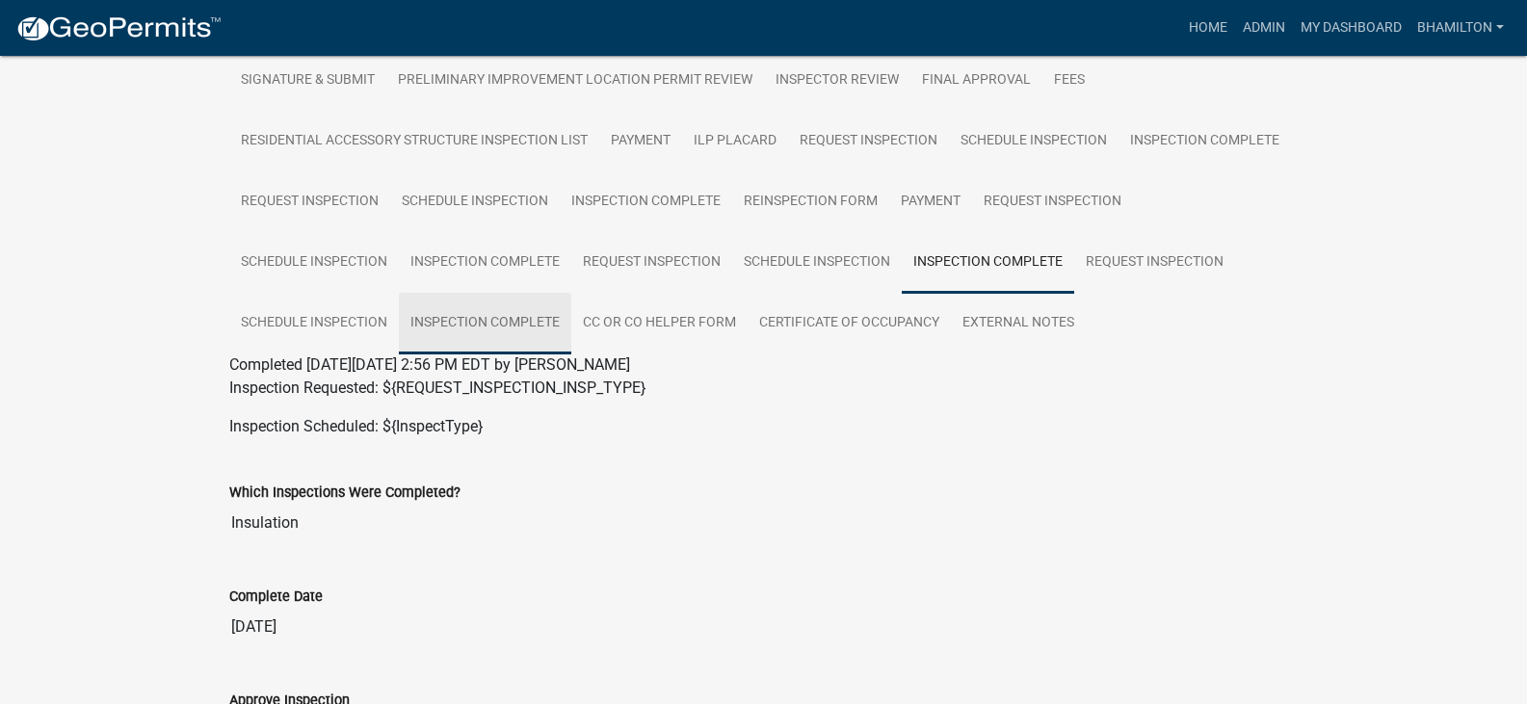
click at [466, 348] on link "Inspection Complete" at bounding box center [485, 324] width 172 height 62
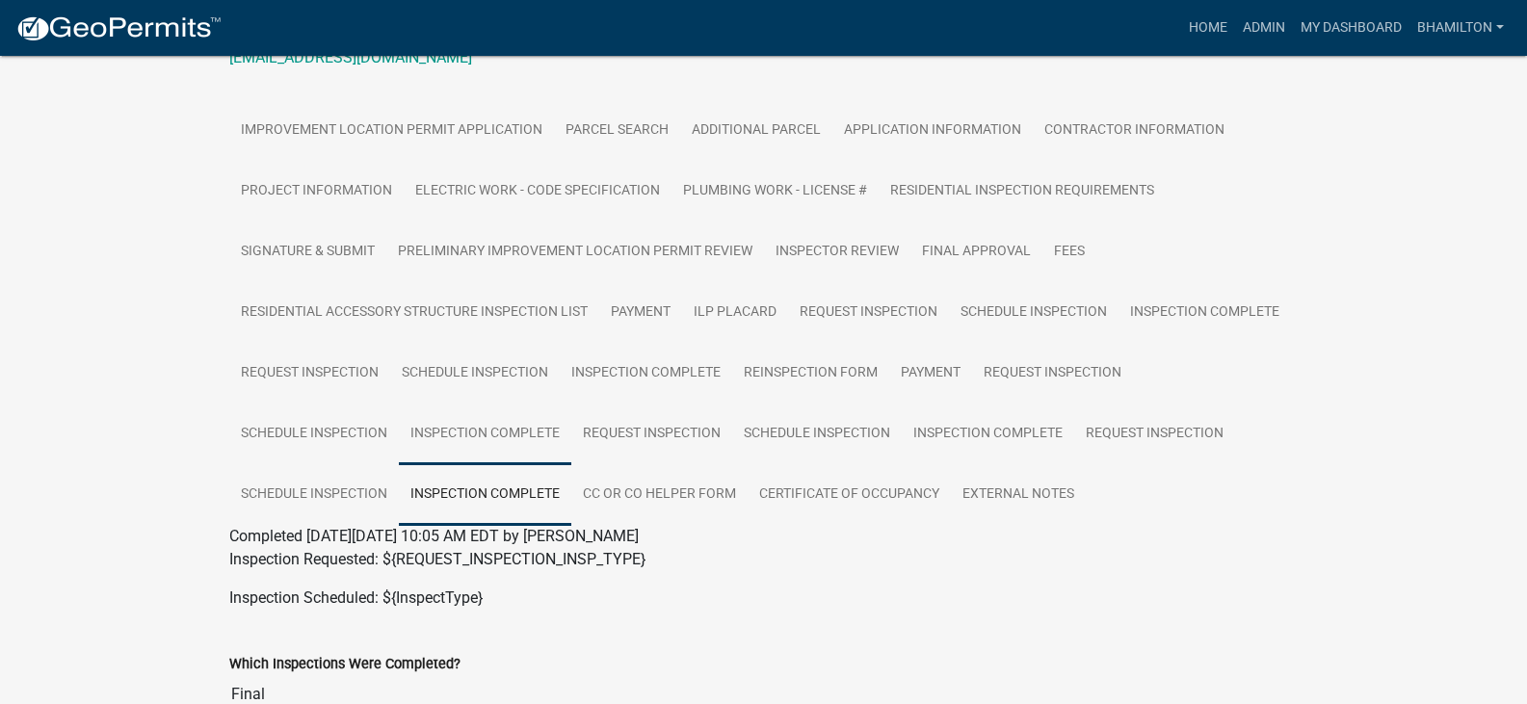
scroll to position [385, 0]
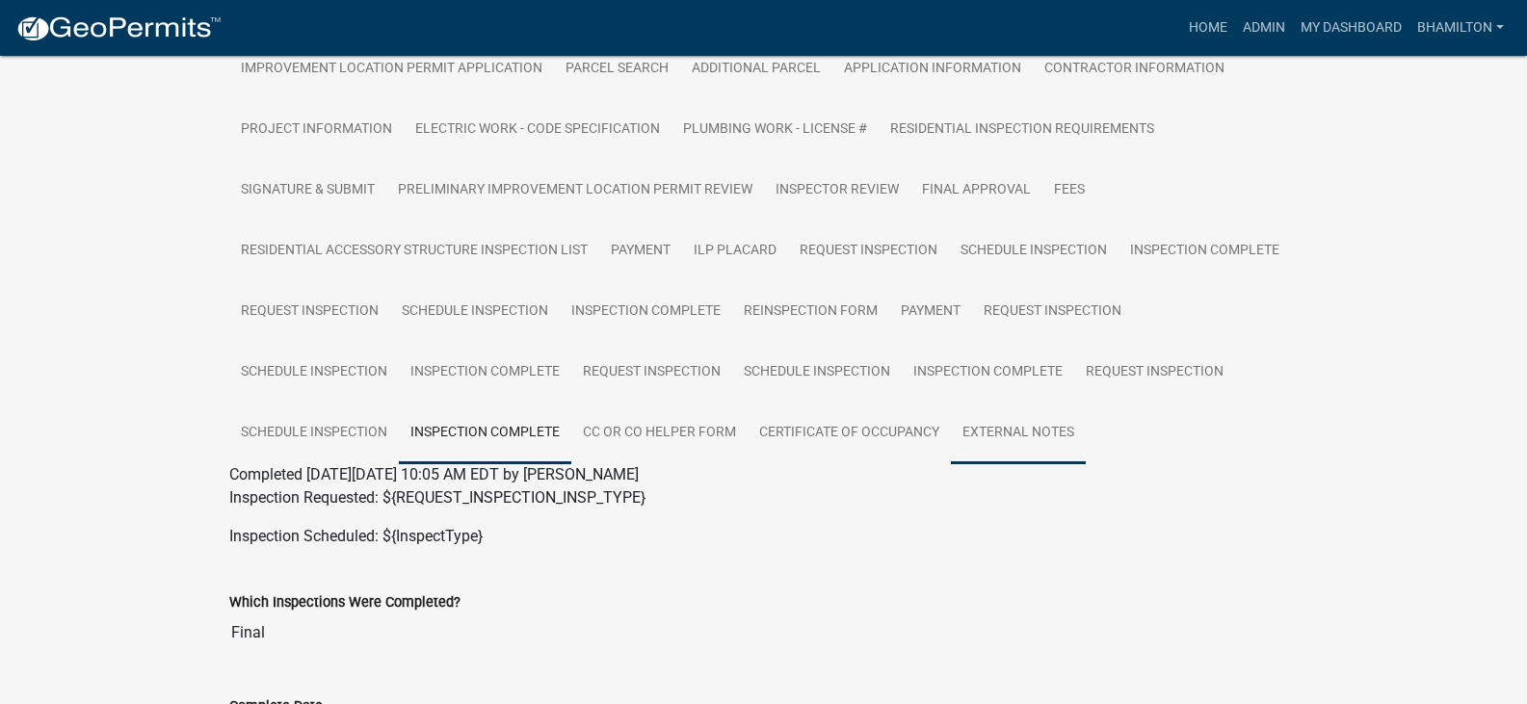
click at [975, 446] on link "External Notes" at bounding box center [1018, 434] width 135 height 62
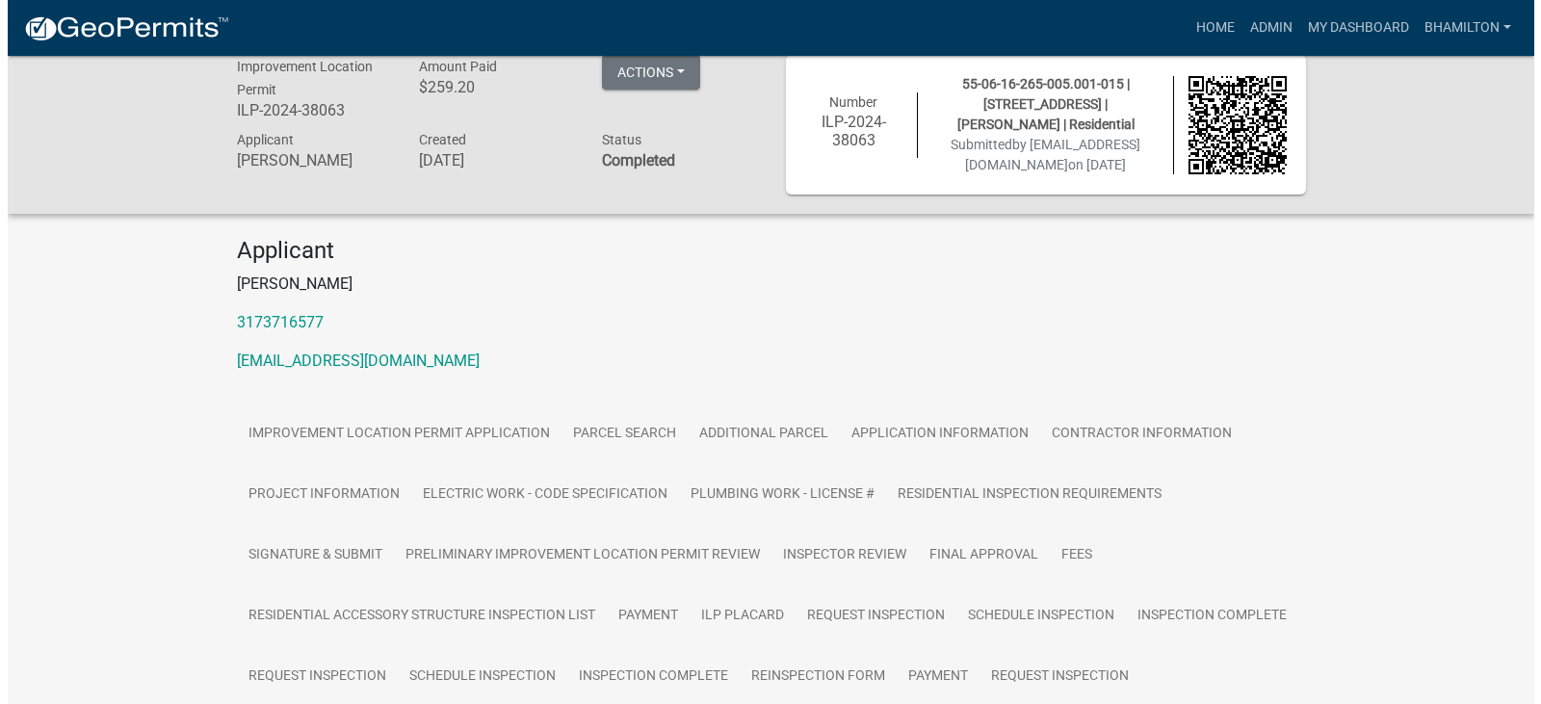
scroll to position [0, 0]
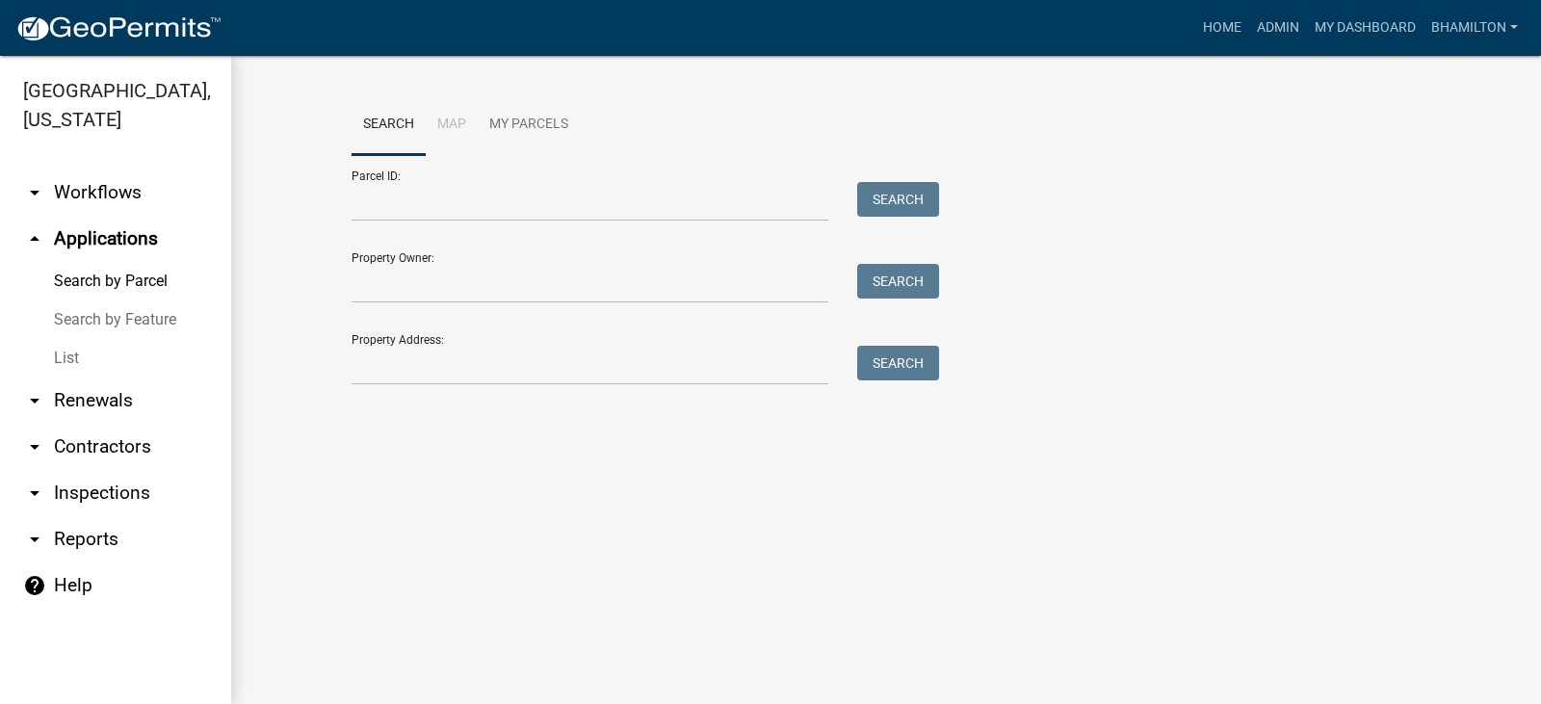
click at [115, 495] on link "arrow_drop_down Inspections" at bounding box center [115, 493] width 231 height 46
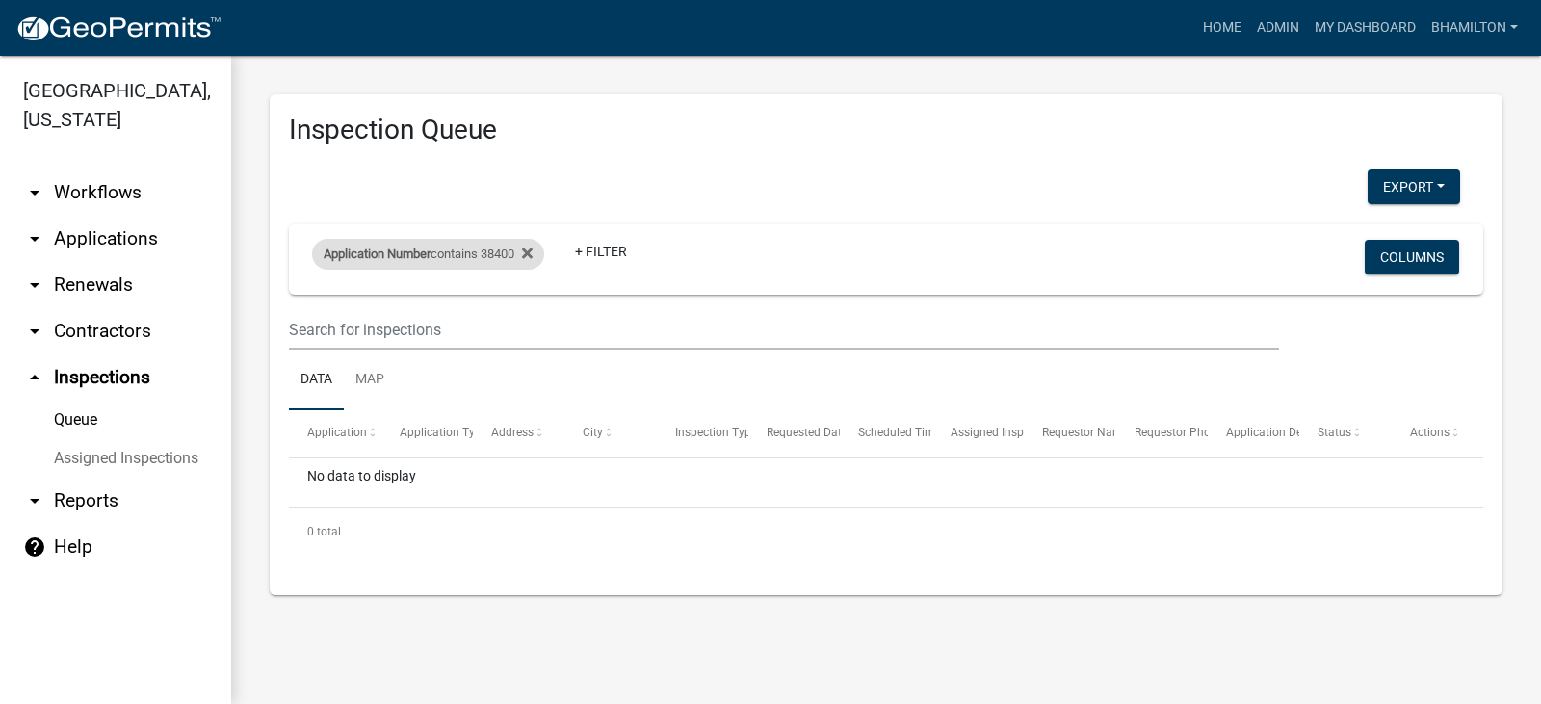
click at [511, 261] on div "Application Number contains 38400" at bounding box center [428, 254] width 232 height 31
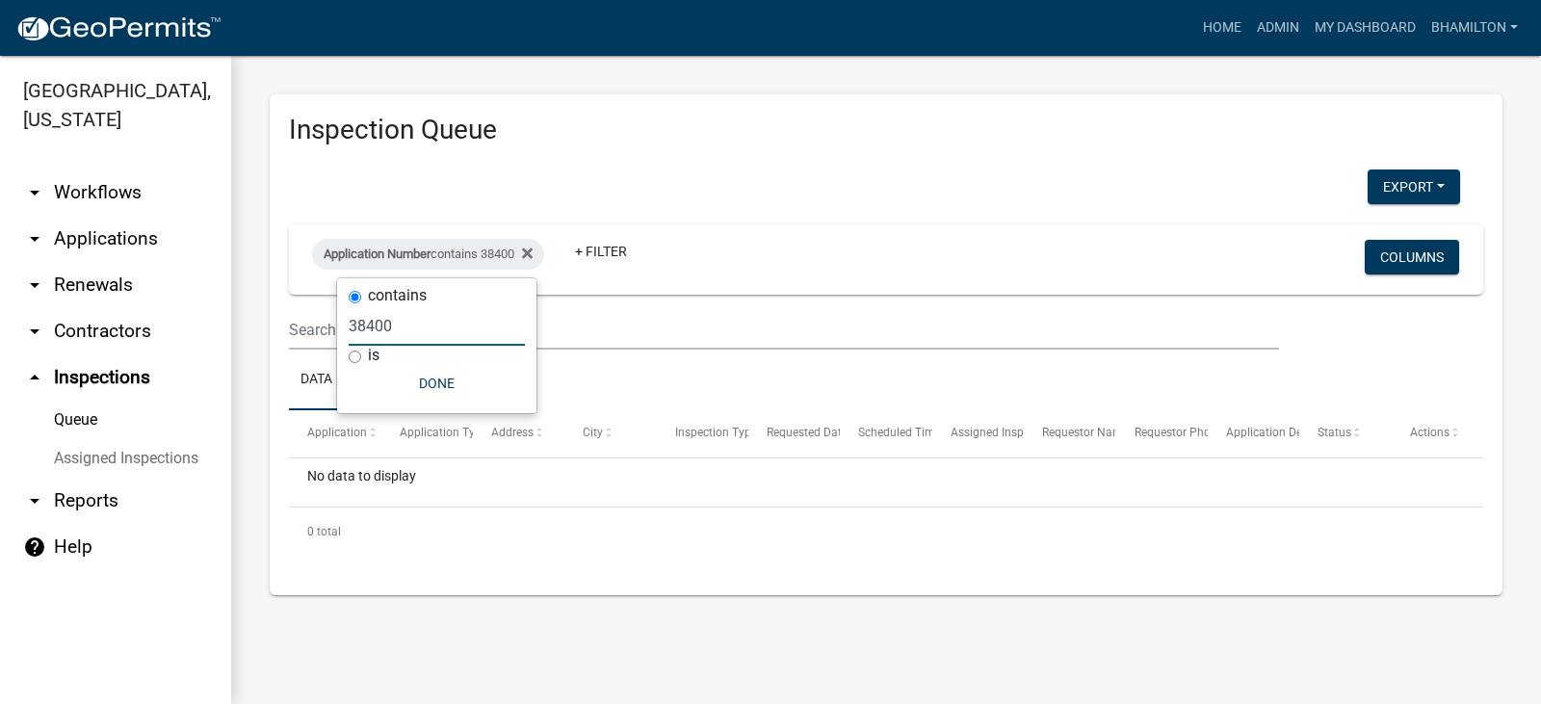
drag, startPoint x: 400, startPoint y: 336, endPoint x: 289, endPoint y: 343, distance: 111.0
click at [289, 343] on body "Internet Explorer does NOT work with GeoPermits. Get a new browser for more sec…" at bounding box center [770, 352] width 1541 height 704
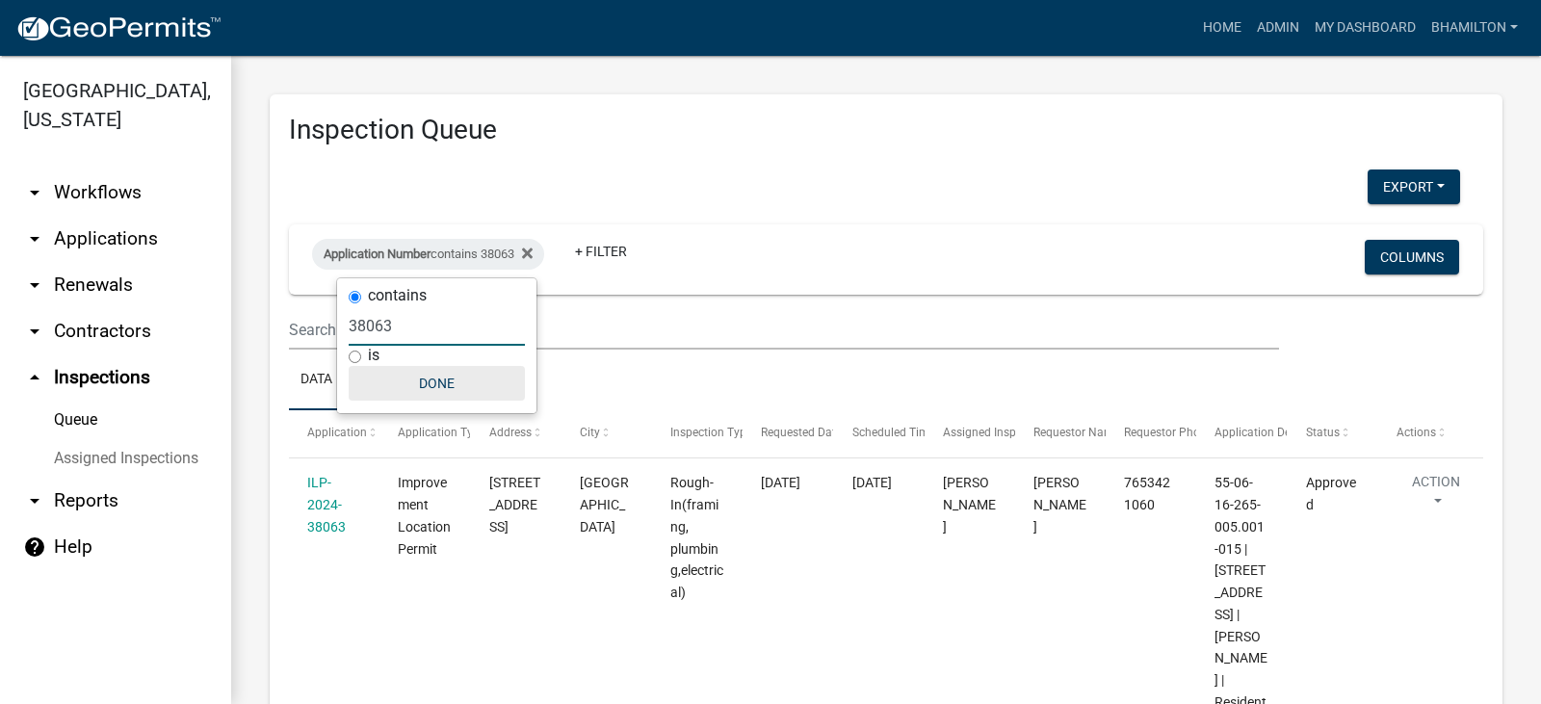
type input "38063"
click at [440, 392] on button "Done" at bounding box center [437, 383] width 176 height 35
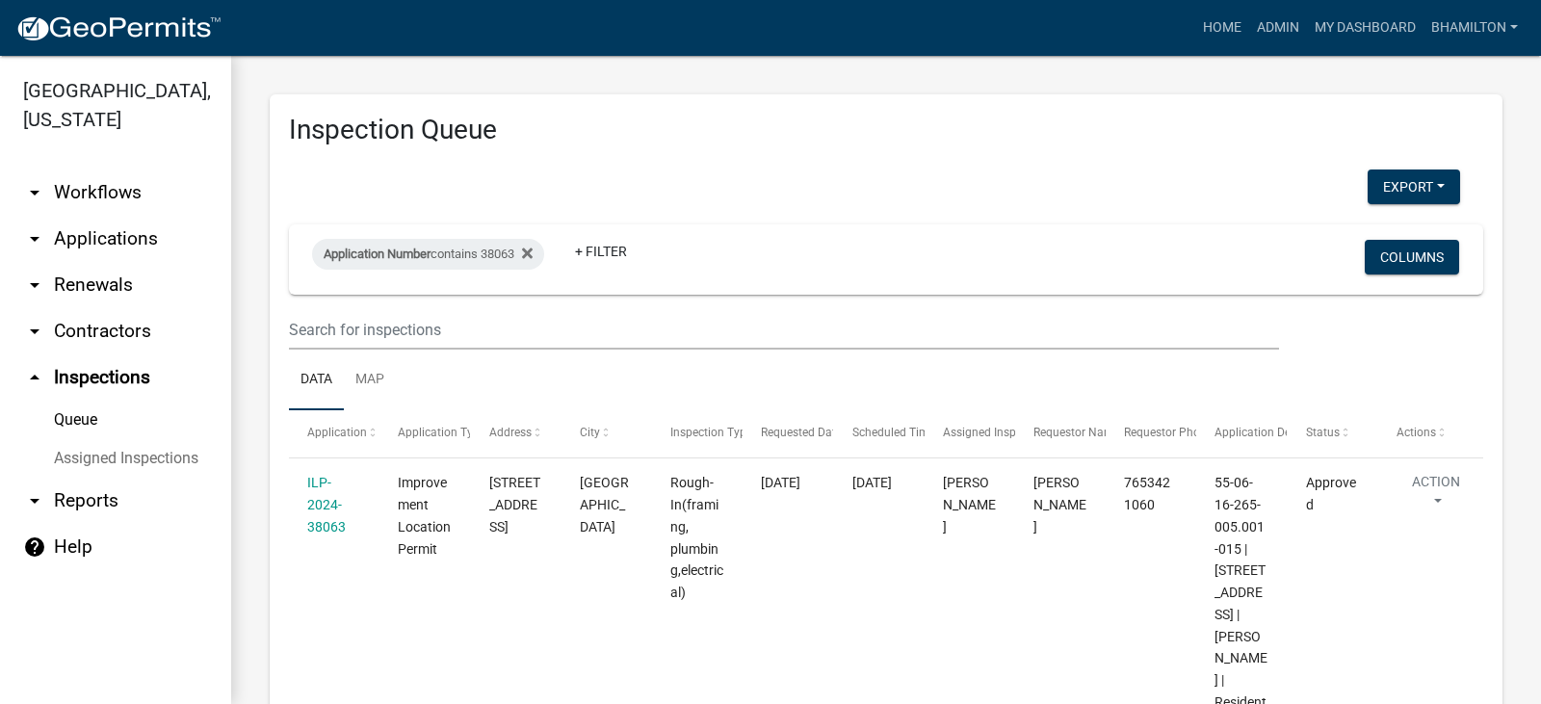
click at [78, 419] on link "Queue" at bounding box center [115, 420] width 231 height 39
click at [1445, 35] on link "bhamilton" at bounding box center [1474, 28] width 102 height 37
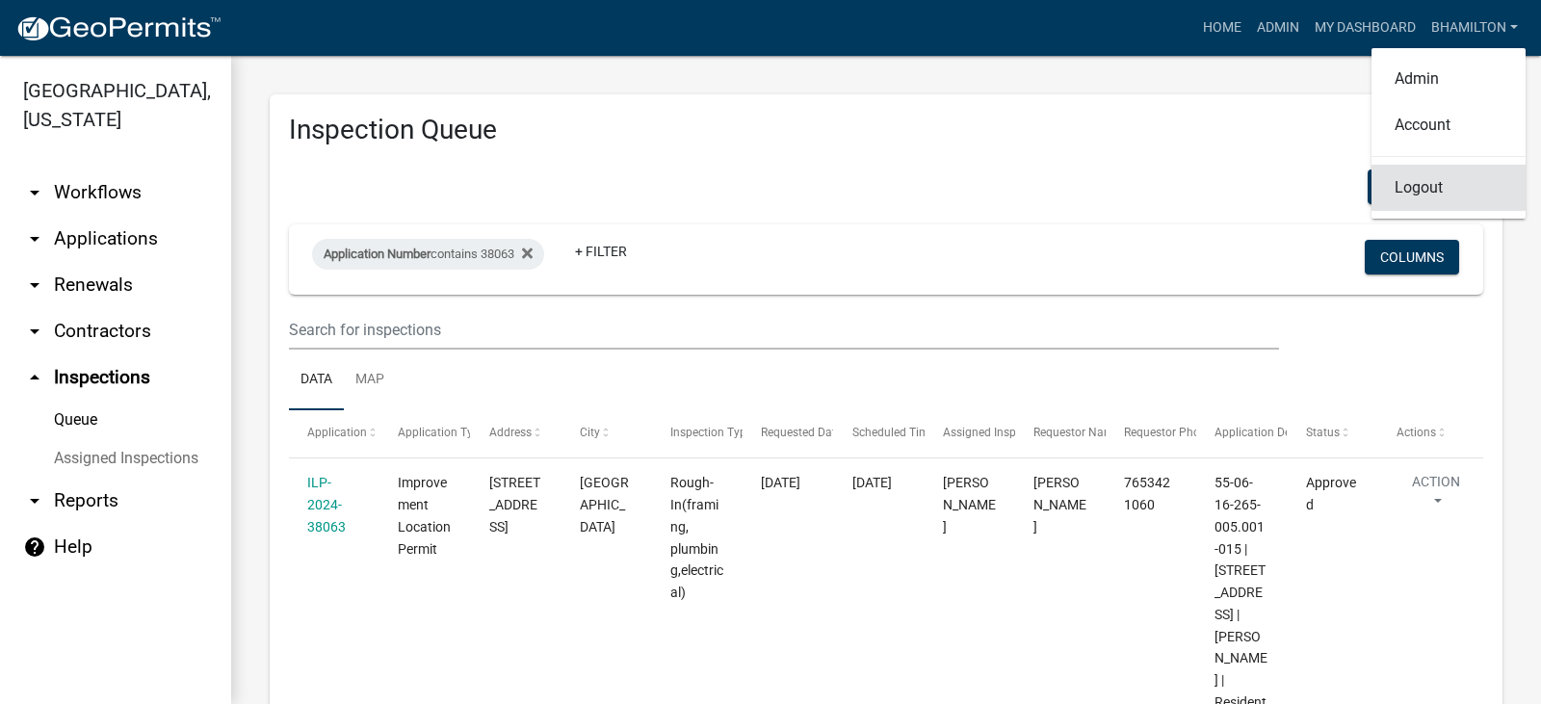
click at [1414, 193] on link "Logout" at bounding box center [1448, 188] width 154 height 46
